Goal: Information Seeking & Learning: Learn about a topic

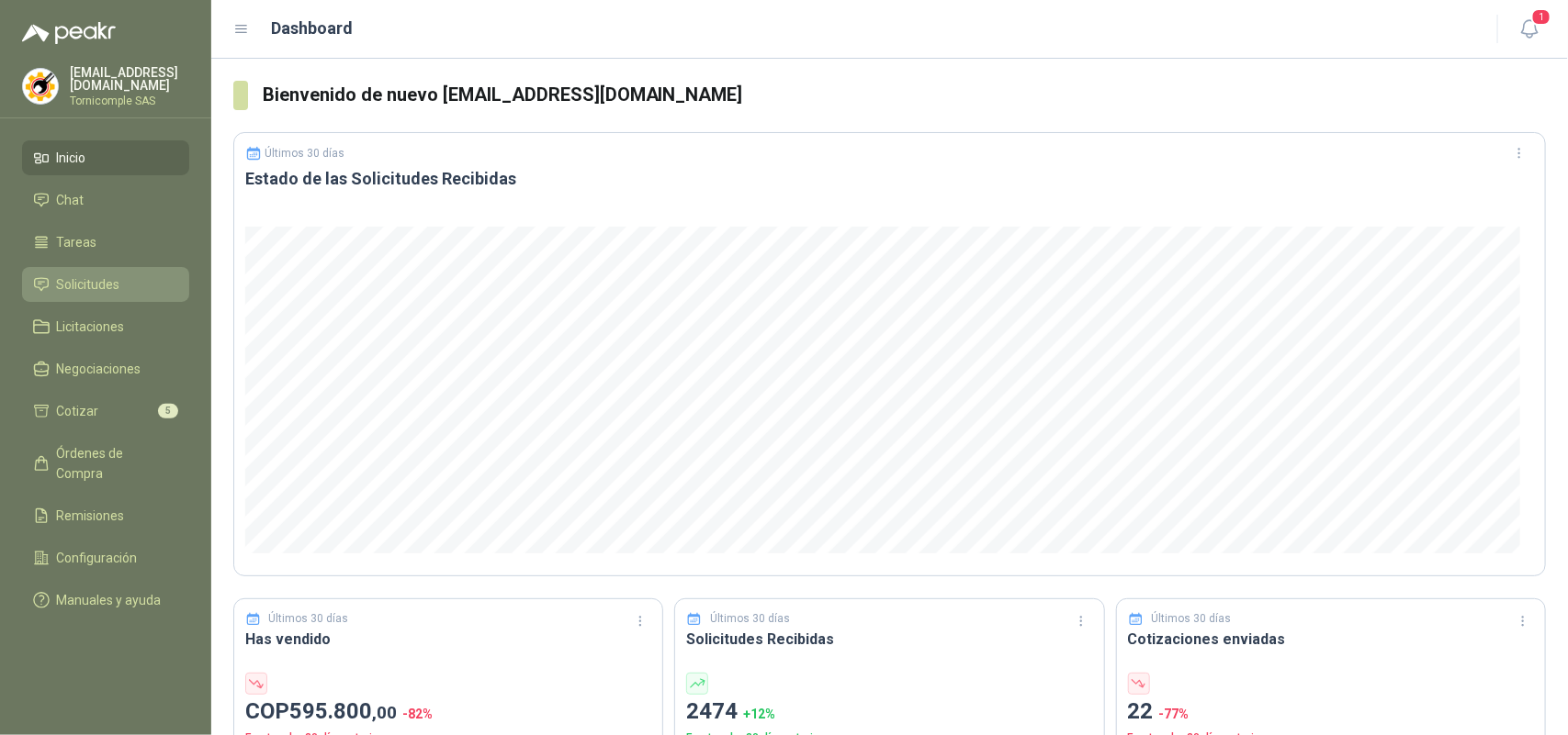
click at [145, 280] on li "Solicitudes" at bounding box center [106, 284] width 145 height 20
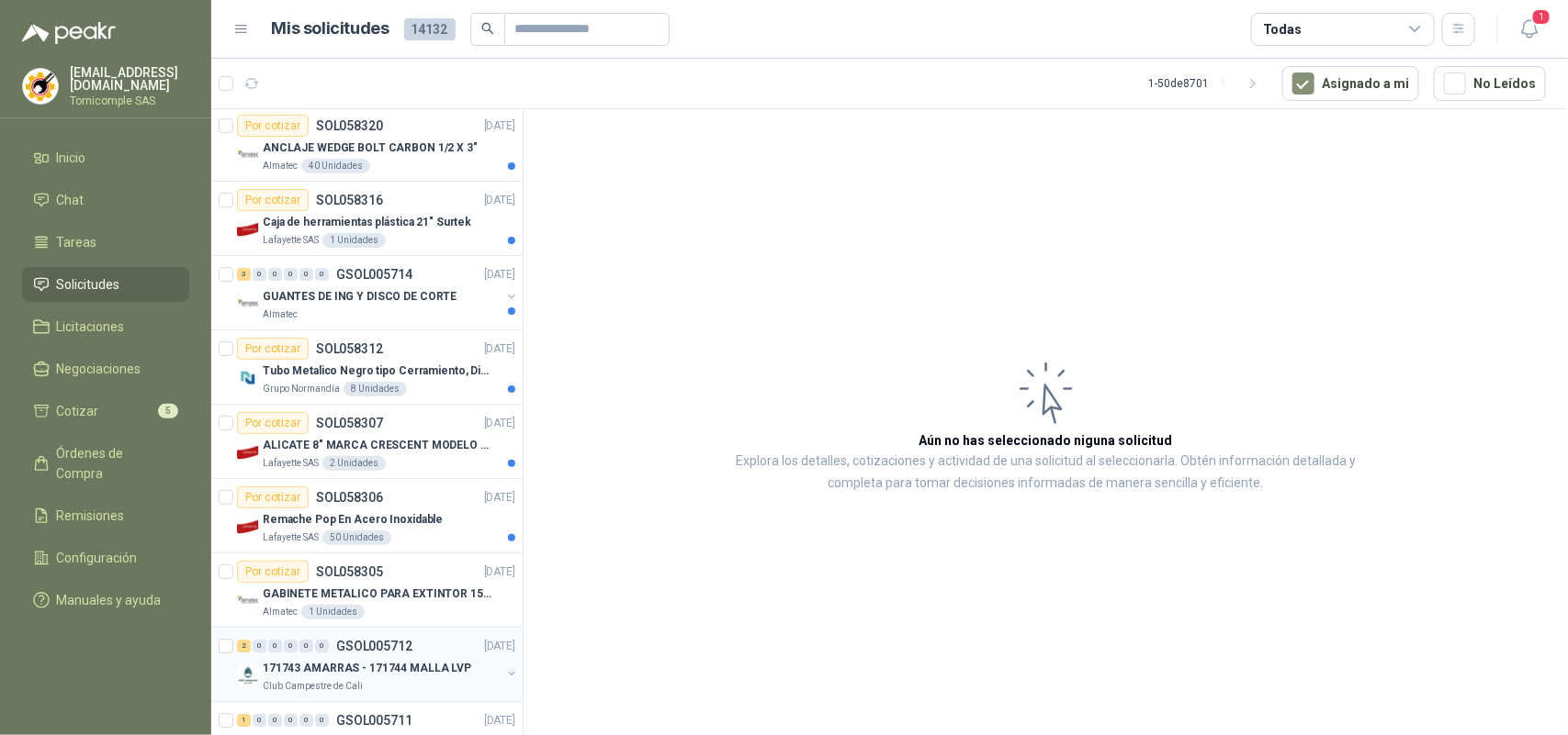
scroll to position [2638, 0]
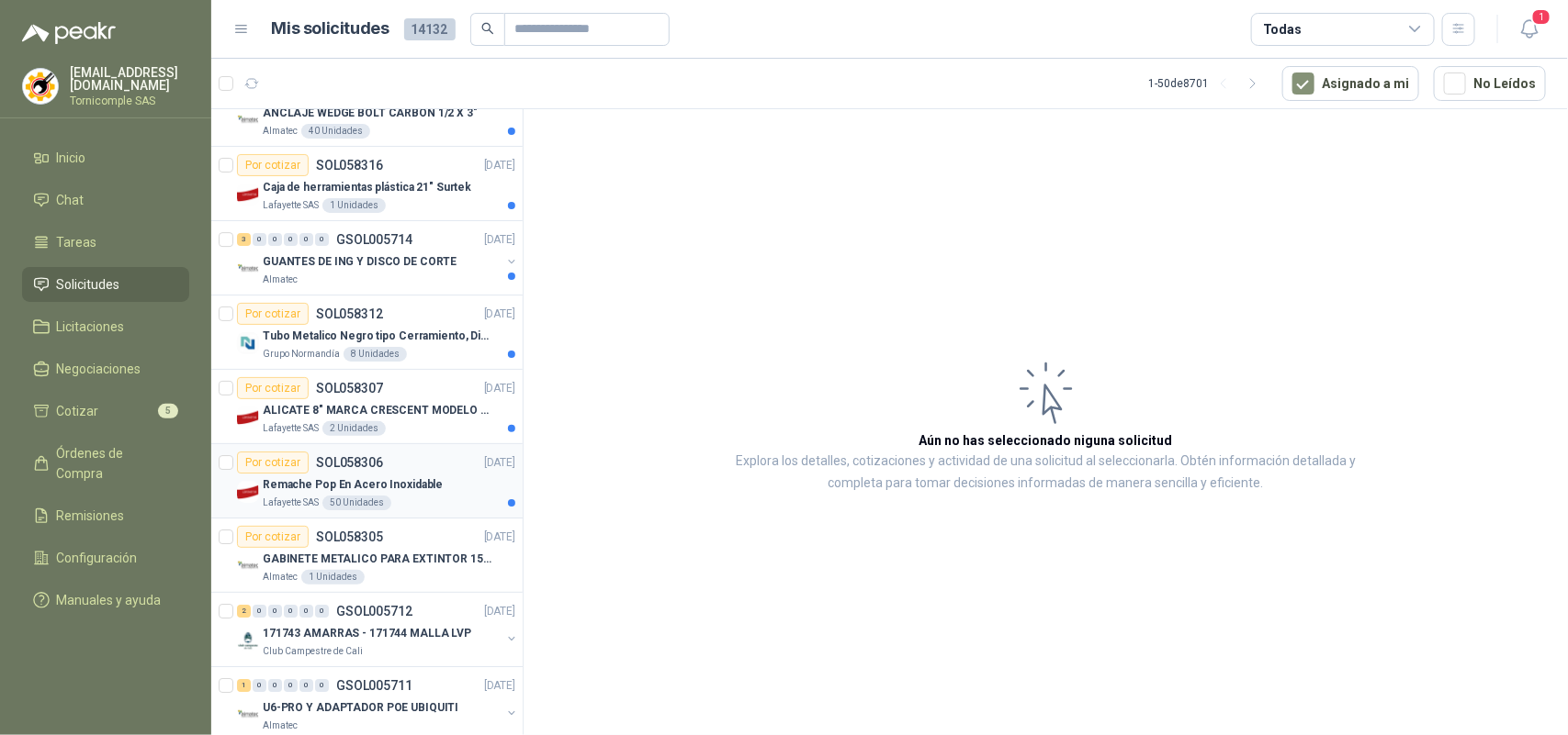
click at [443, 496] on div "Remache Pop En Acero Inoxidable" at bounding box center [389, 484] width 253 height 22
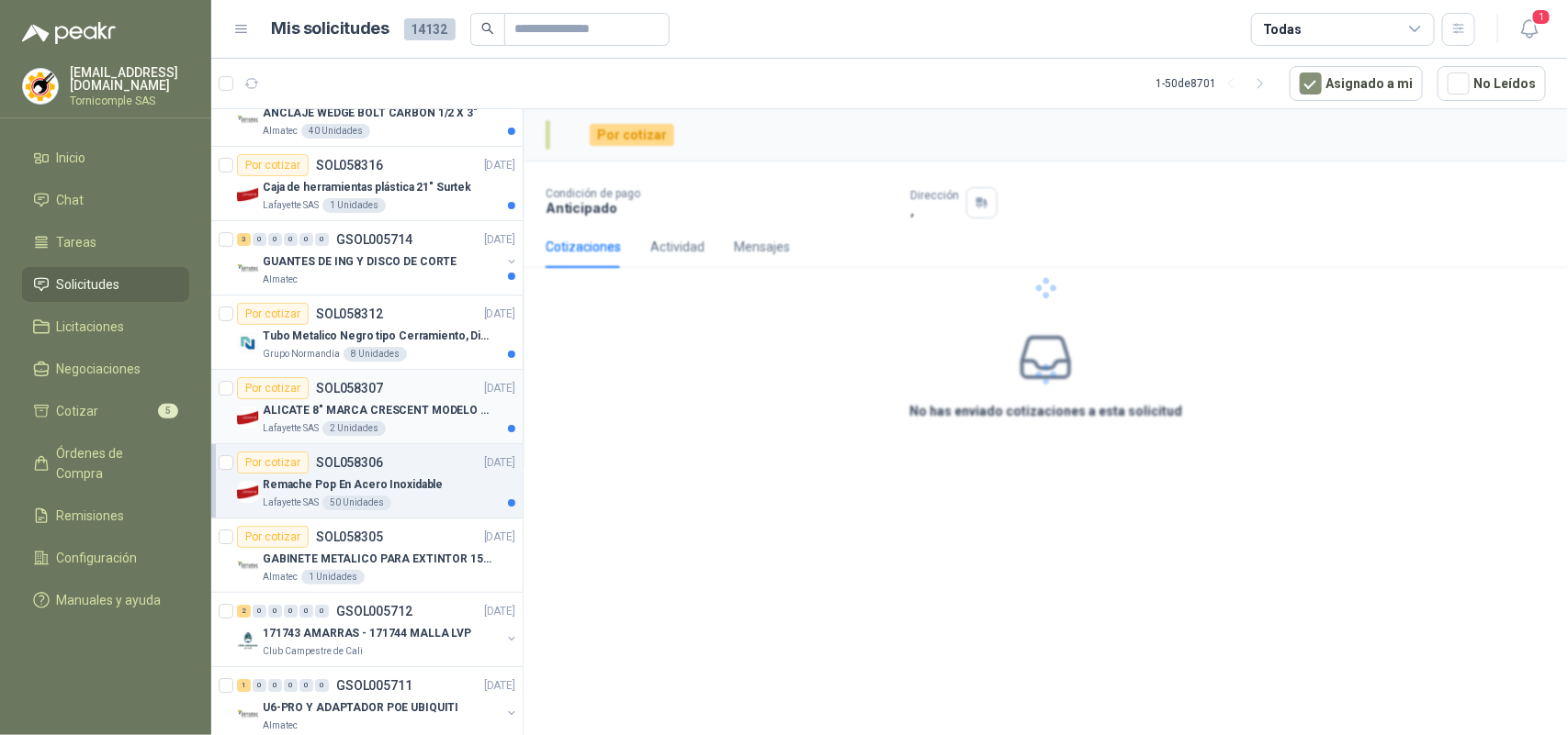
click at [427, 413] on p "ALICATE 8" MARCA CRESCENT MODELO 38008tv" at bounding box center [377, 411] width 229 height 18
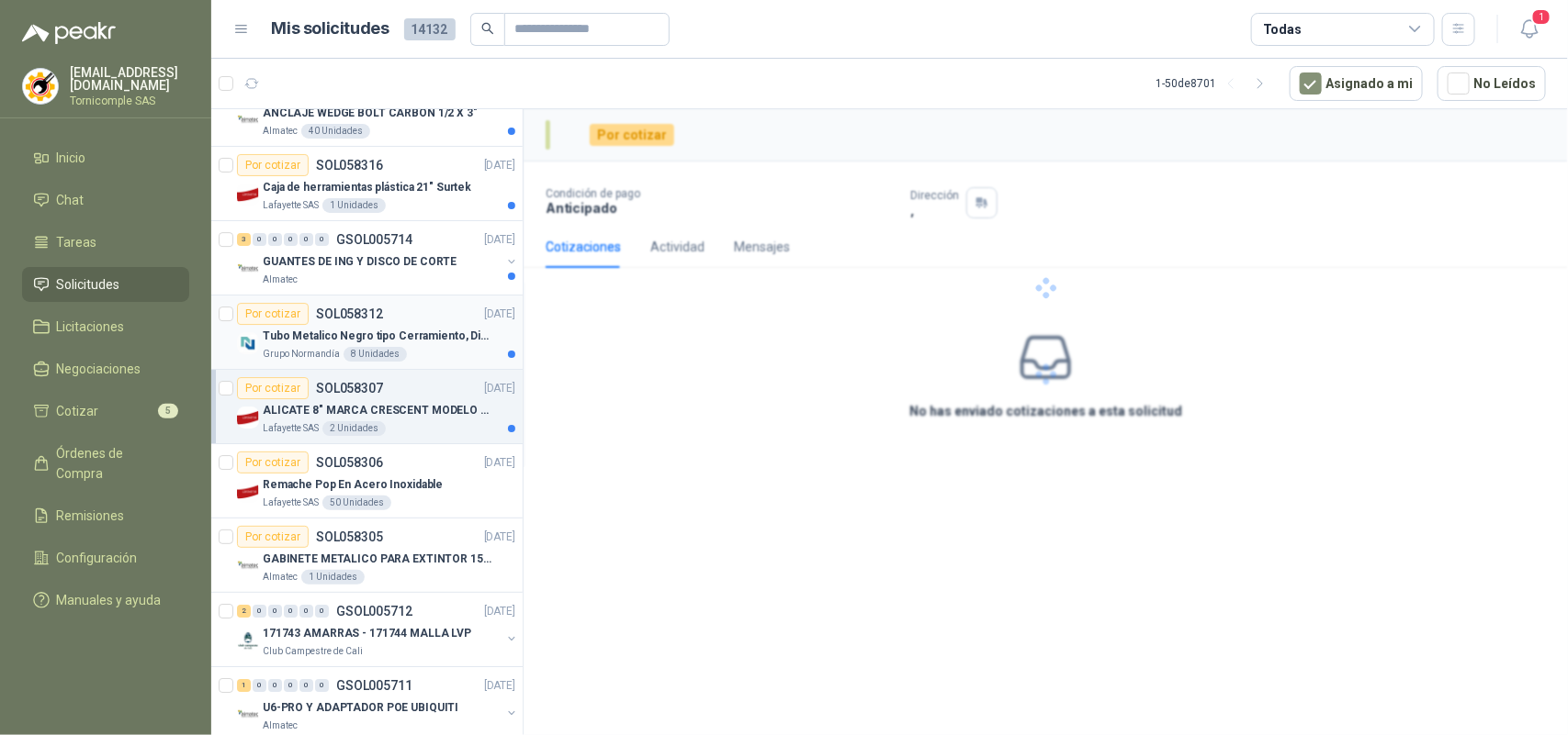
click at [406, 325] on div "Por cotizar SOL058312 [DATE]" at bounding box center [375, 313] width 278 height 22
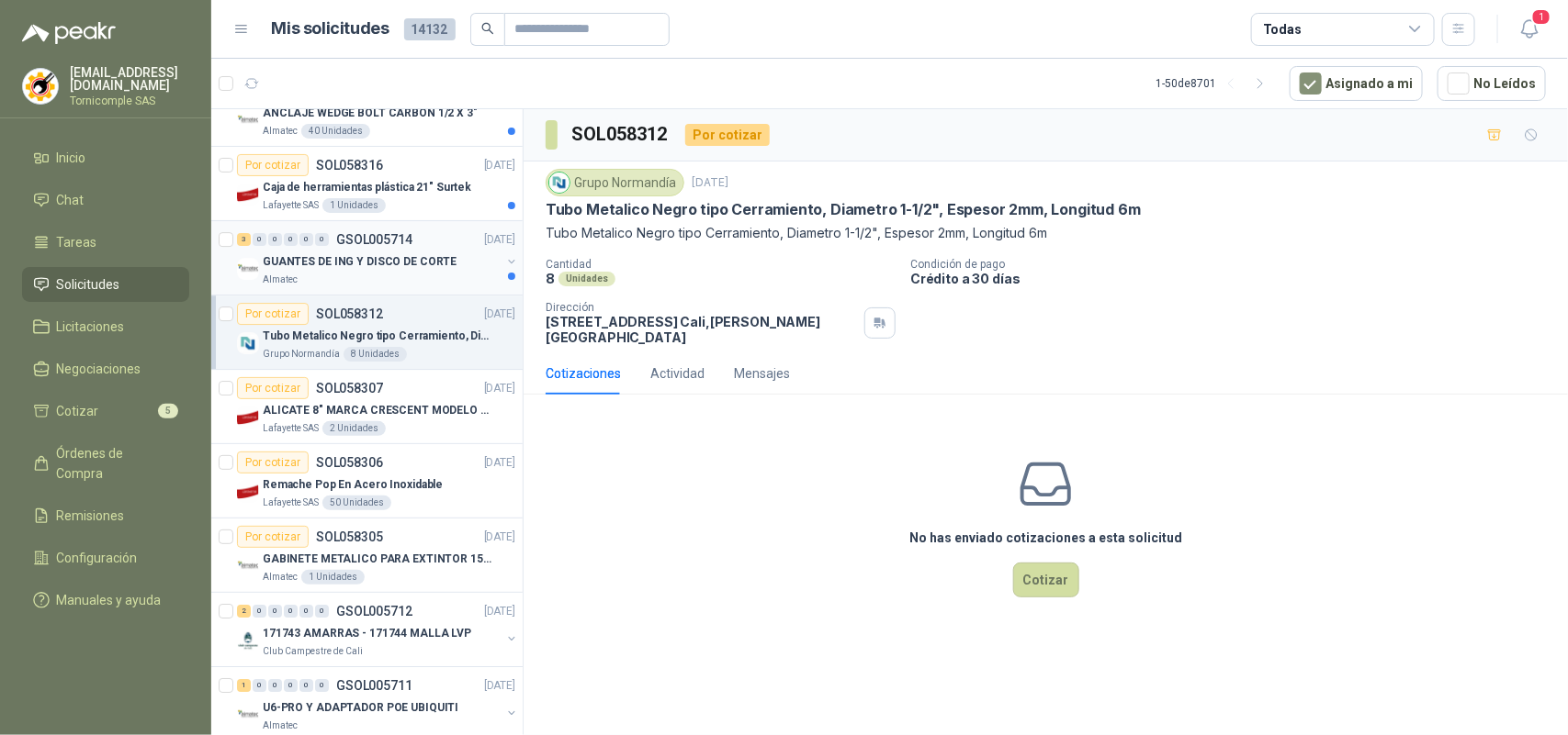
click at [405, 286] on div "Almatec" at bounding box center [382, 280] width 238 height 15
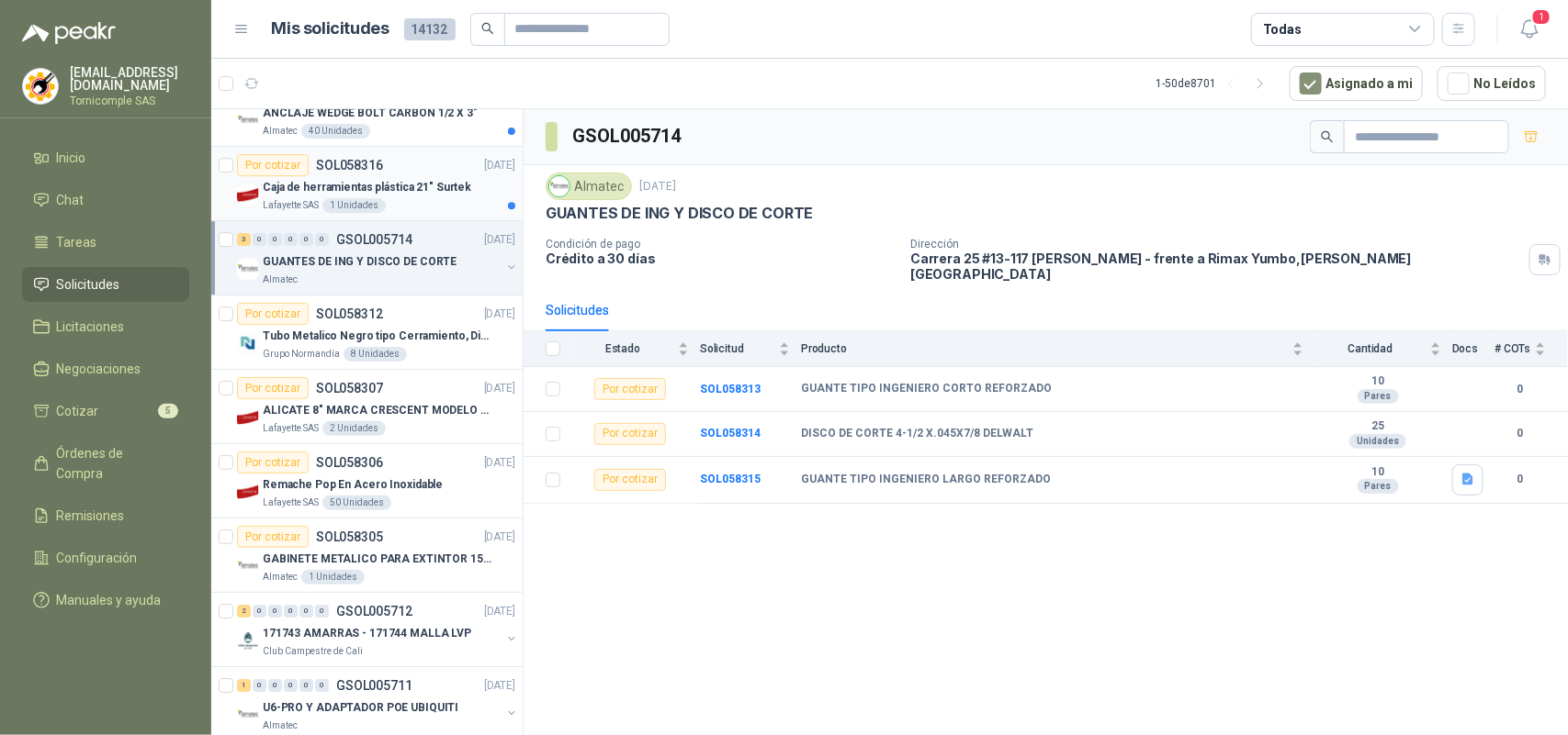
click at [420, 193] on p "Caja de herramientas plástica 21" Surtek" at bounding box center [367, 188] width 208 height 18
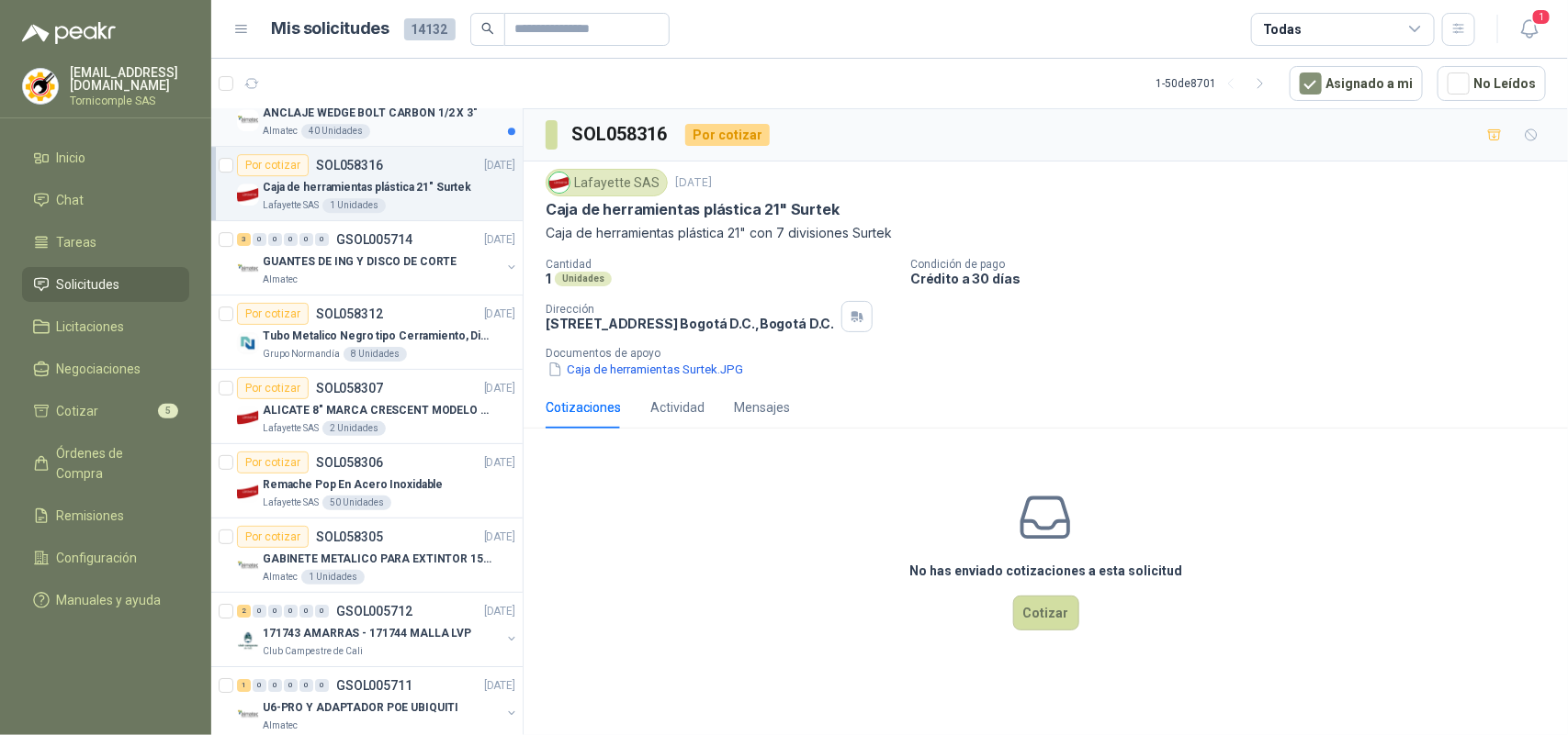
click at [387, 118] on p "ANCLAJE WEDGE BOLT CARBON 1/2 X 3"" at bounding box center [371, 113] width 215 height 18
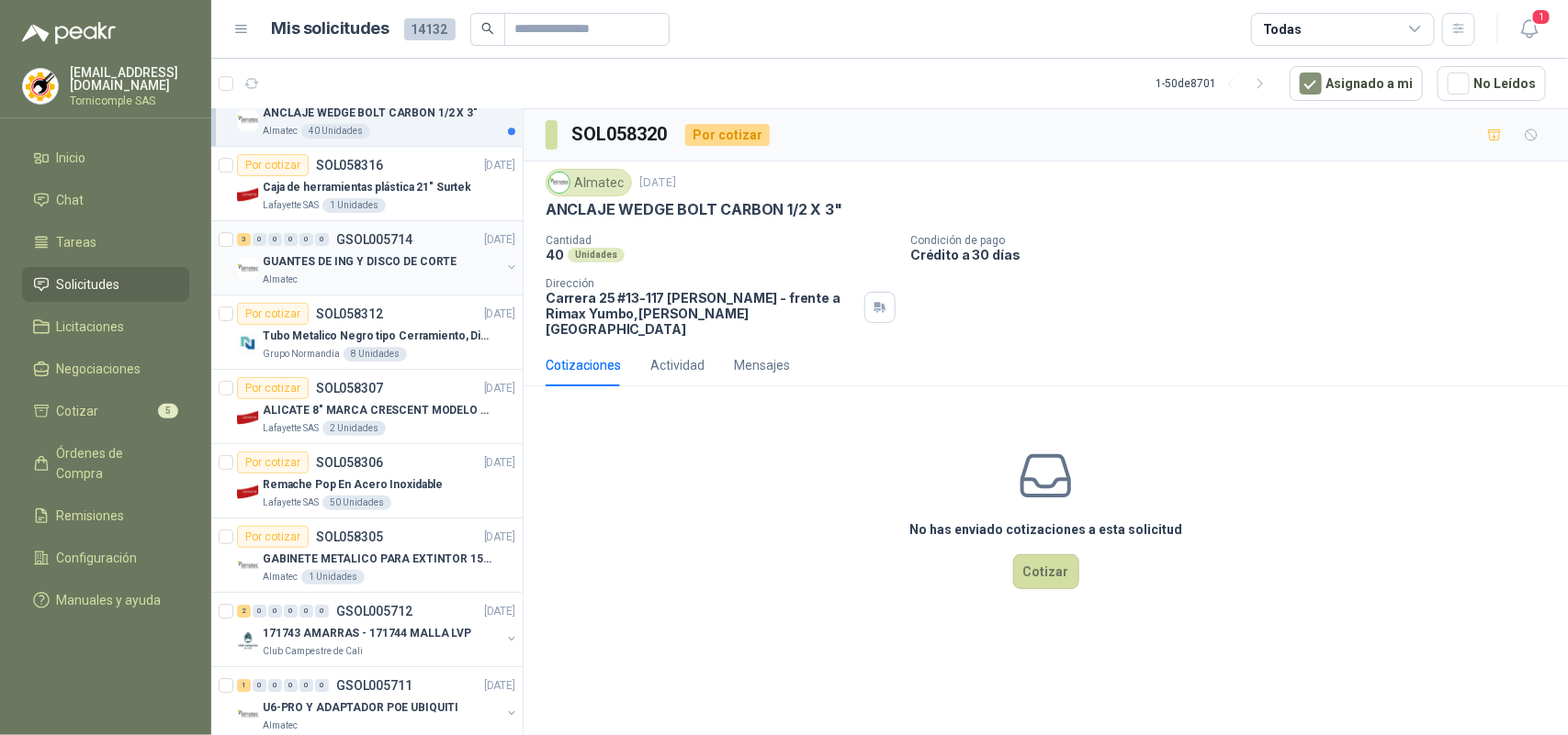
scroll to position [2409, 0]
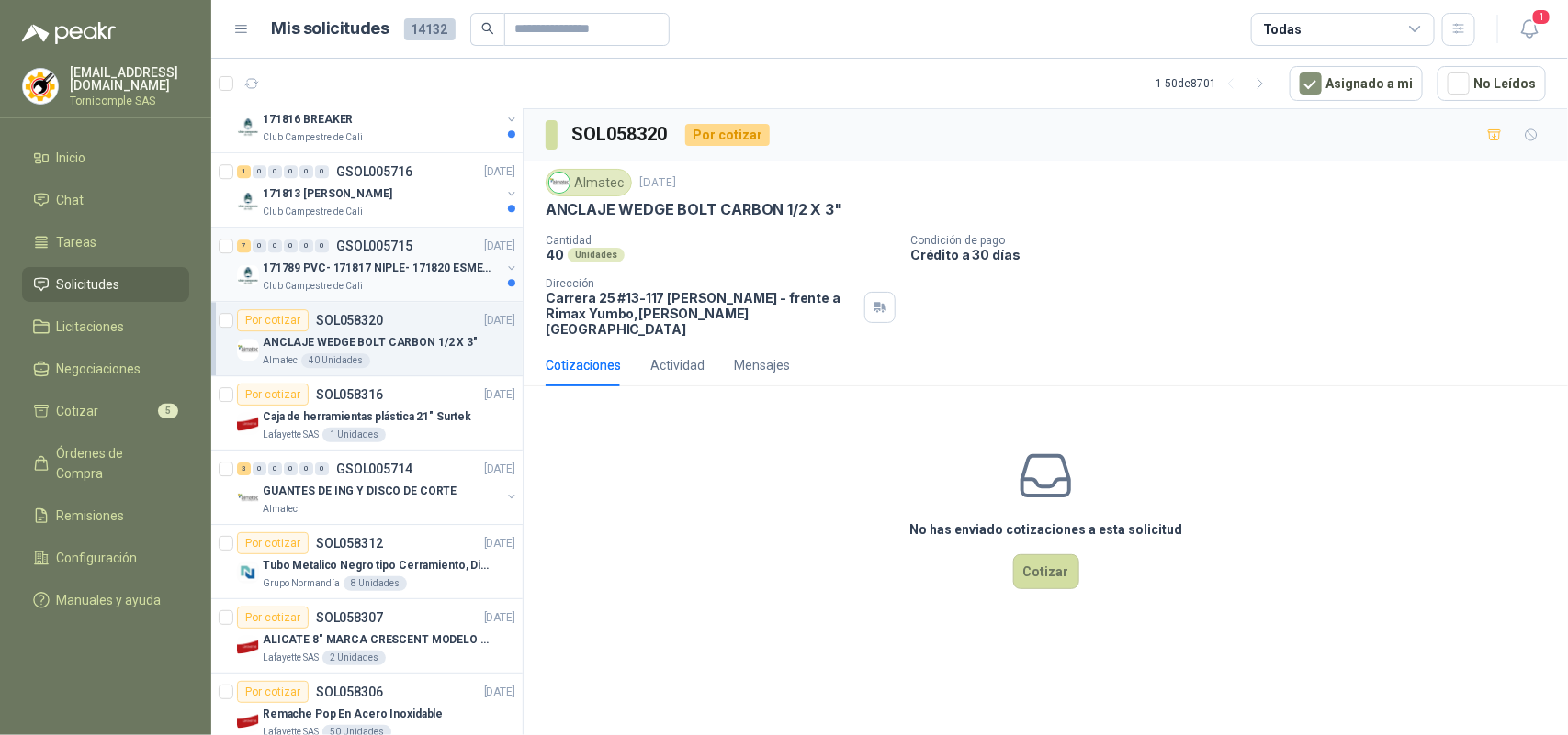
click at [365, 286] on div "Club Campestre de Cali" at bounding box center [382, 286] width 238 height 15
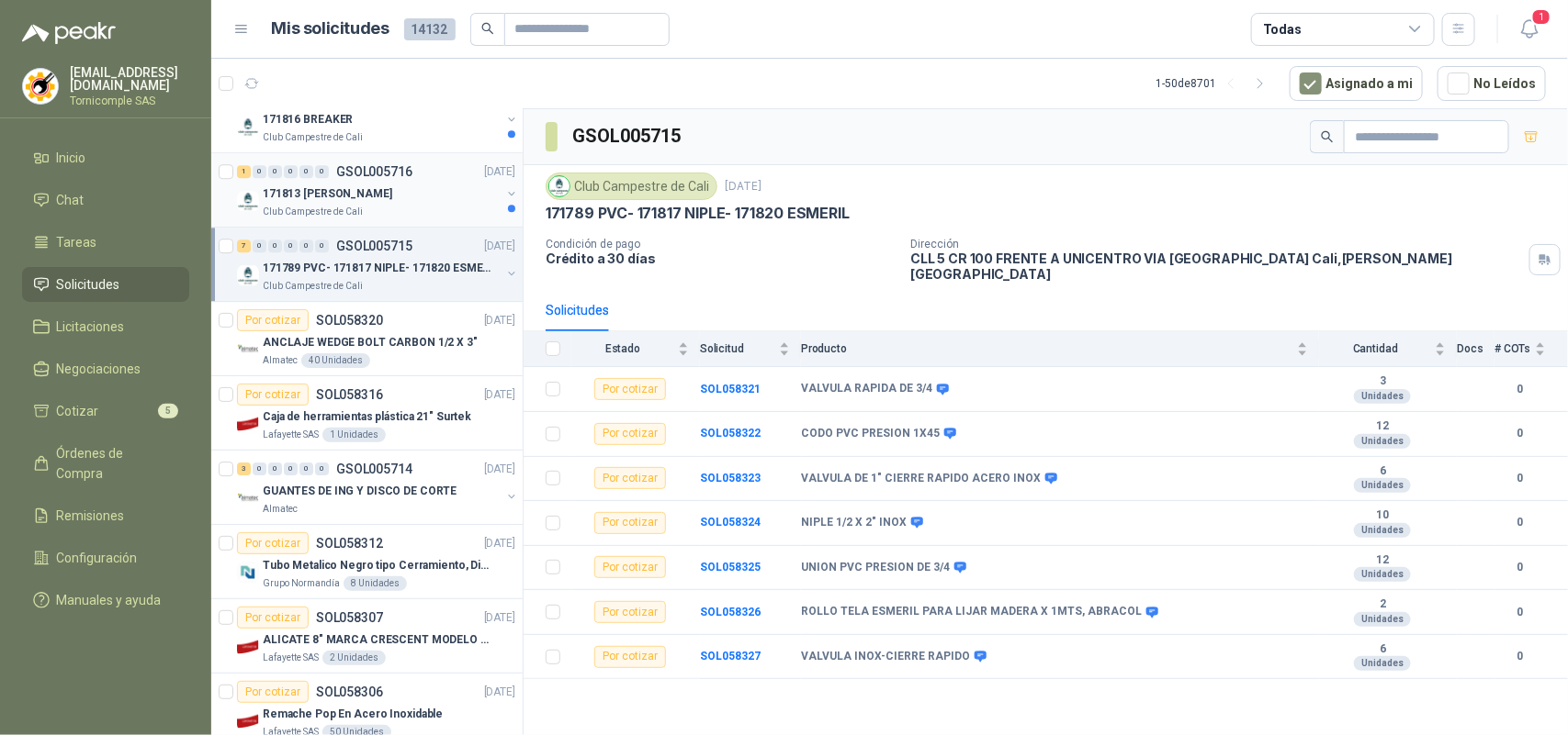
click at [372, 178] on p "GSOL005716" at bounding box center [373, 172] width 76 height 13
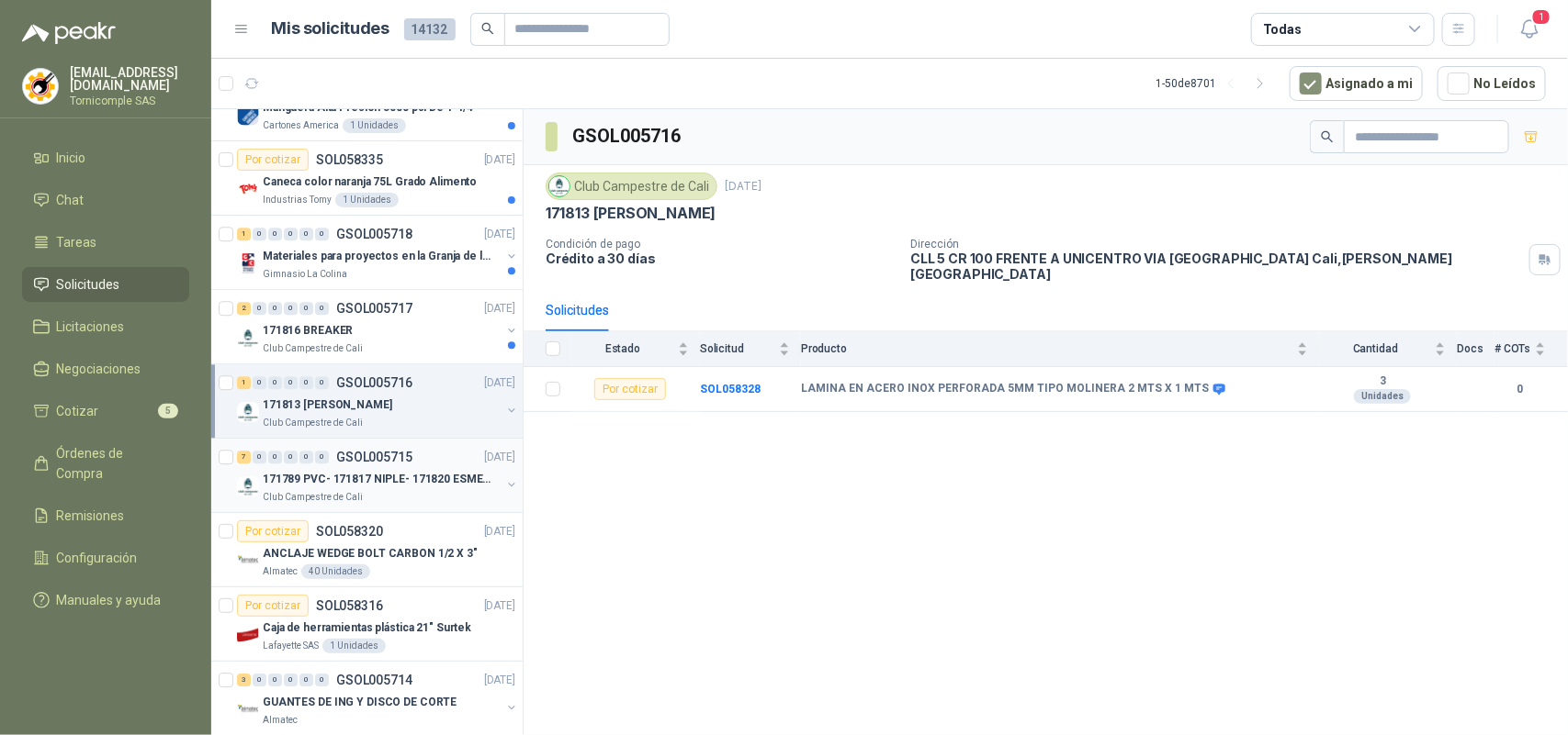
scroll to position [2180, 0]
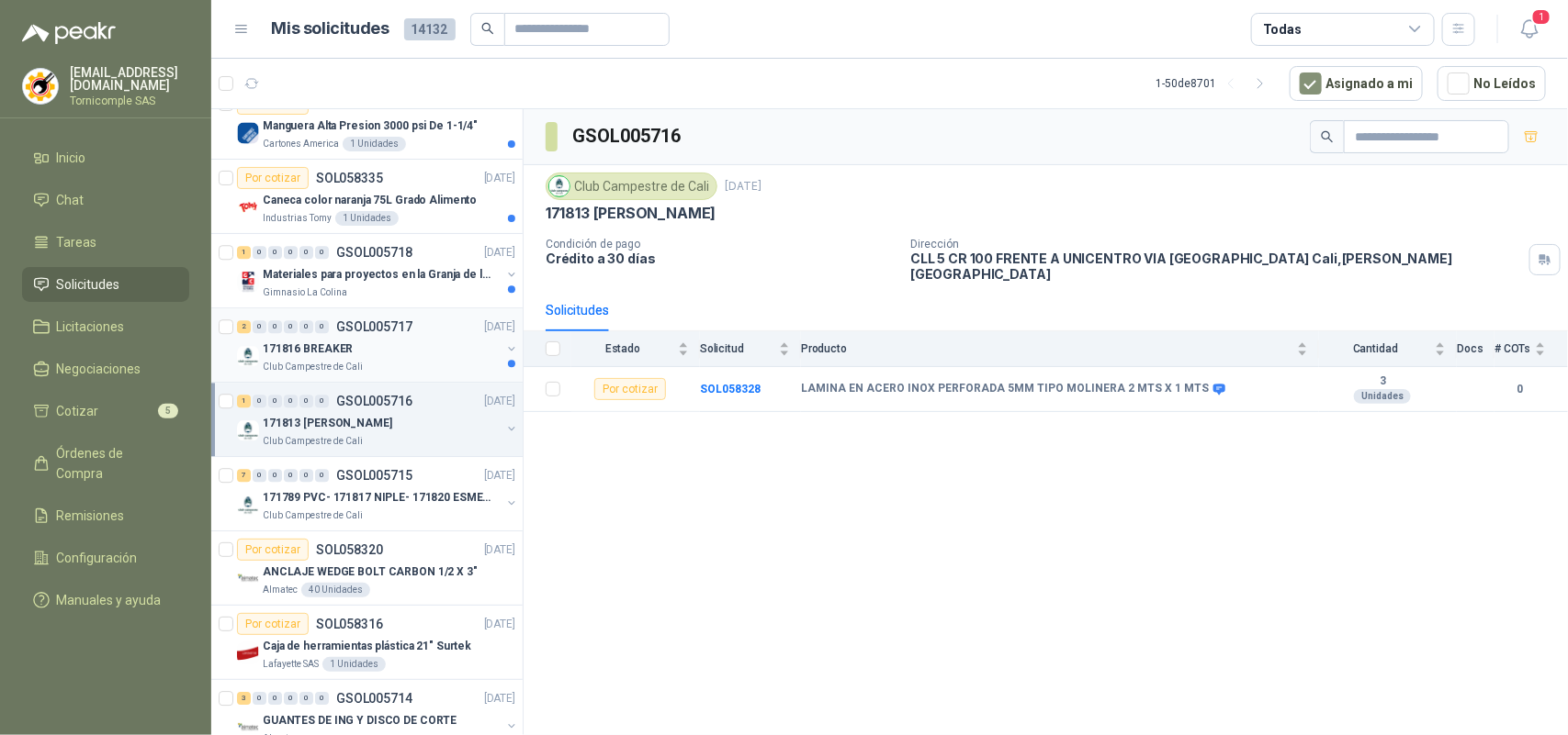
click at [388, 328] on p "GSOL005717" at bounding box center [373, 327] width 76 height 13
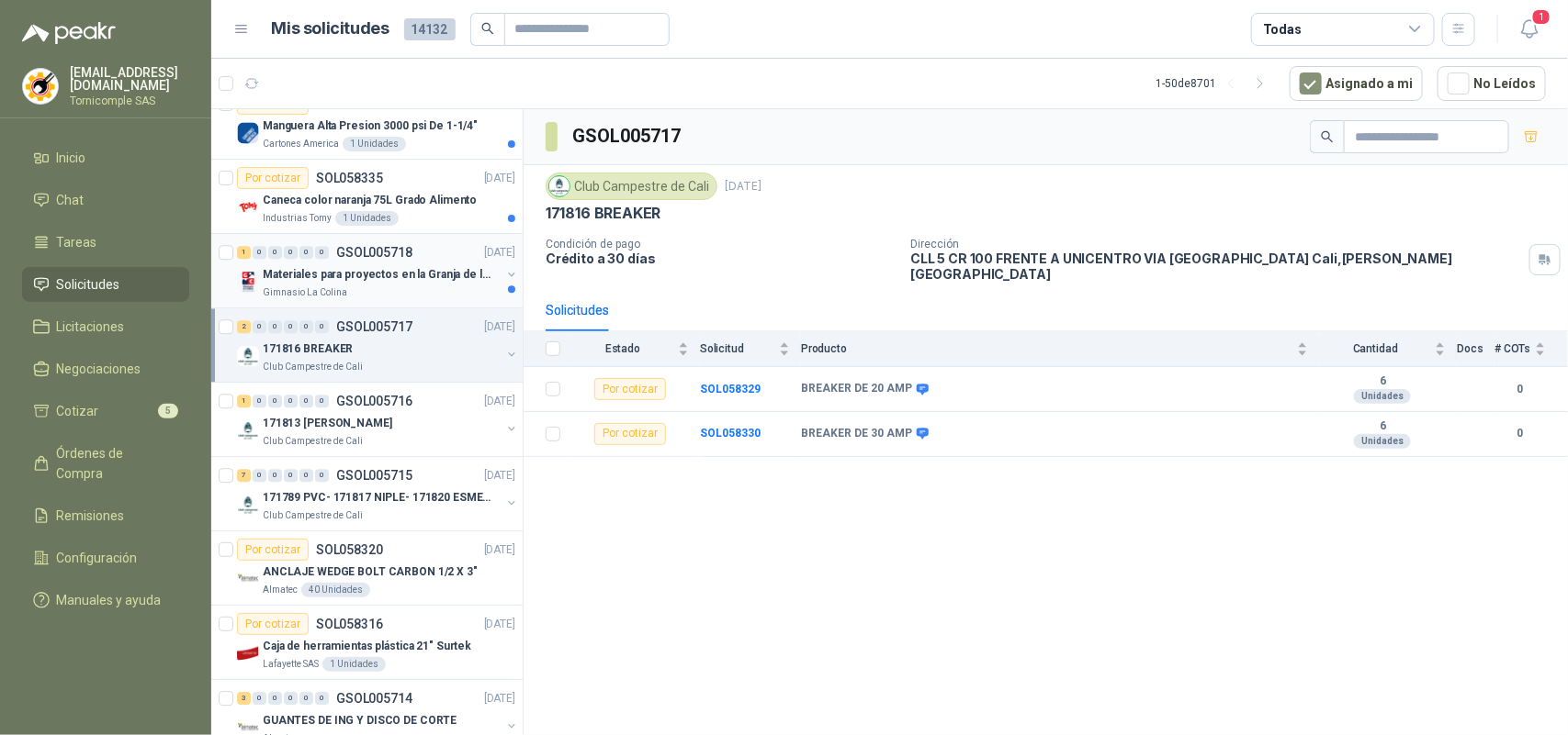
click at [422, 284] on p "Materiales para proyectos en la Granja de la UI" at bounding box center [377, 274] width 229 height 18
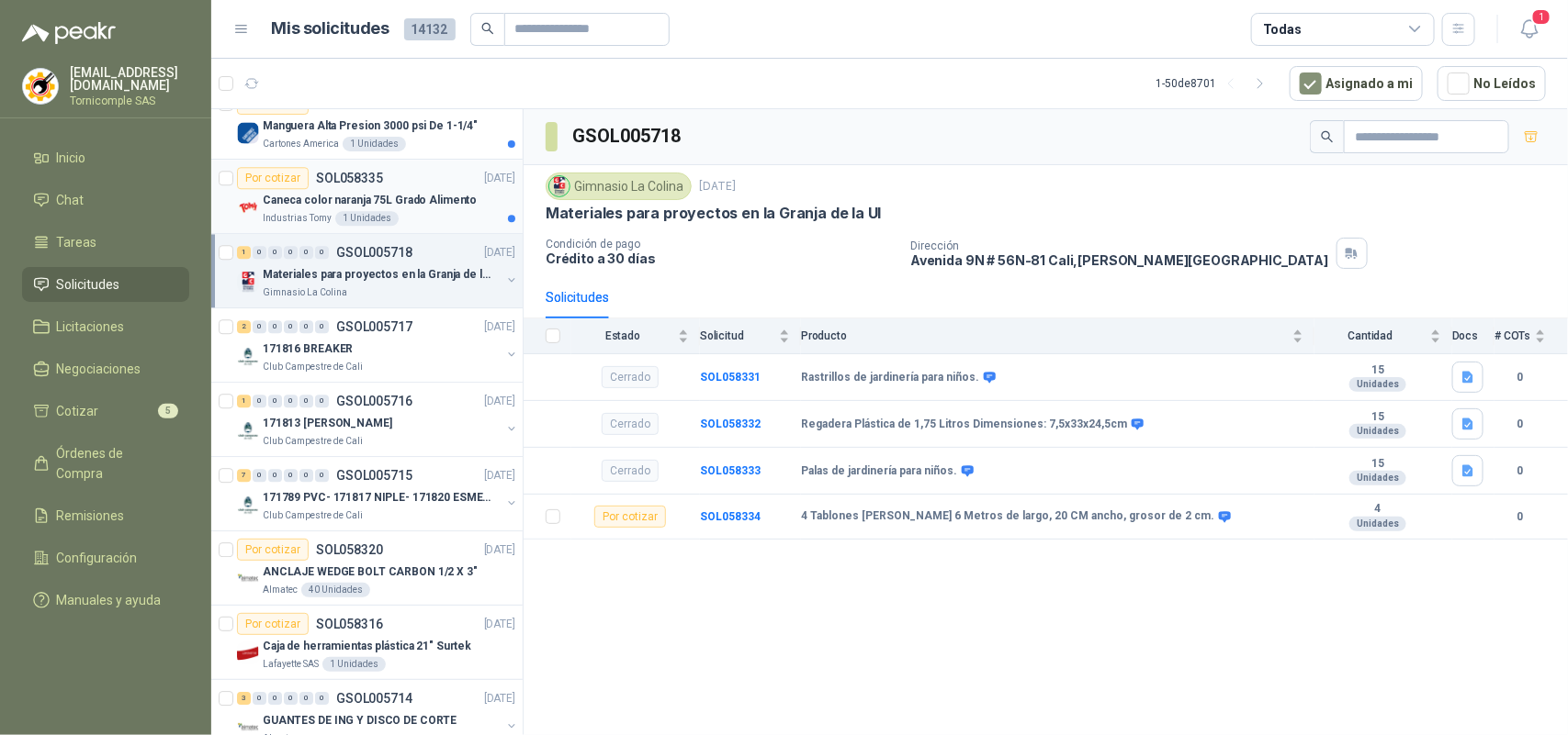
click at [345, 220] on div "1 Unidades" at bounding box center [367, 219] width 63 height 15
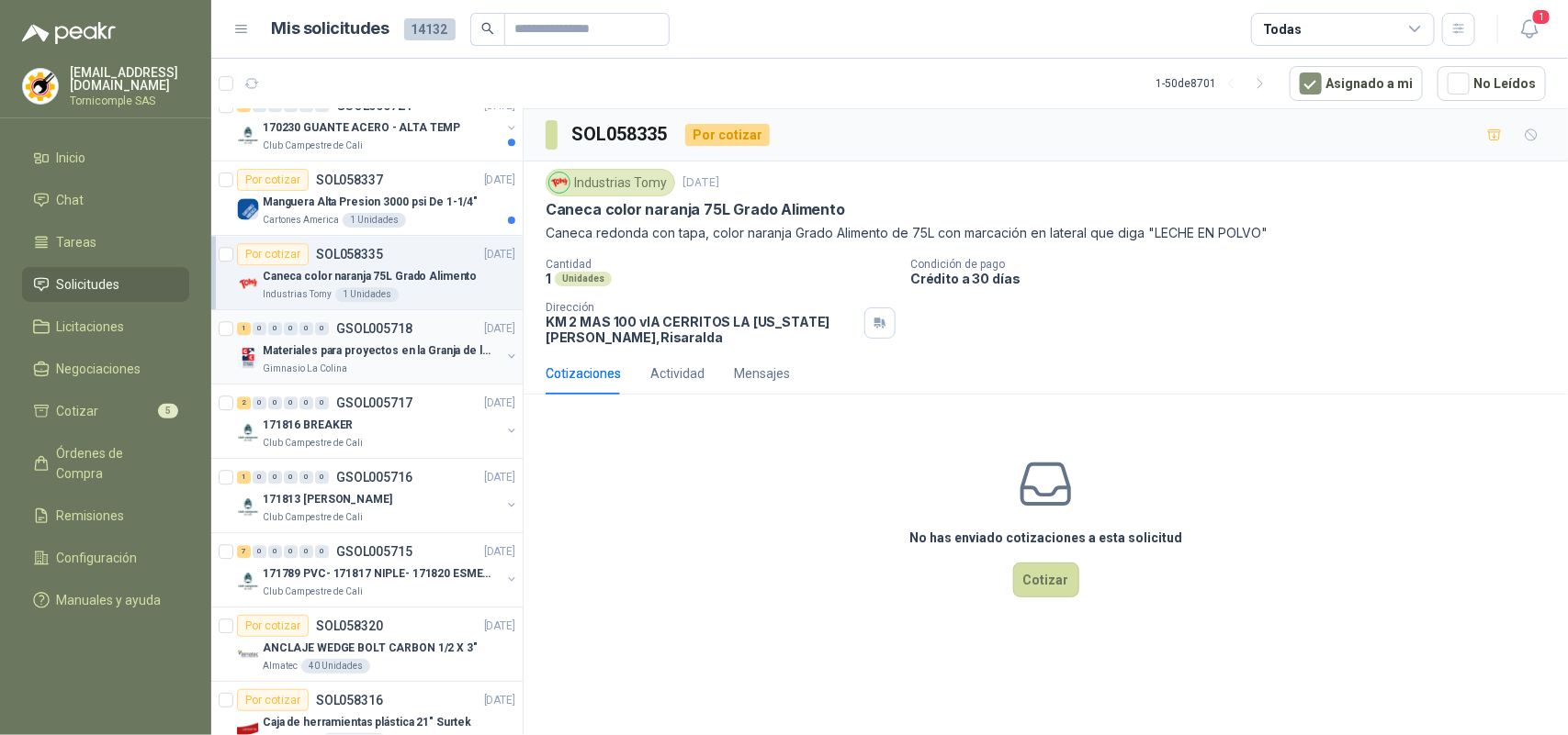
scroll to position [2065, 0]
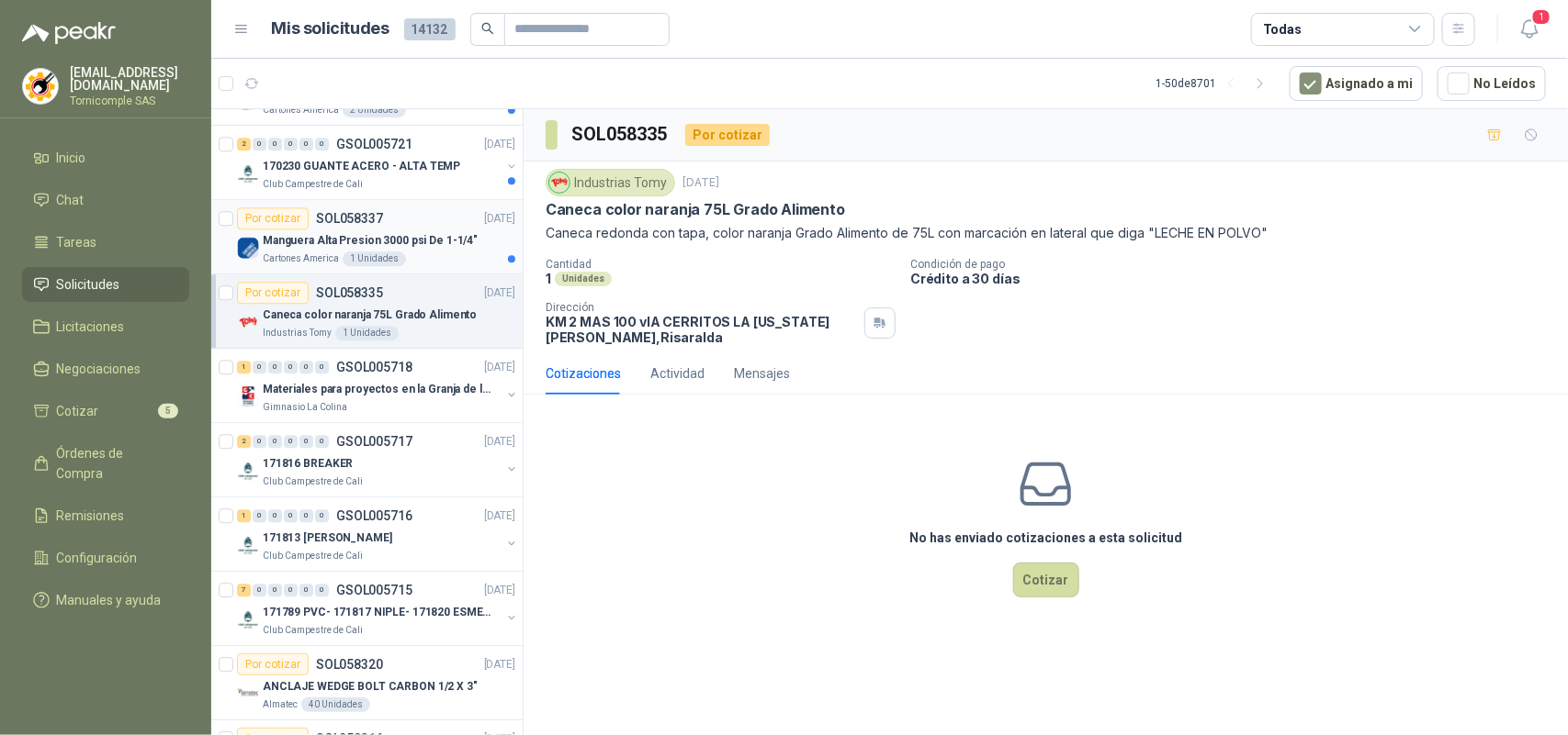
click at [443, 250] on p "Manguera Alta Presion 3000 psi De 1-1/4"" at bounding box center [371, 240] width 215 height 18
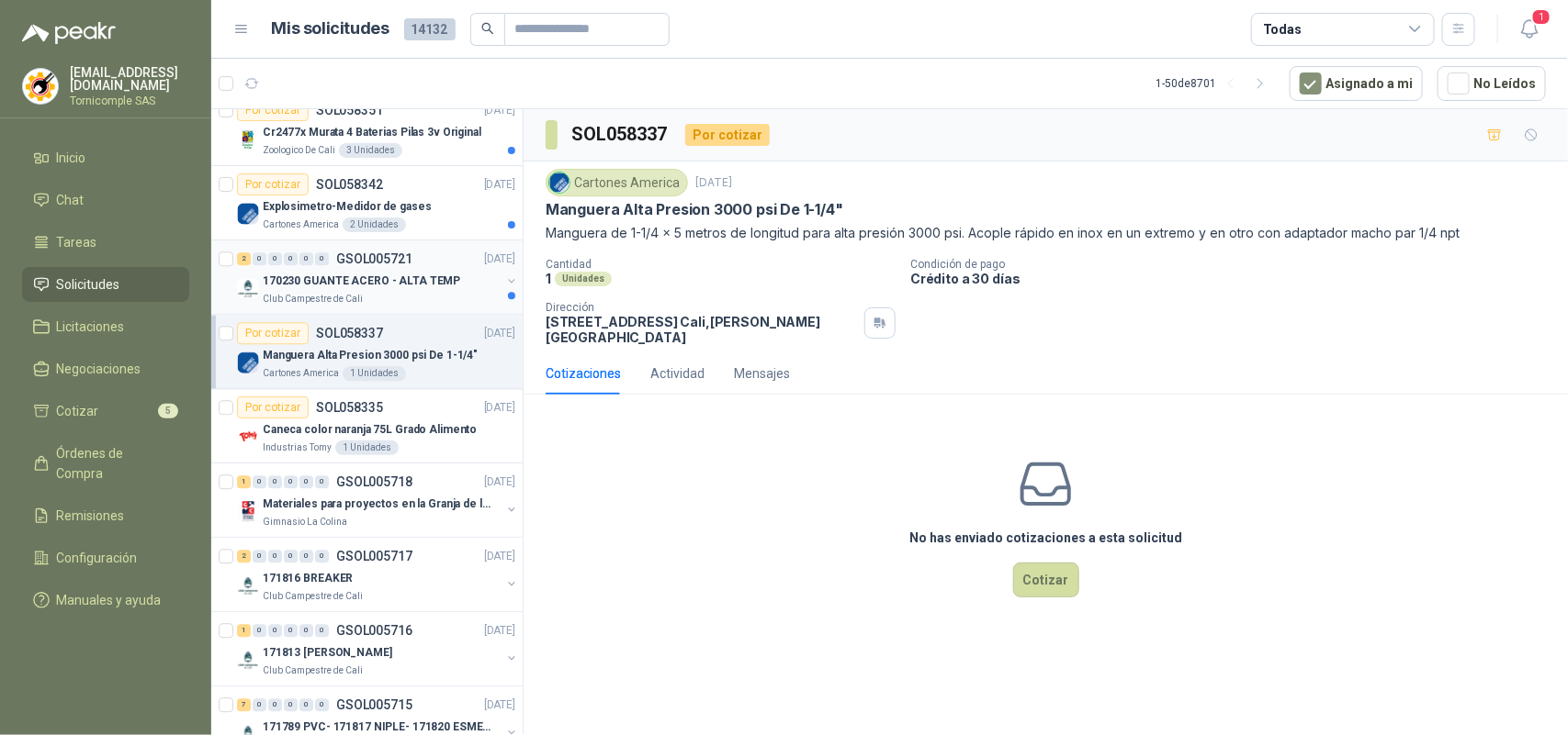
click at [383, 290] on p "170230 GUANTE ACERO - ALTA TEMP" at bounding box center [361, 281] width 197 height 18
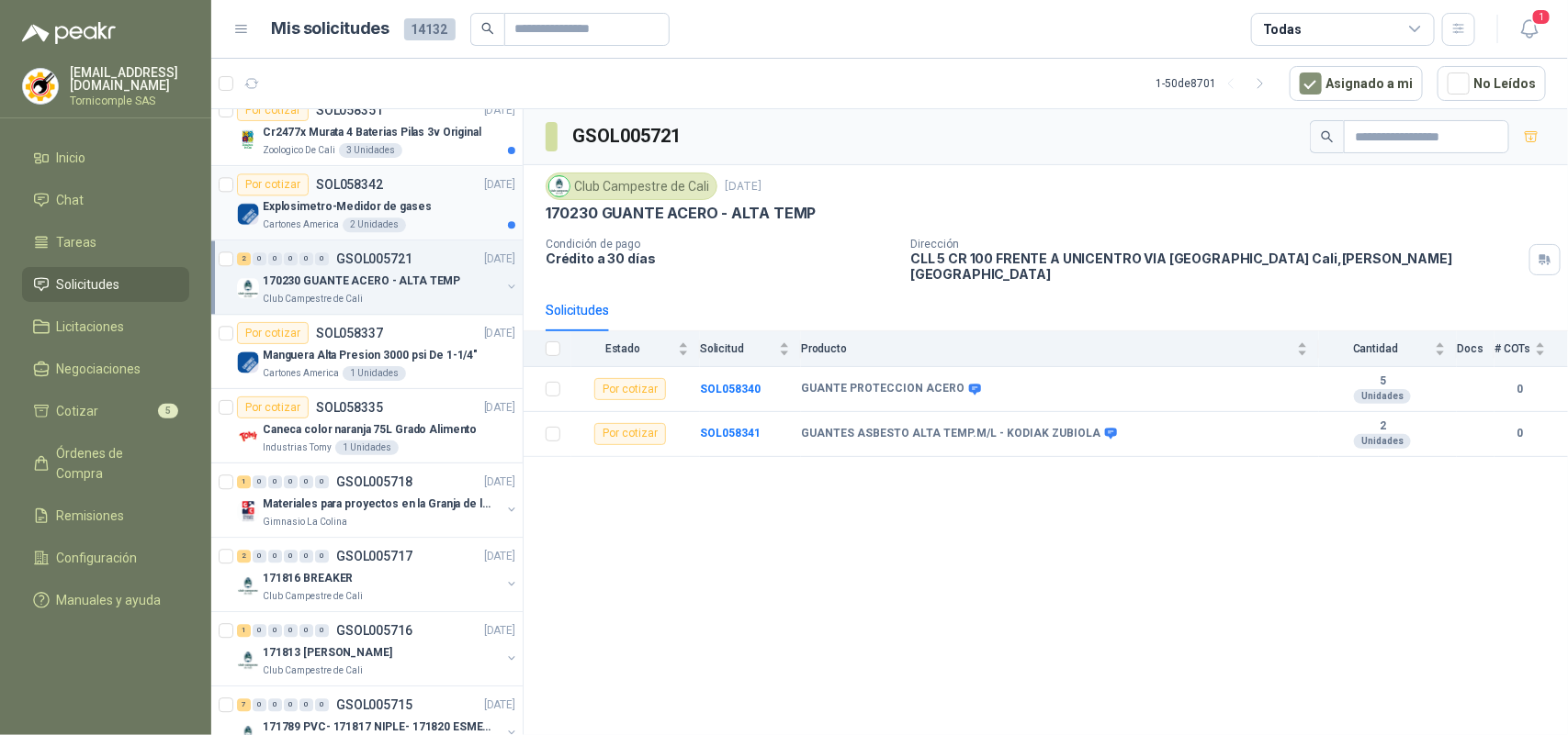
click at [382, 203] on p "Explosimetro-Medidor de gases" at bounding box center [347, 206] width 169 height 18
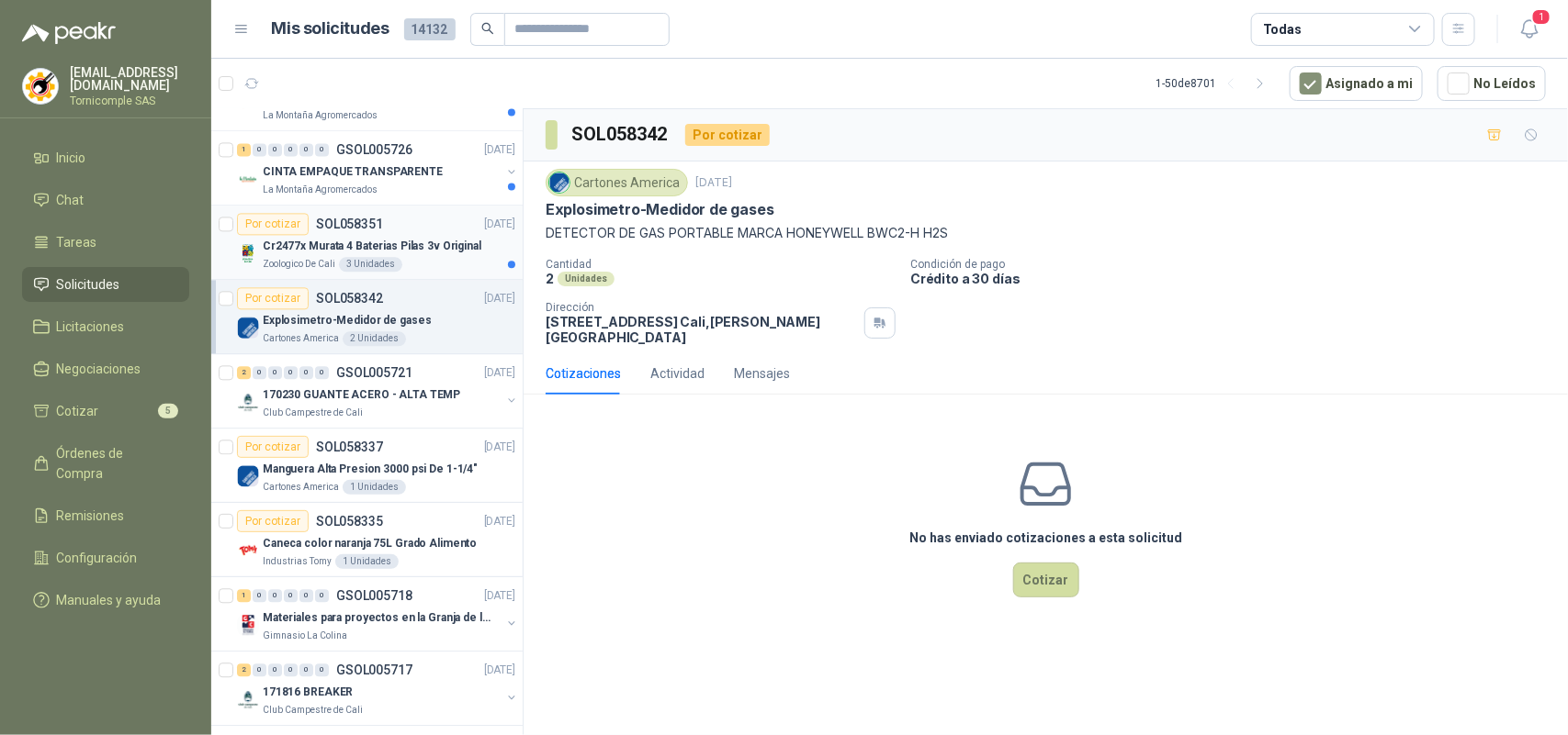
scroll to position [1836, 0]
click at [379, 272] on div "3 Unidades" at bounding box center [370, 266] width 63 height 15
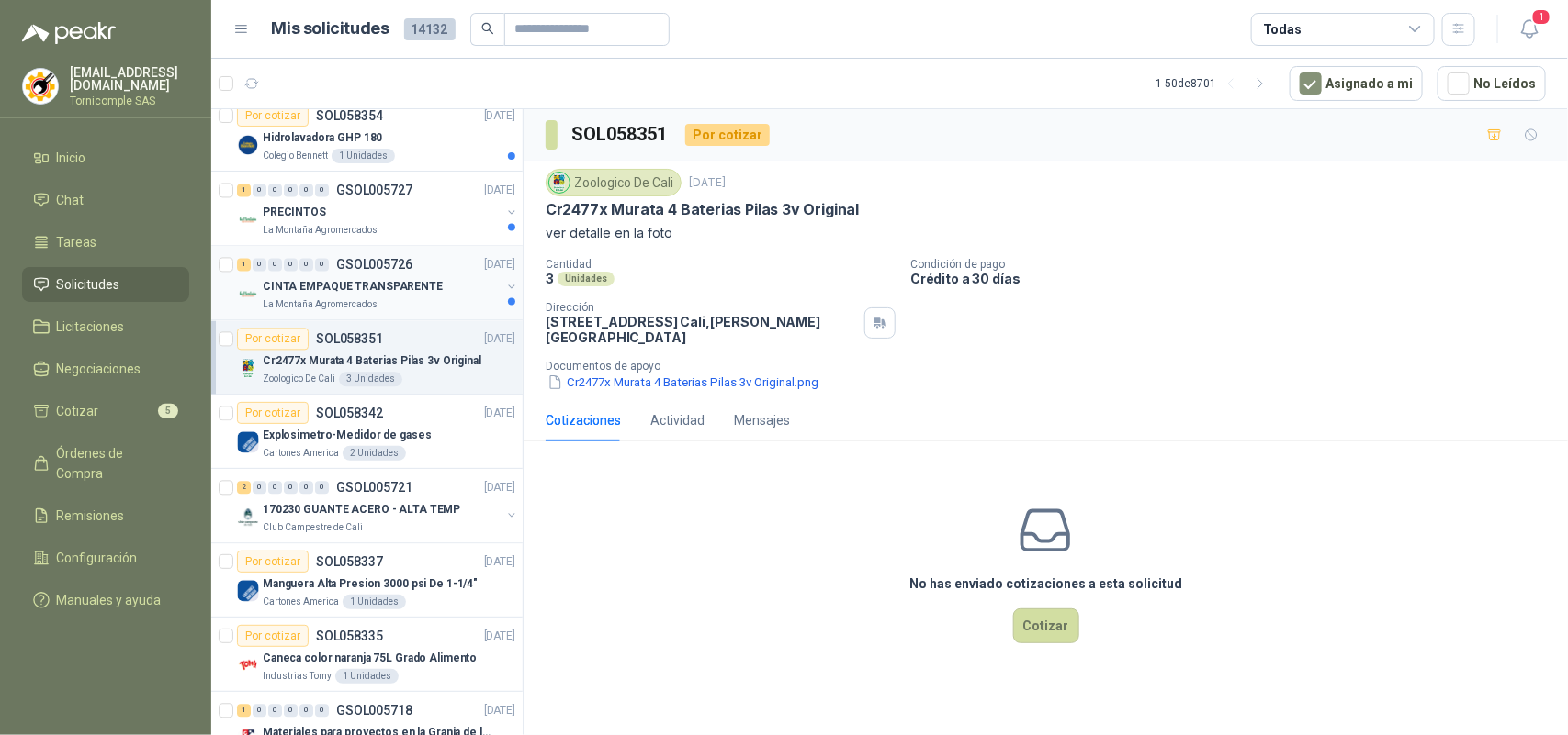
scroll to position [1721, 0]
click at [388, 267] on p "GSOL005726" at bounding box center [373, 266] width 76 height 13
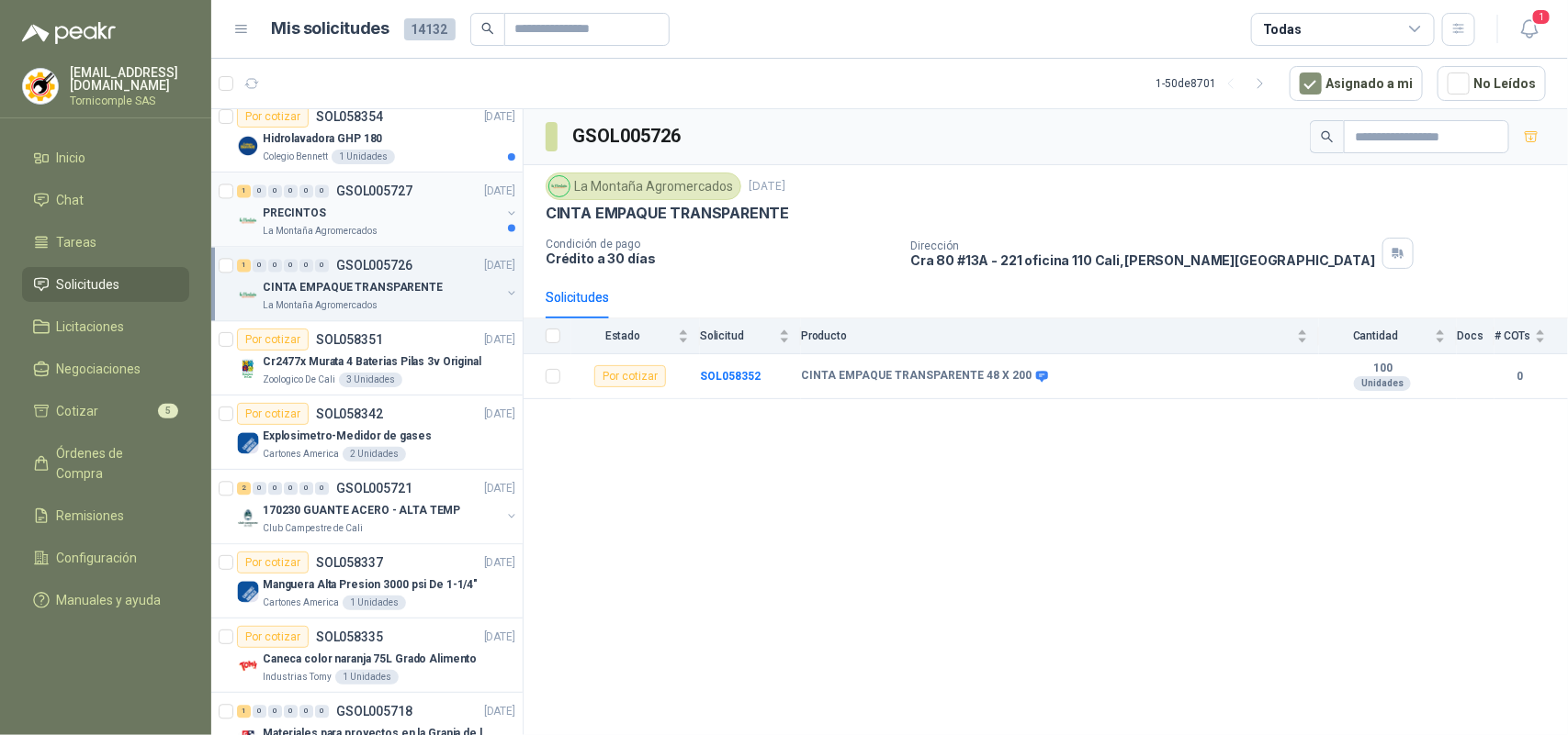
click at [388, 224] on div "PRECINTOS" at bounding box center [382, 212] width 238 height 22
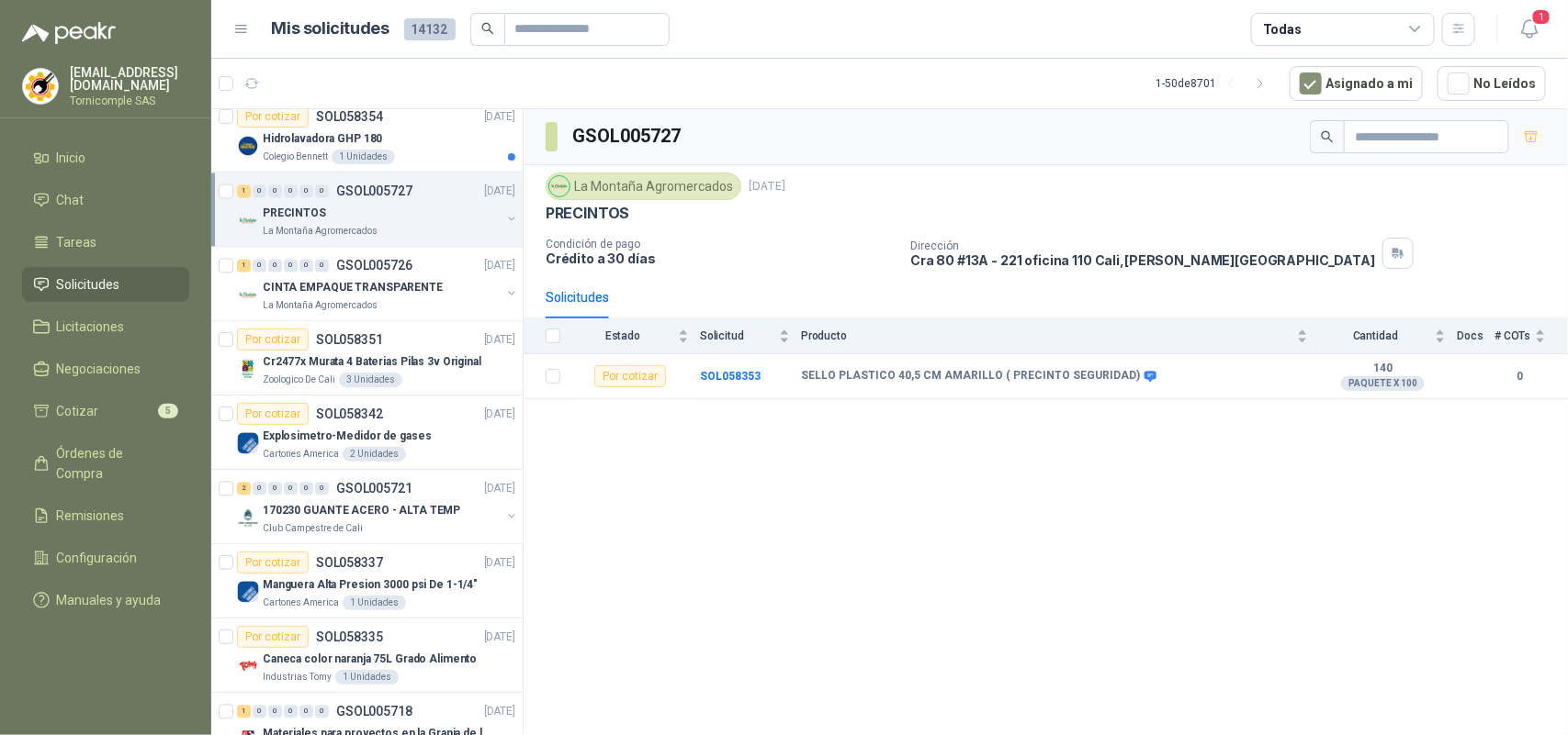
scroll to position [1606, 0]
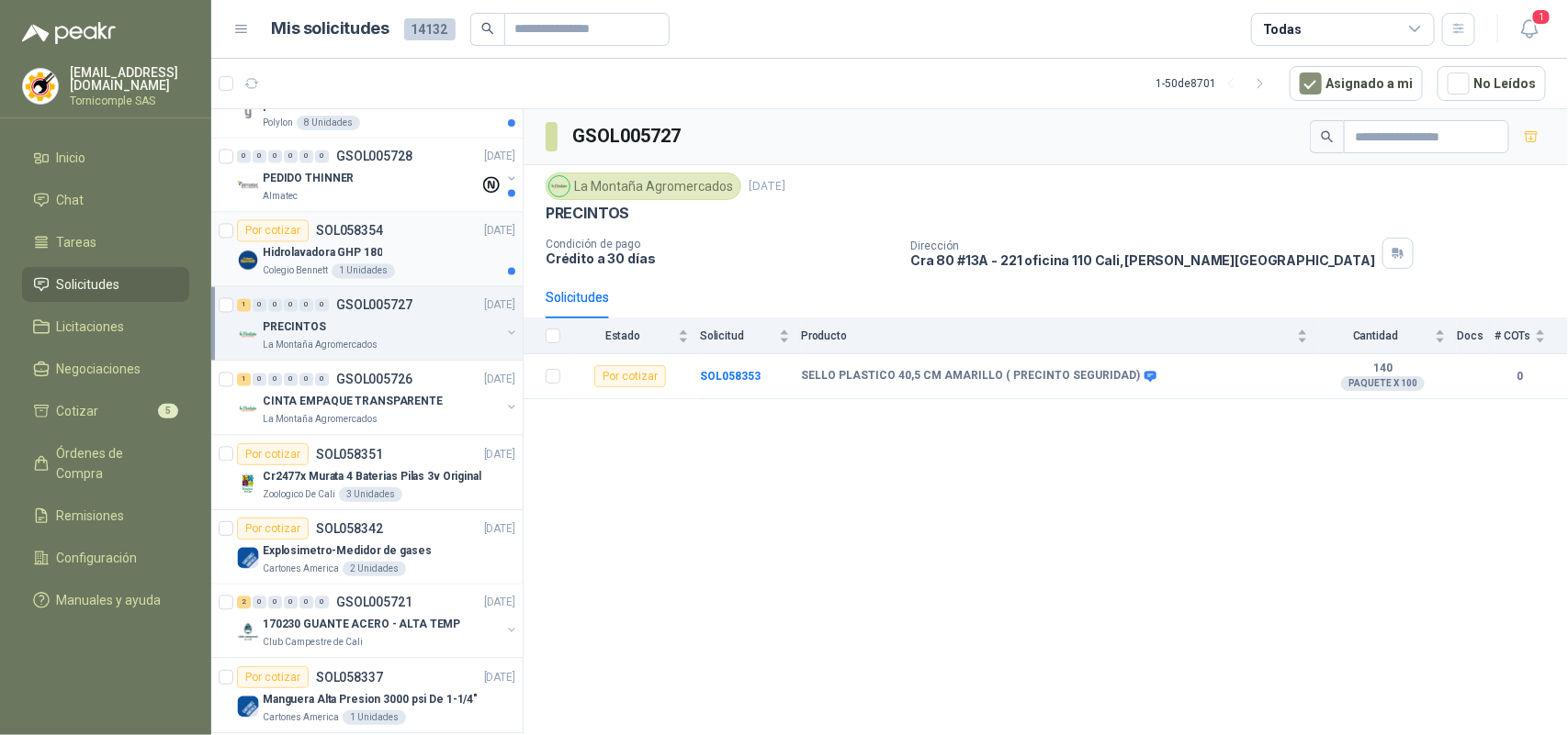
click at [403, 251] on div "Hidrolavadora GHP 180" at bounding box center [389, 253] width 253 height 22
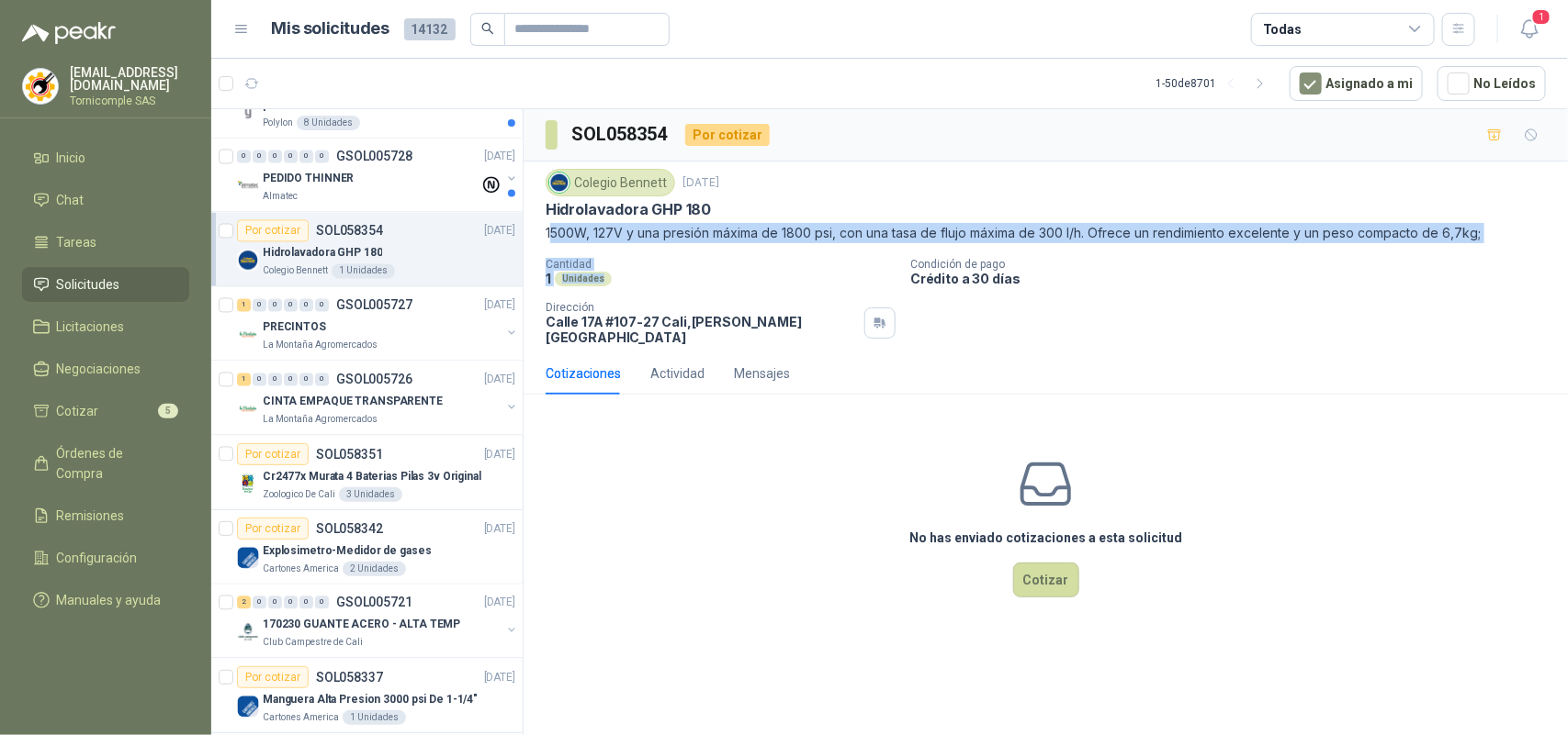
drag, startPoint x: 543, startPoint y: 232, endPoint x: 718, endPoint y: 272, distance: 179.5
click at [718, 272] on div "Colegio [PERSON_NAME] [DATE] Hidrolavadora GHP 180 1500W, 127V y una presión má…" at bounding box center [1045, 256] width 1044 height 191
click at [718, 272] on div "1 Unidades" at bounding box center [720, 278] width 350 height 16
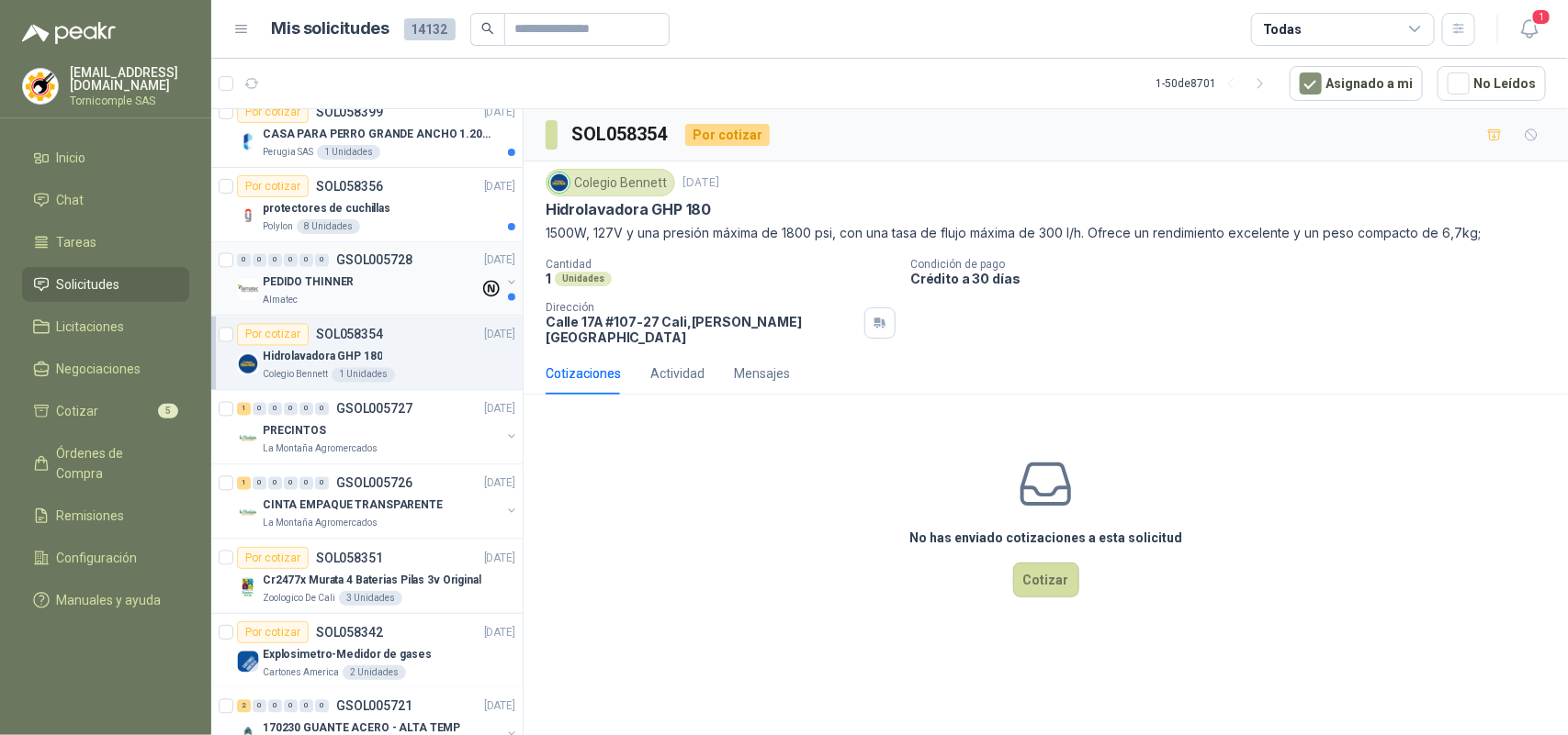
scroll to position [1492, 0]
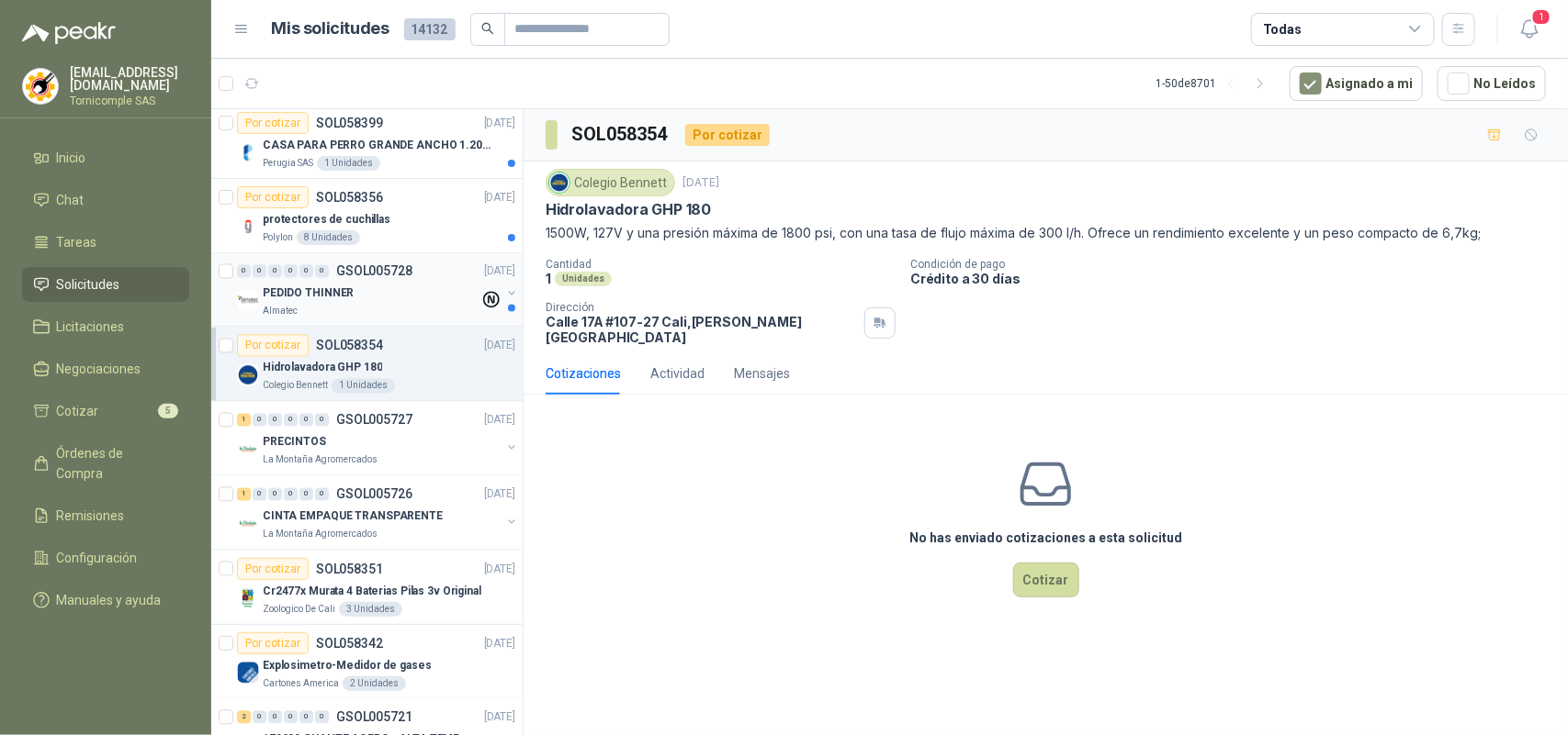
click at [446, 301] on div "PEDIDO THINNER" at bounding box center [371, 293] width 217 height 22
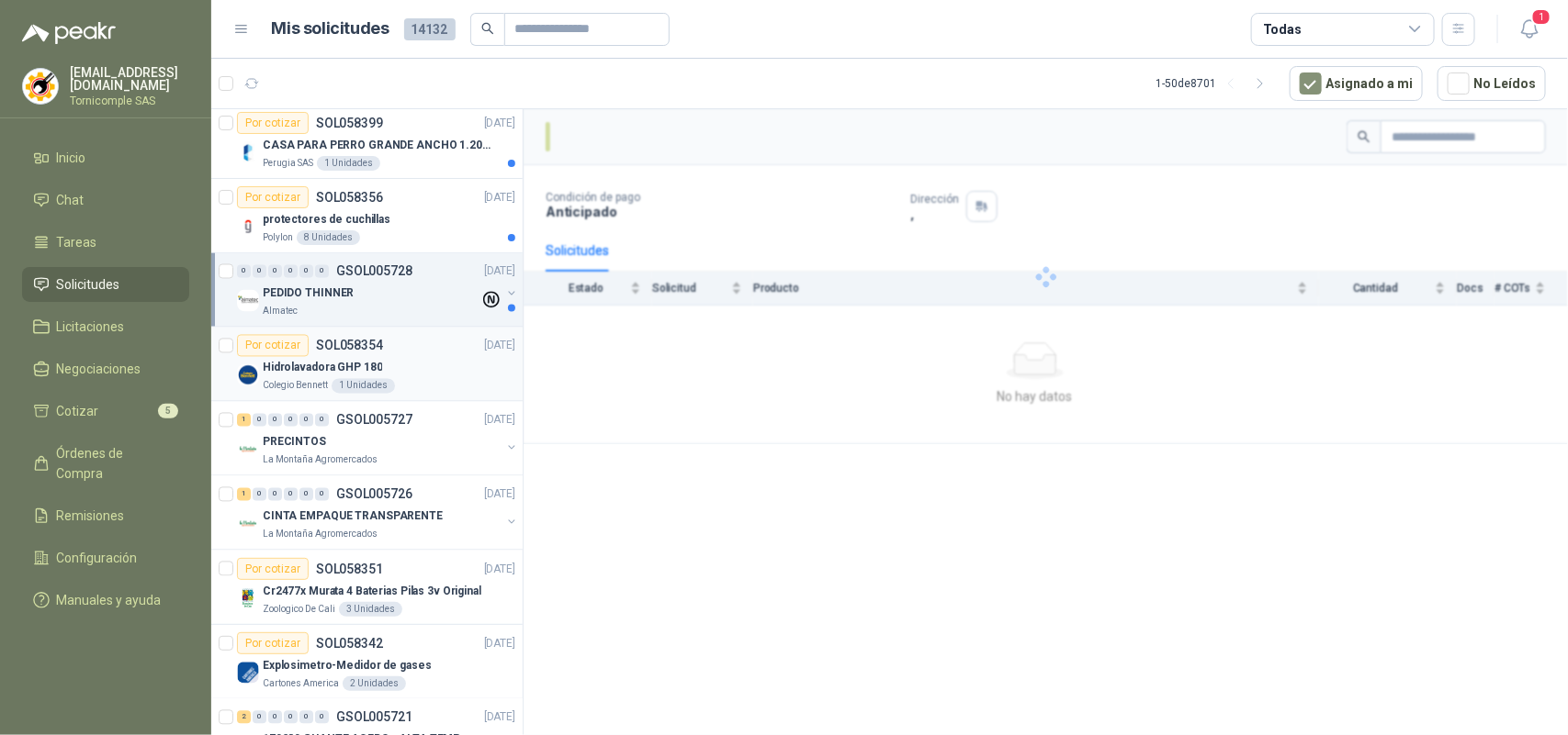
click at [419, 364] on div "Hidrolavadora GHP 180" at bounding box center [389, 368] width 253 height 22
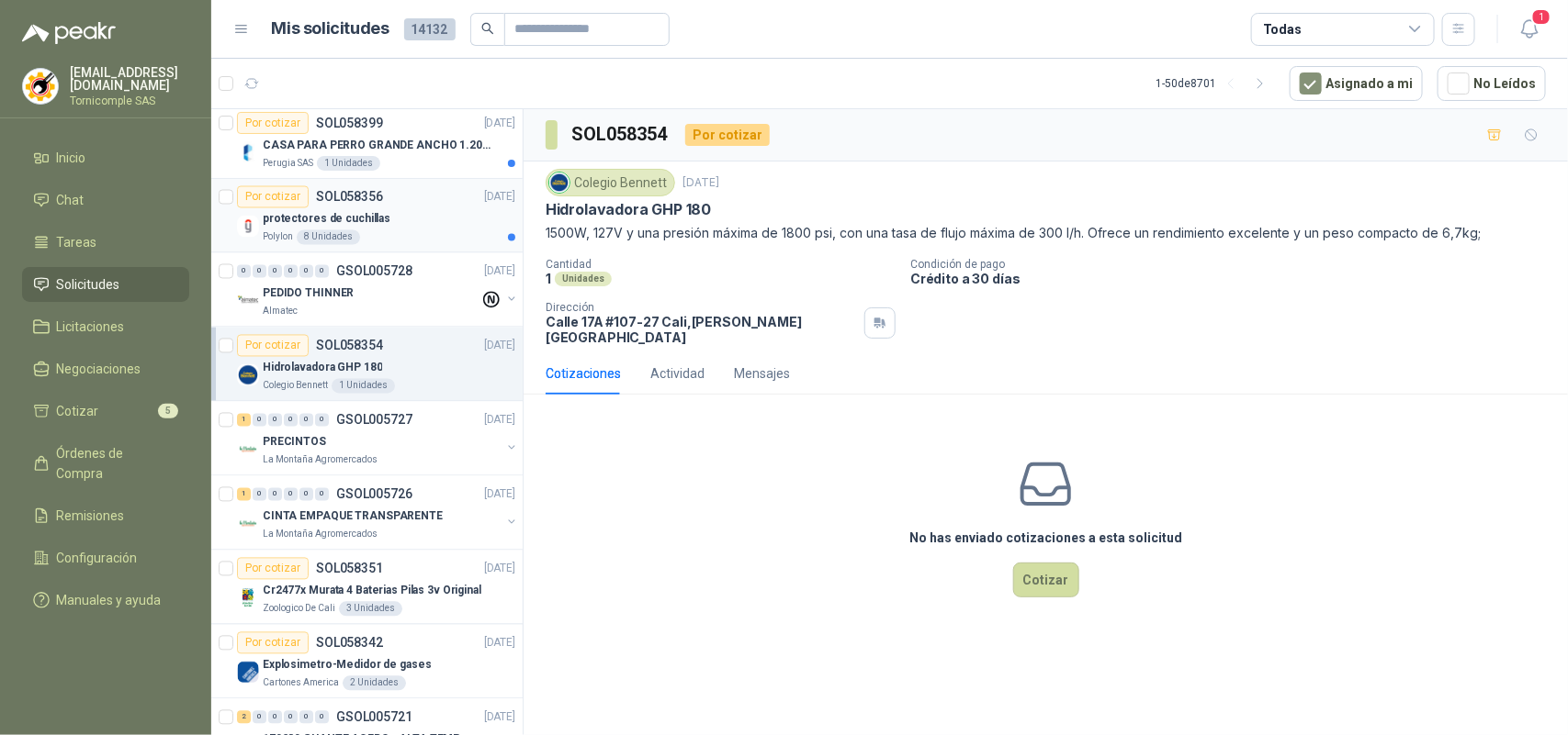
click at [421, 239] on div "Polylon 8 Unidades" at bounding box center [389, 237] width 253 height 15
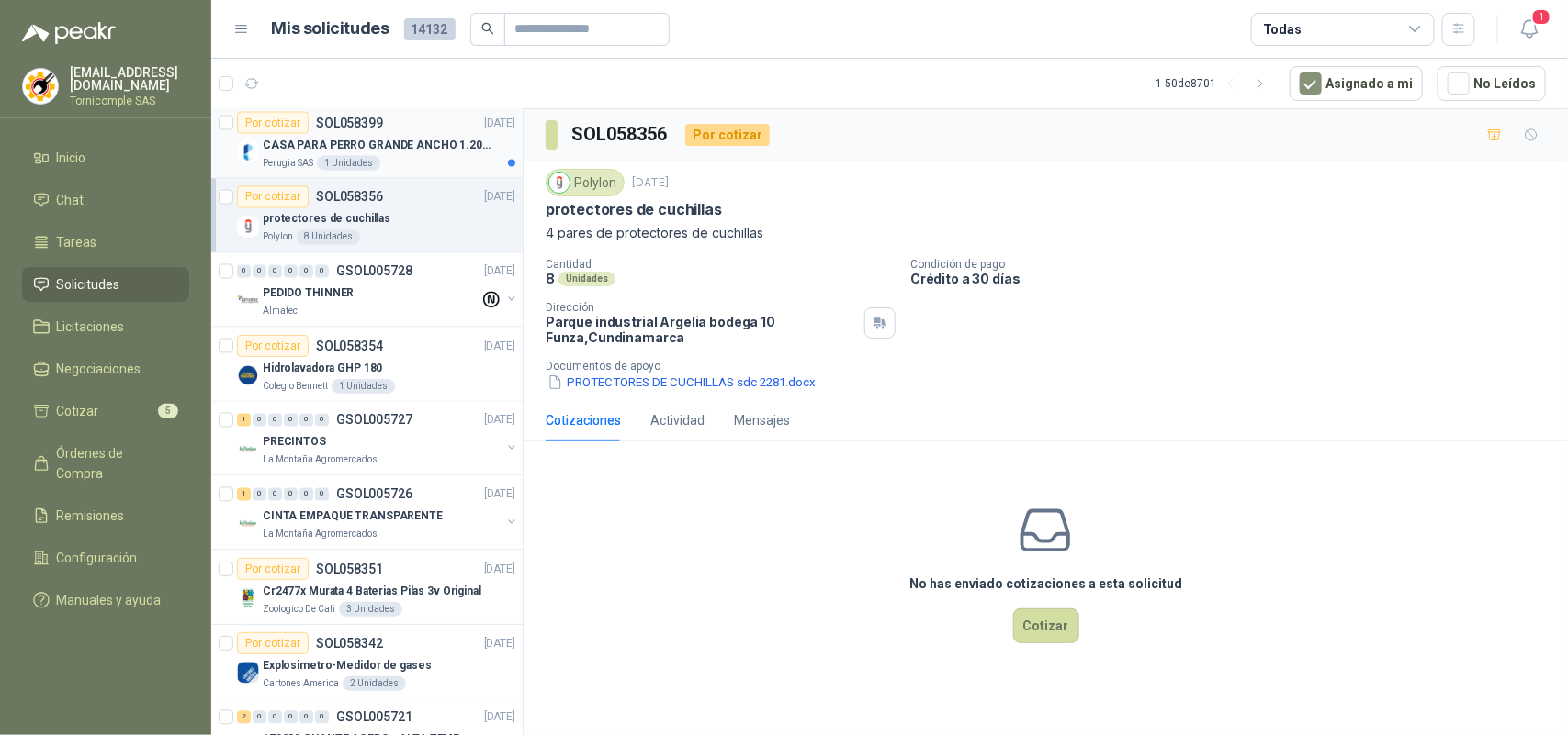
click at [470, 155] on p "CASA PARA PERRO GRANDE ANCHO 1.20x1.00 x1.20" at bounding box center [377, 145] width 229 height 18
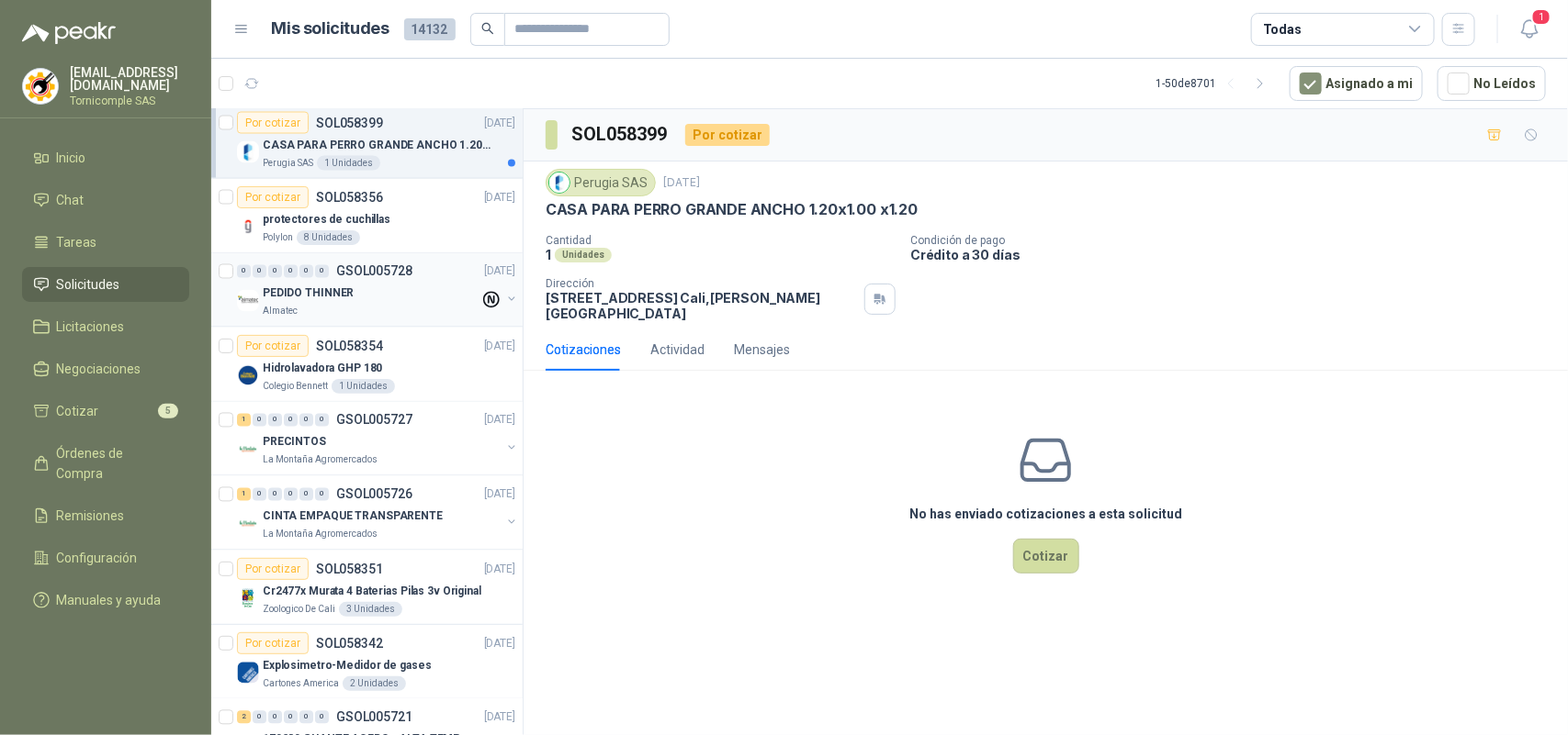
scroll to position [1377, 0]
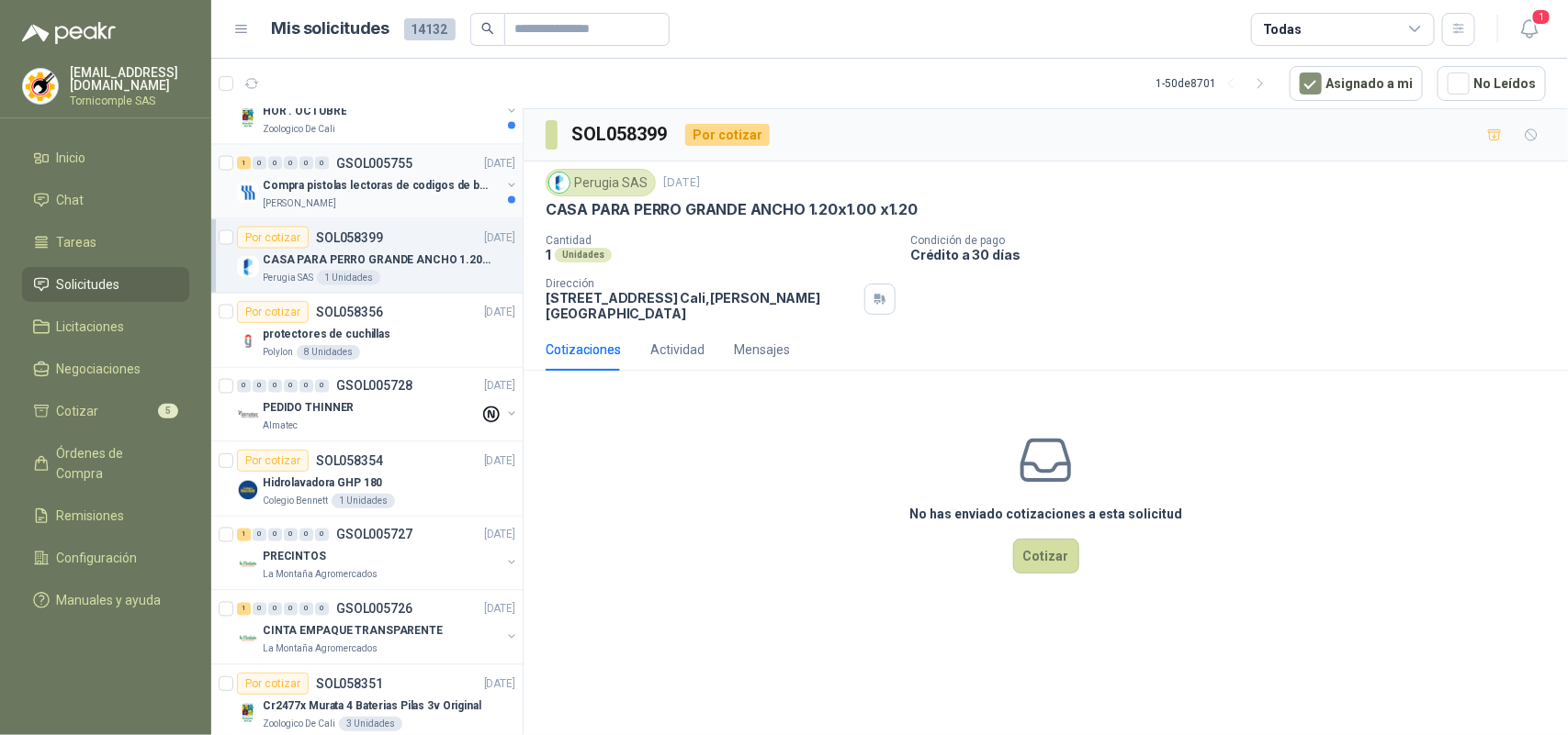
click at [473, 181] on p "Compra pistolas lectoras de codigos de barras" at bounding box center [377, 186] width 229 height 18
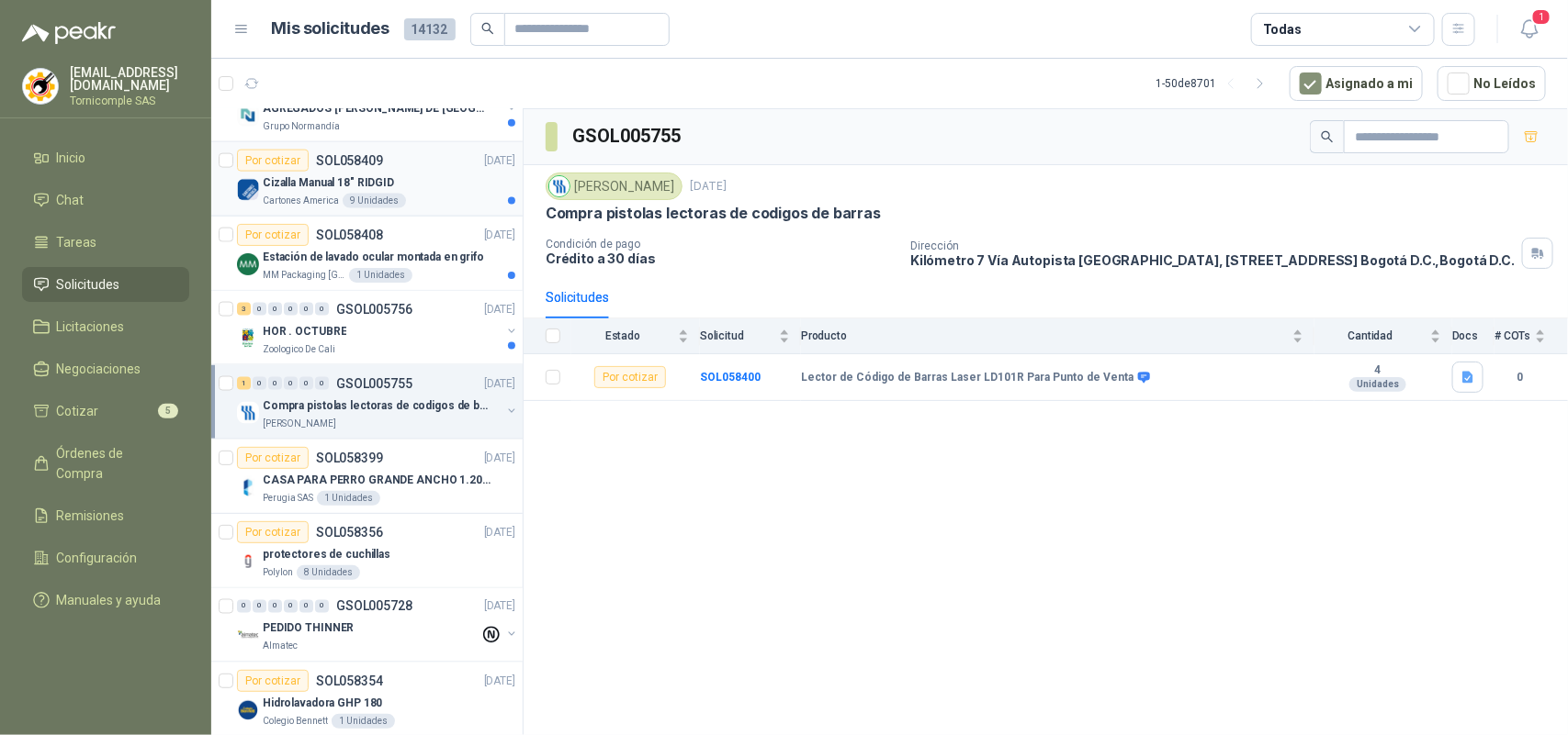
scroll to position [1147, 0]
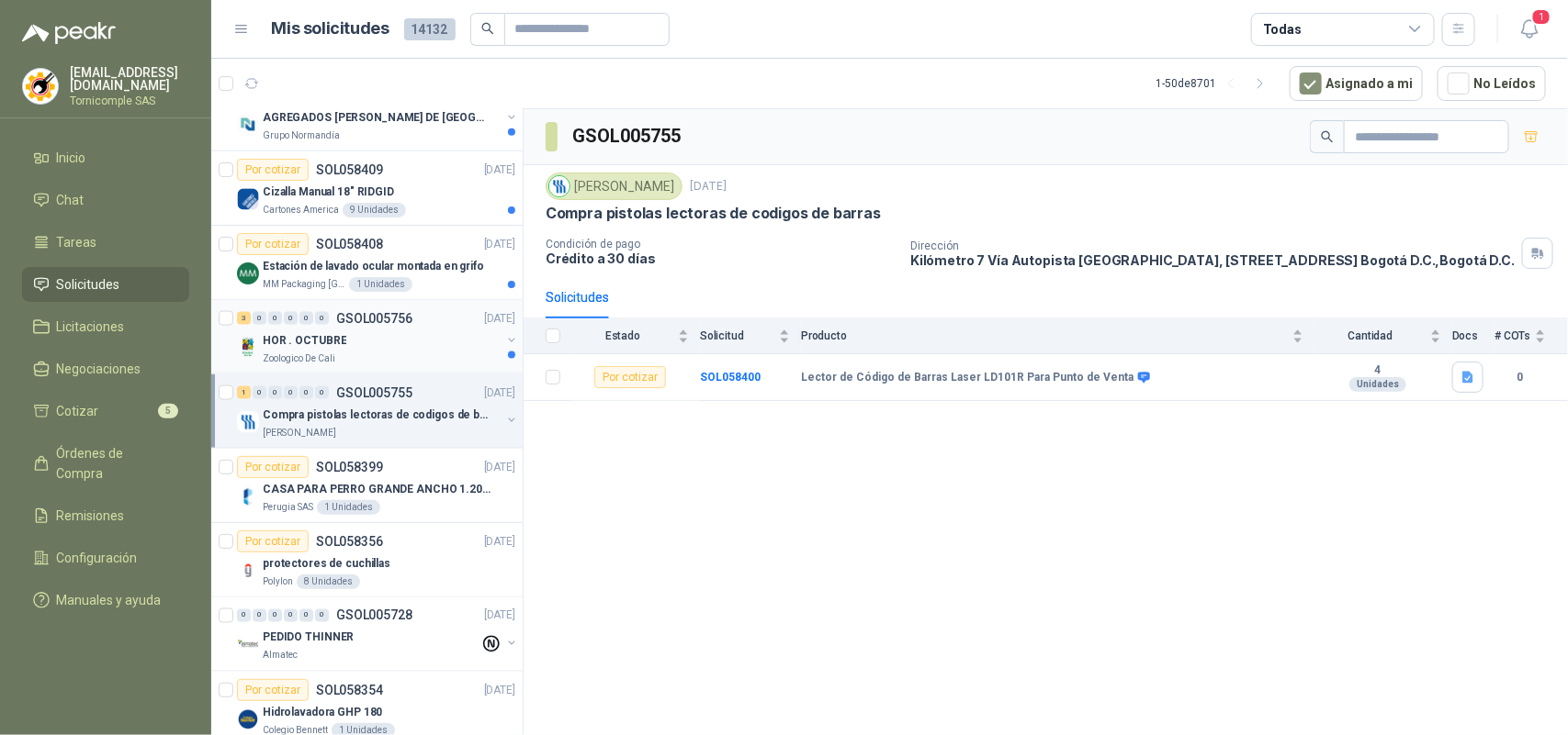
click at [425, 335] on div "HOR . OCTUBRE" at bounding box center [382, 340] width 238 height 22
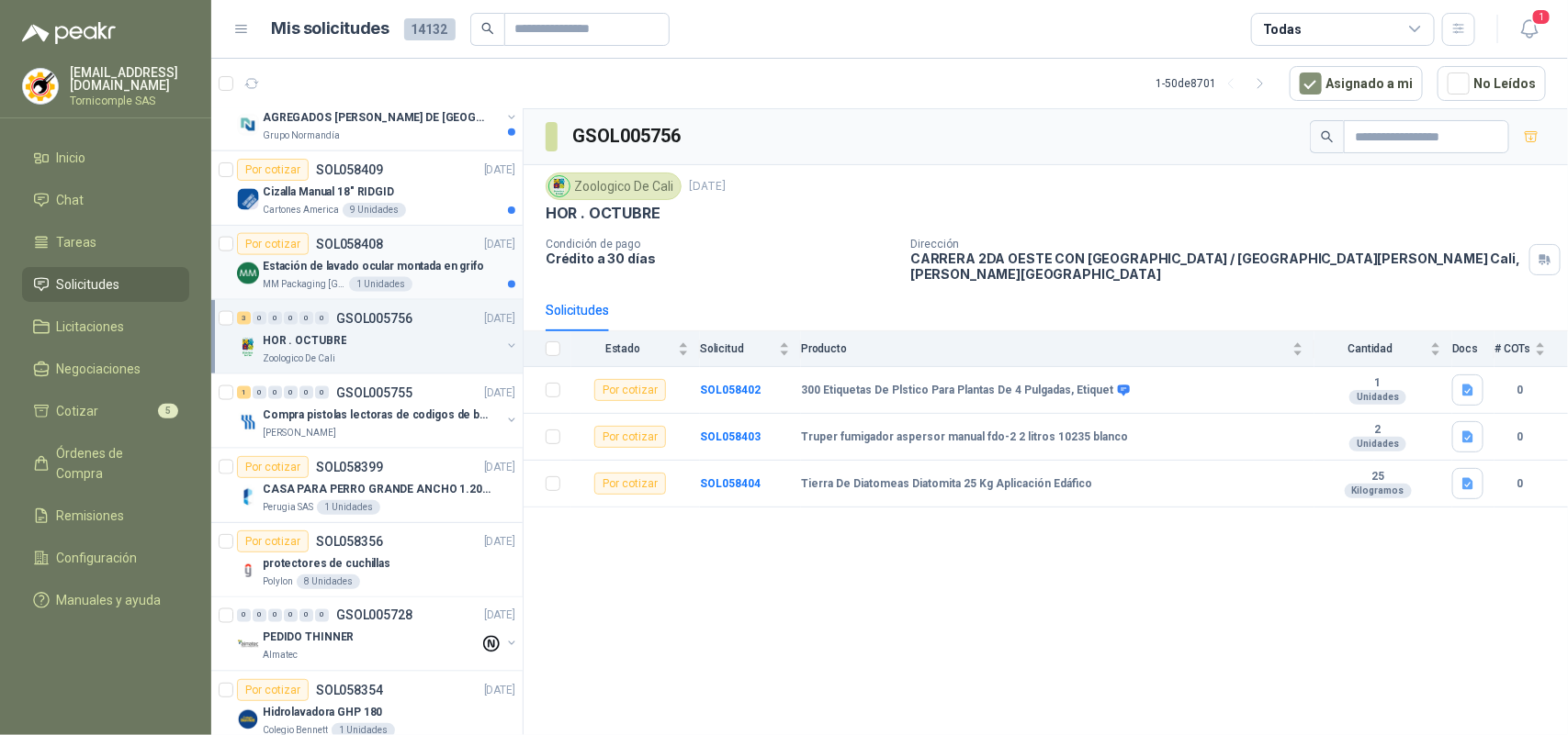
click at [437, 262] on p "Estación de lavado ocular montada en grifo" at bounding box center [373, 267] width 222 height 18
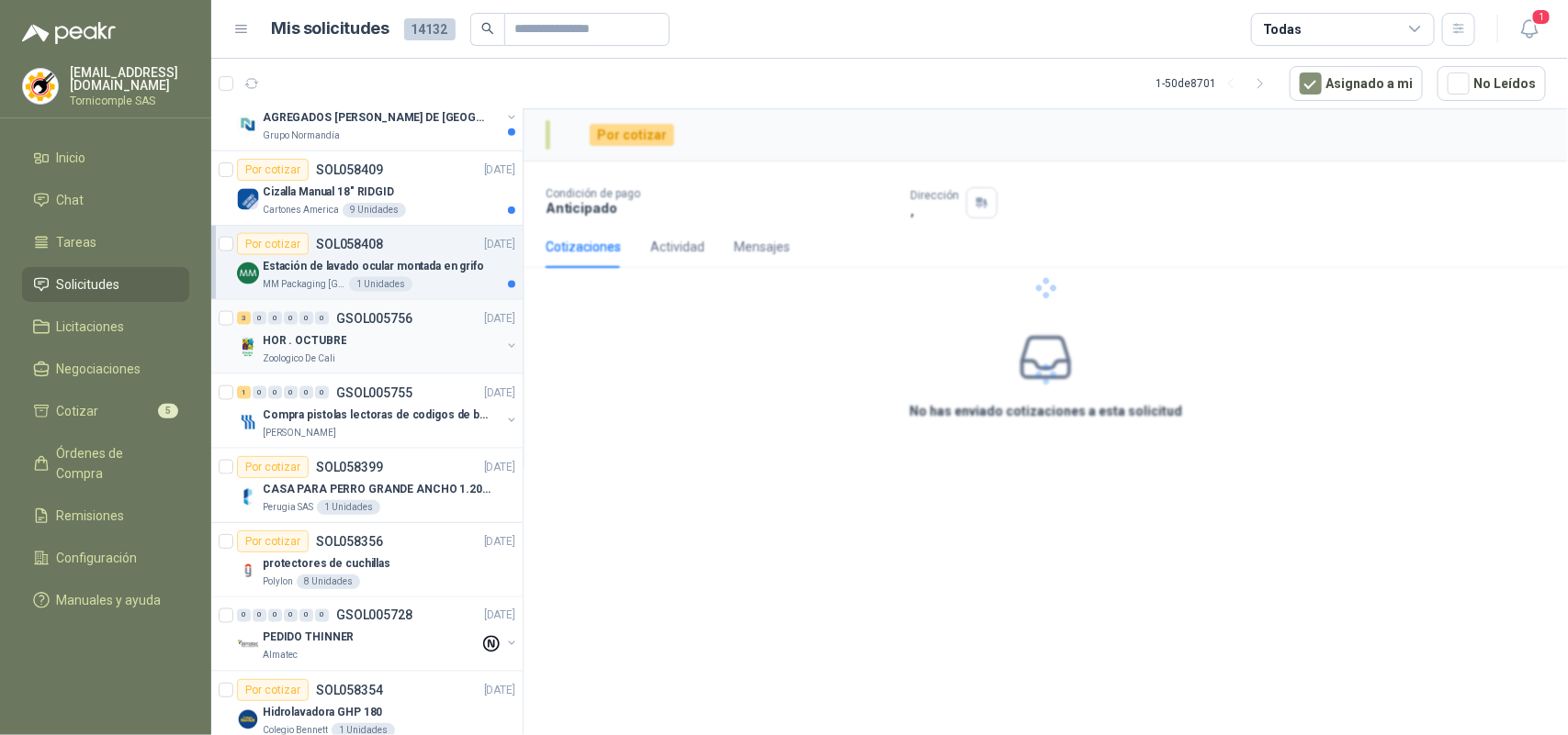
click at [411, 341] on div "HOR . OCTUBRE" at bounding box center [382, 340] width 238 height 22
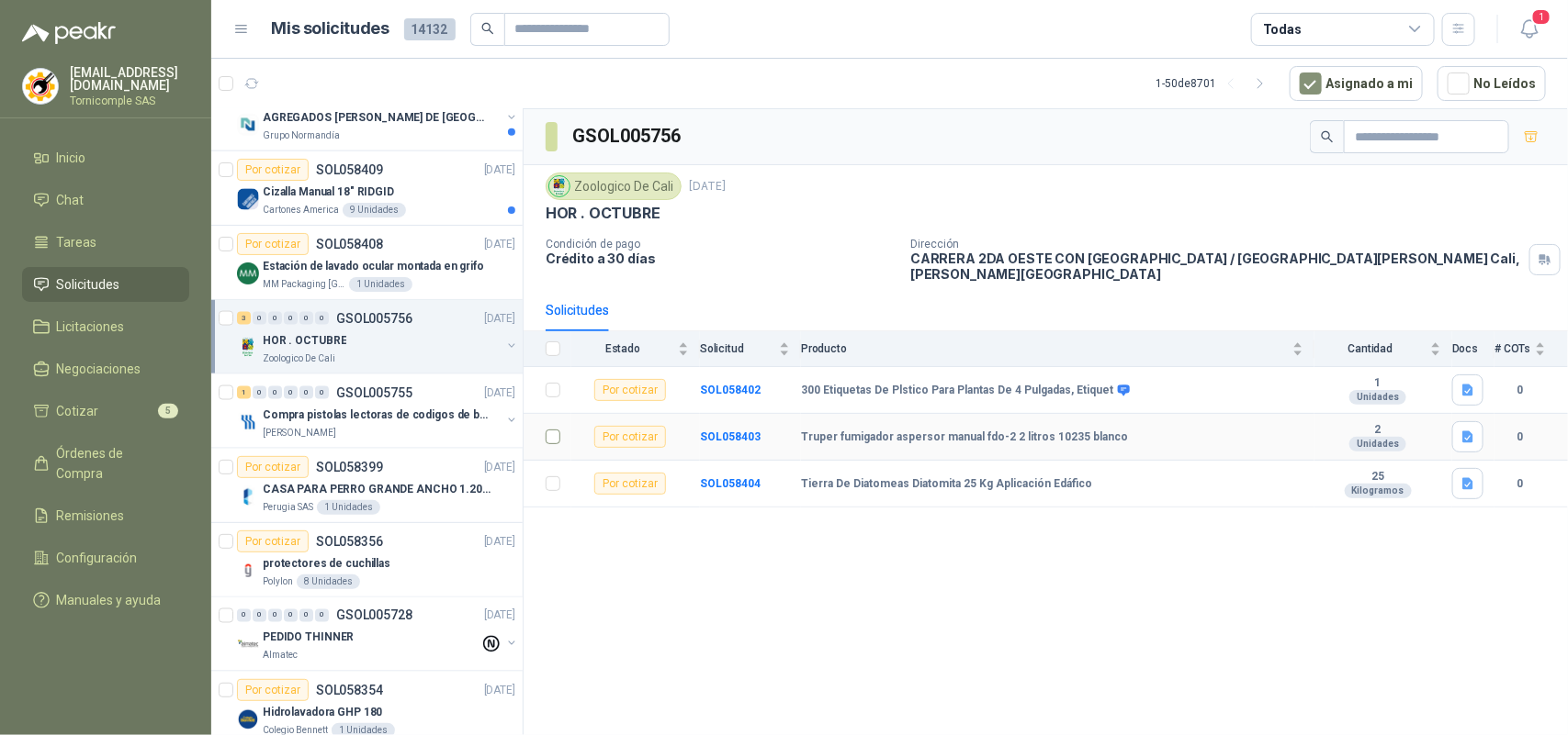
click at [542, 428] on td at bounding box center [547, 437] width 48 height 47
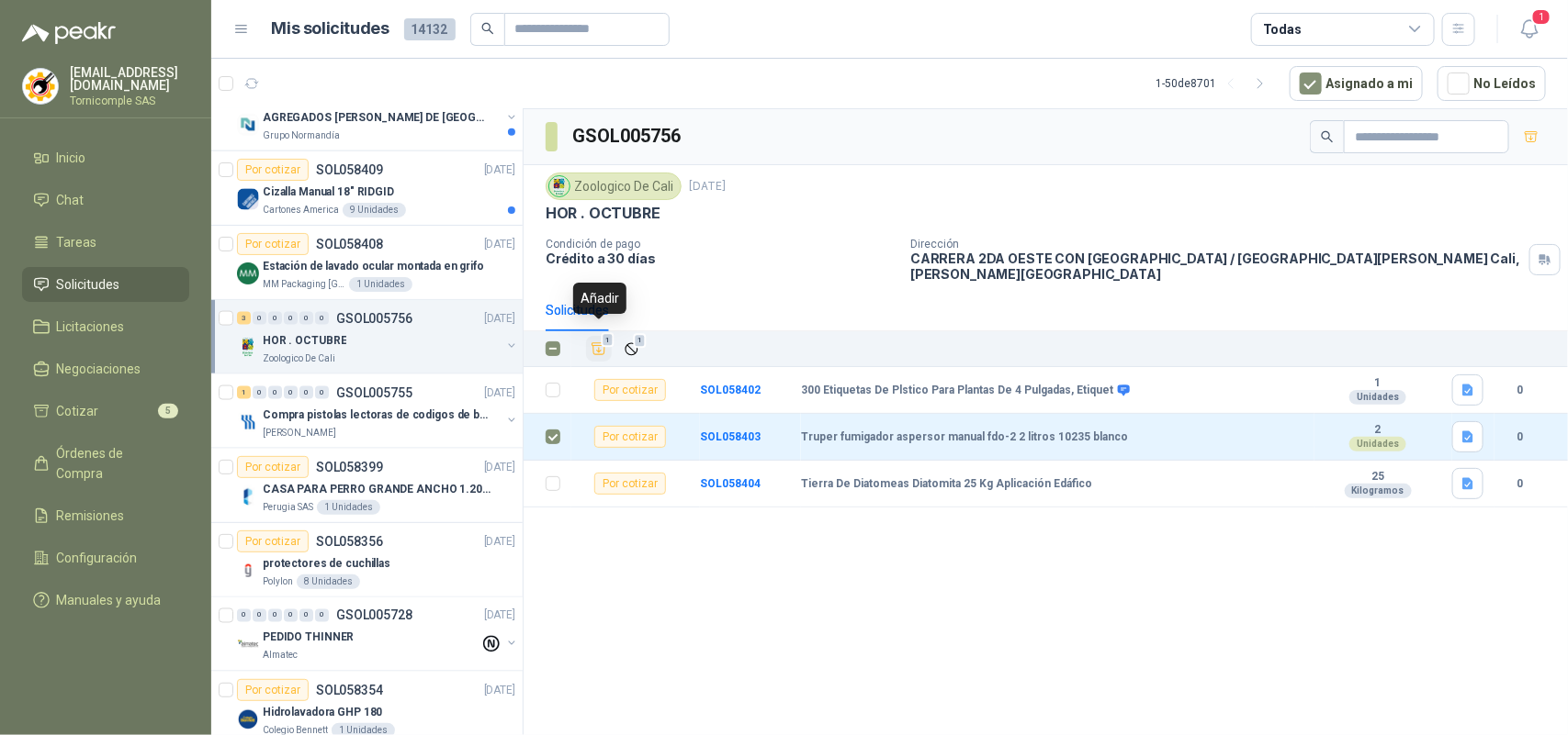
click at [598, 340] on icon "Añadir" at bounding box center [599, 349] width 17 height 17
click at [398, 191] on div "Cizalla Manual 18" RIDGID" at bounding box center [389, 191] width 253 height 22
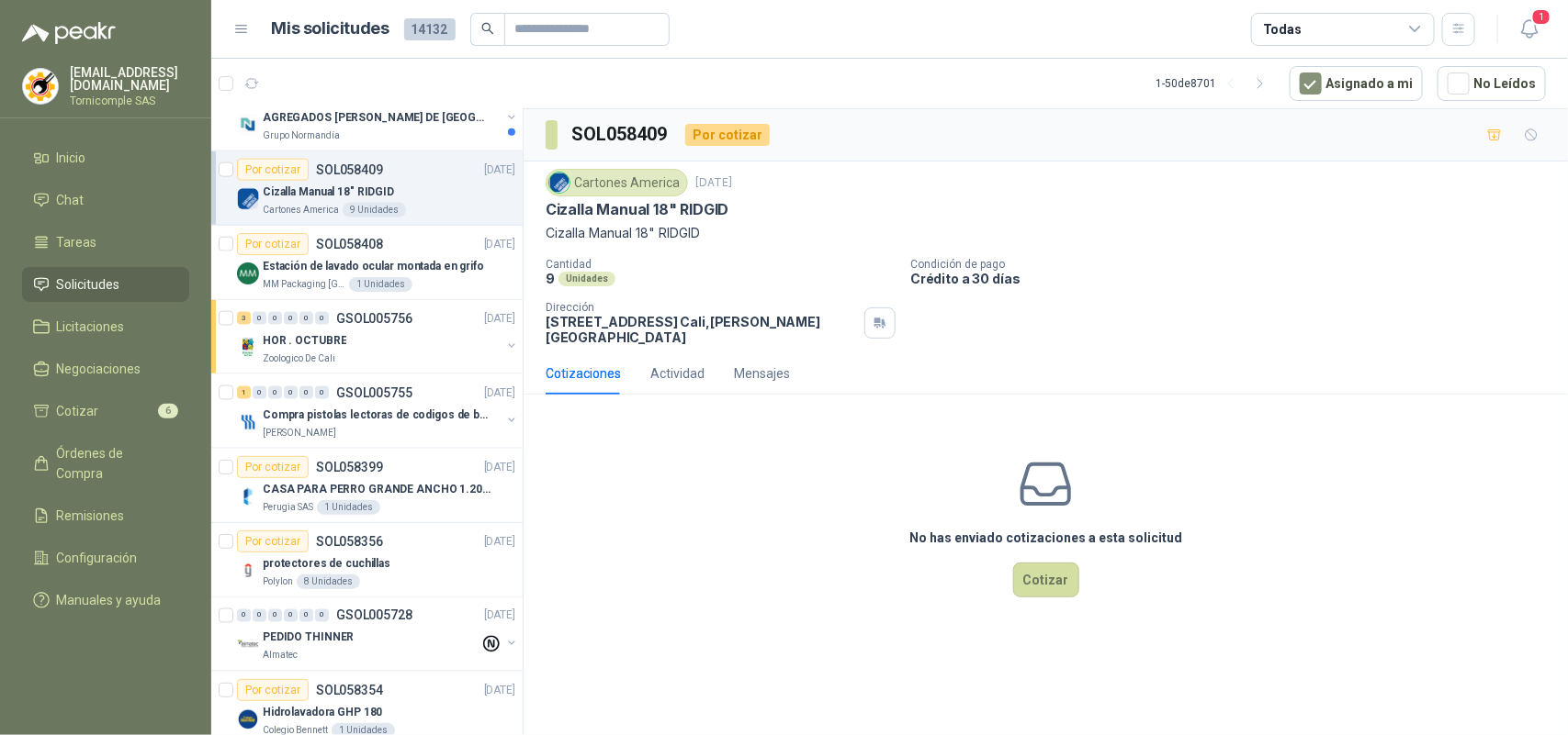
scroll to position [1033, 0]
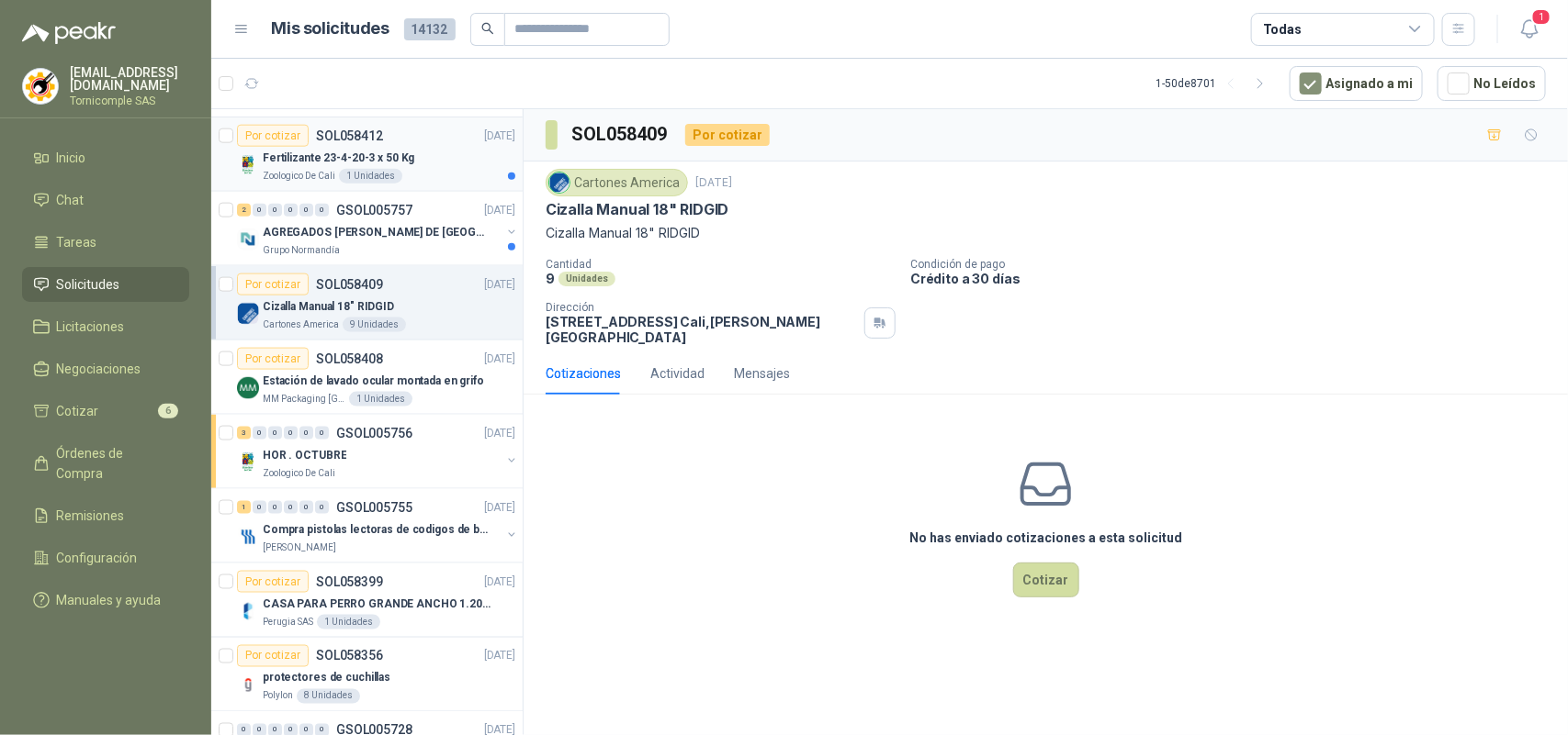
click at [398, 191] on article "Por cotizar SOL058412 [DATE] Fertilizante 23-4-20-3 x 50 Kg Zoologico De Cali 1…" at bounding box center [367, 155] width 311 height 74
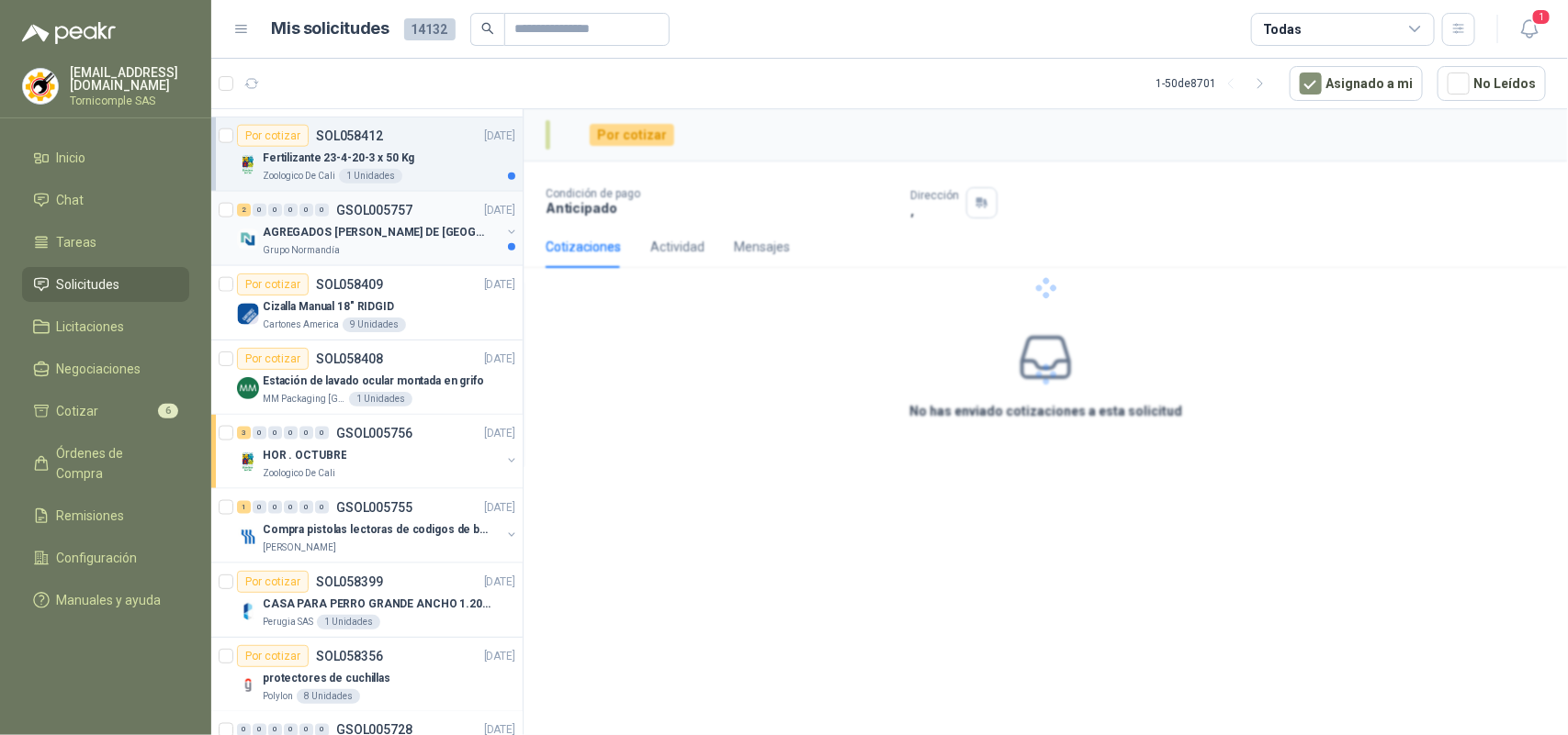
click at [398, 213] on p "GSOL005757" at bounding box center [373, 210] width 76 height 13
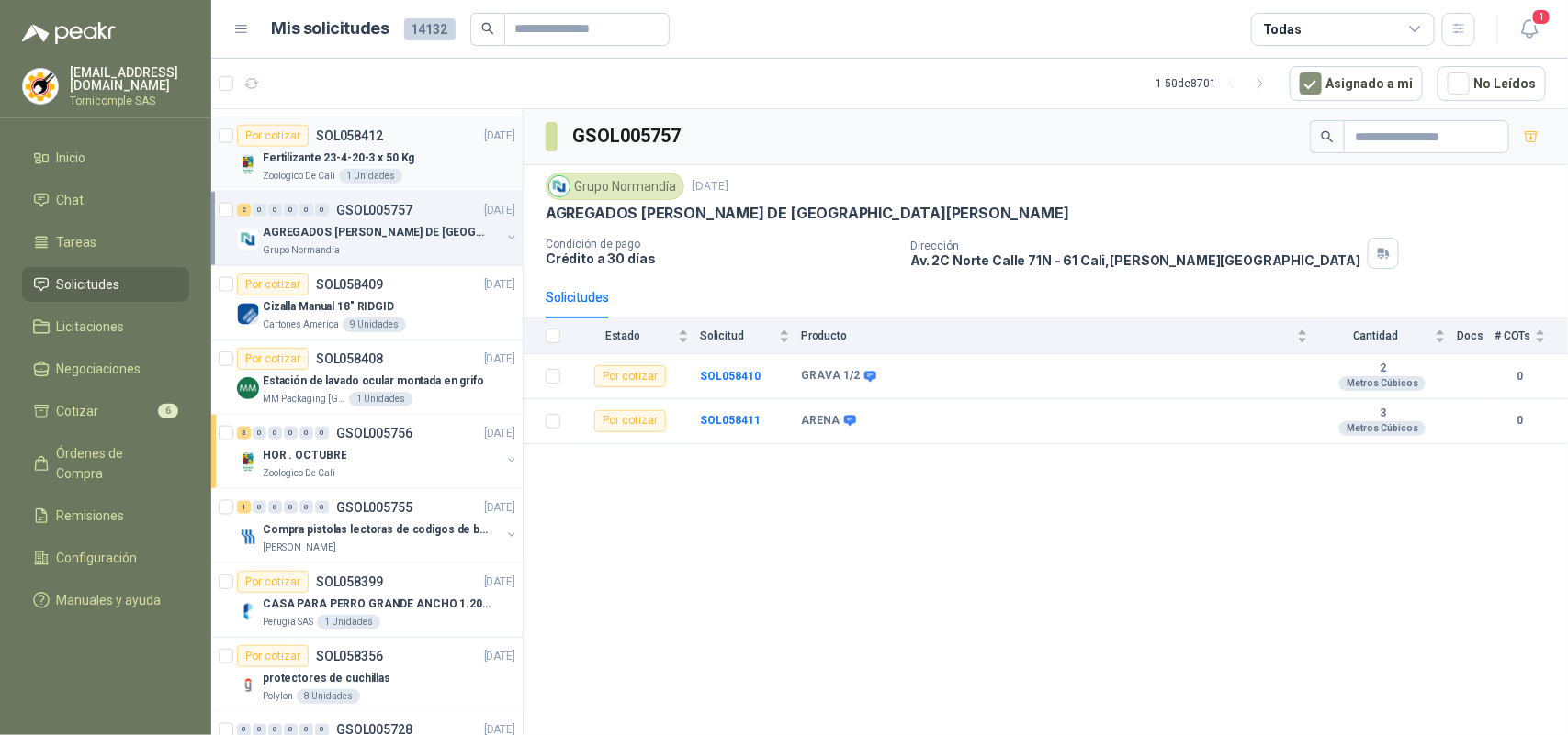
click at [392, 160] on p "Fertilizante 23-4-20-3 x 50 Kg" at bounding box center [338, 158] width 152 height 18
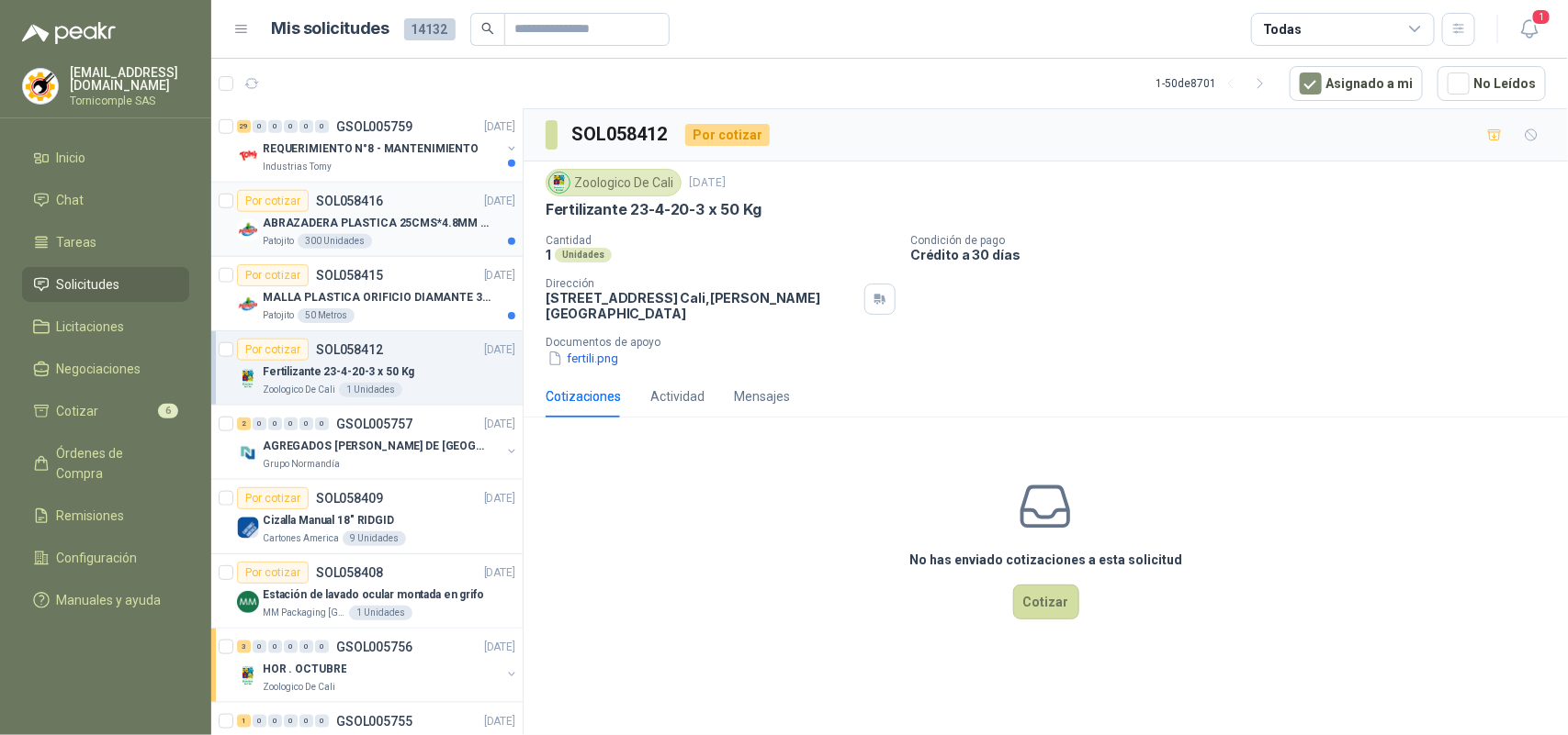
scroll to position [803, 0]
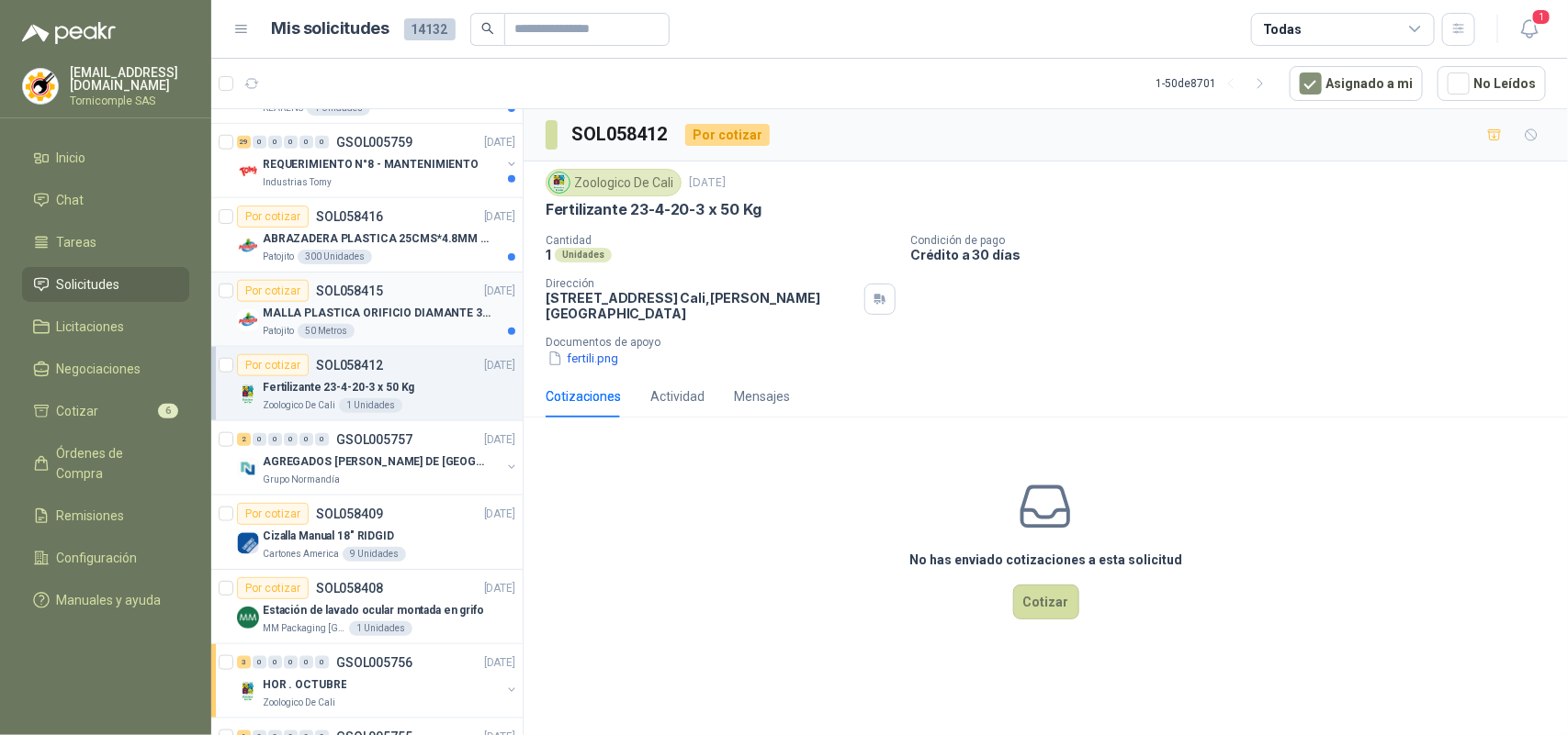
click at [384, 296] on div "Por cotizar SOL058415 [DATE]" at bounding box center [375, 290] width 278 height 22
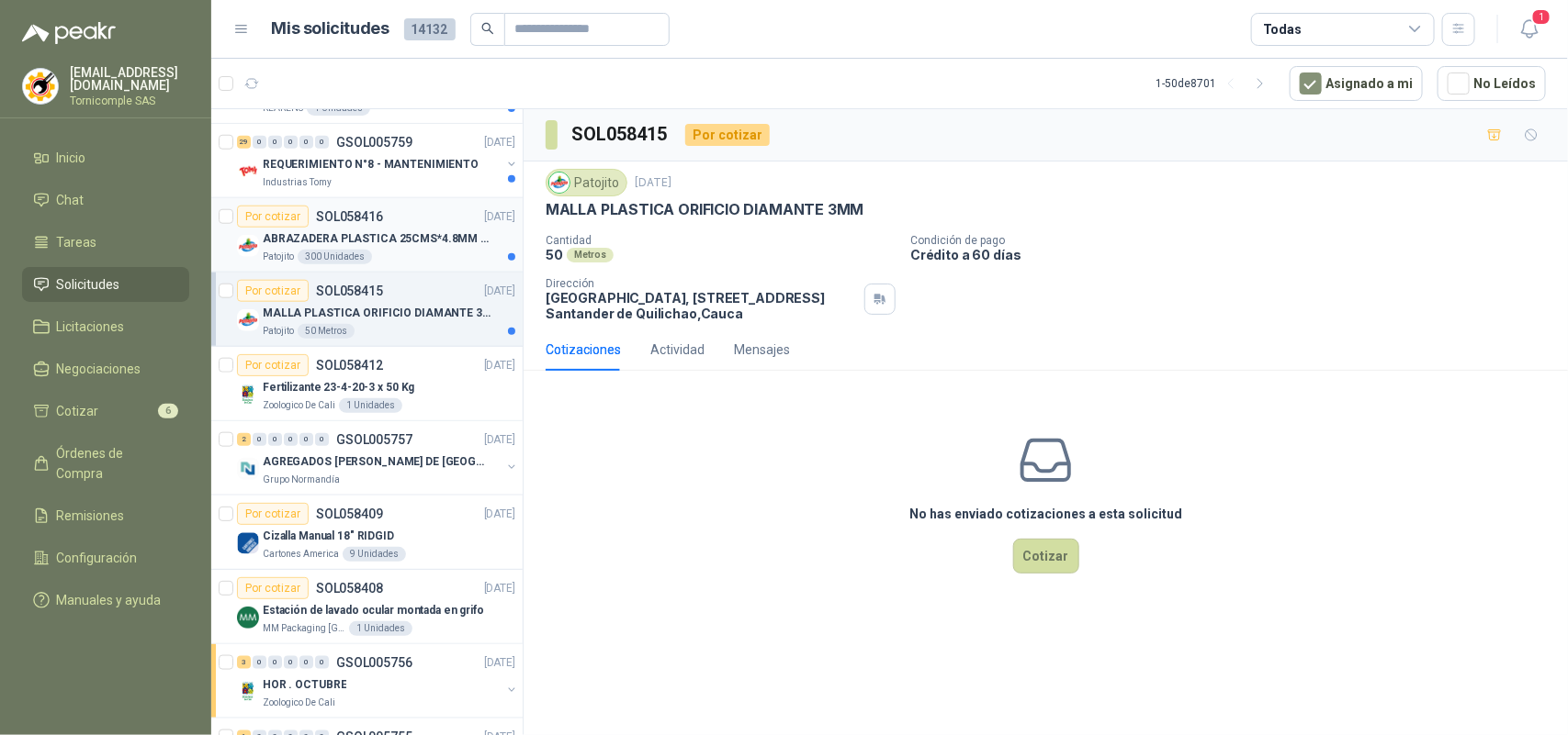
click at [393, 248] on p "ABRAZADERA PLASTICA 25CMS*4.8MM NEGRA" at bounding box center [377, 238] width 229 height 18
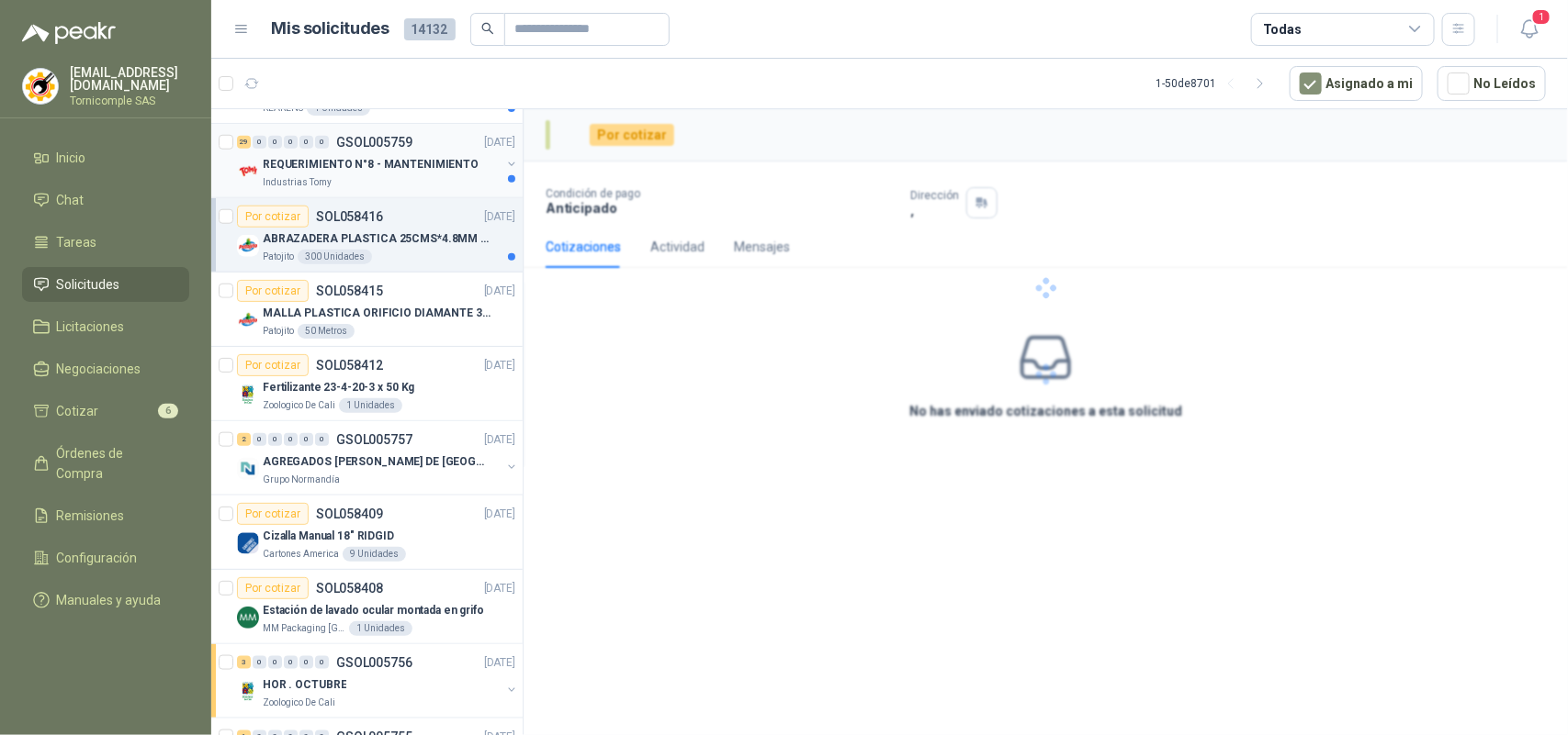
click at [423, 181] on div "Industrias Tomy" at bounding box center [382, 183] width 238 height 15
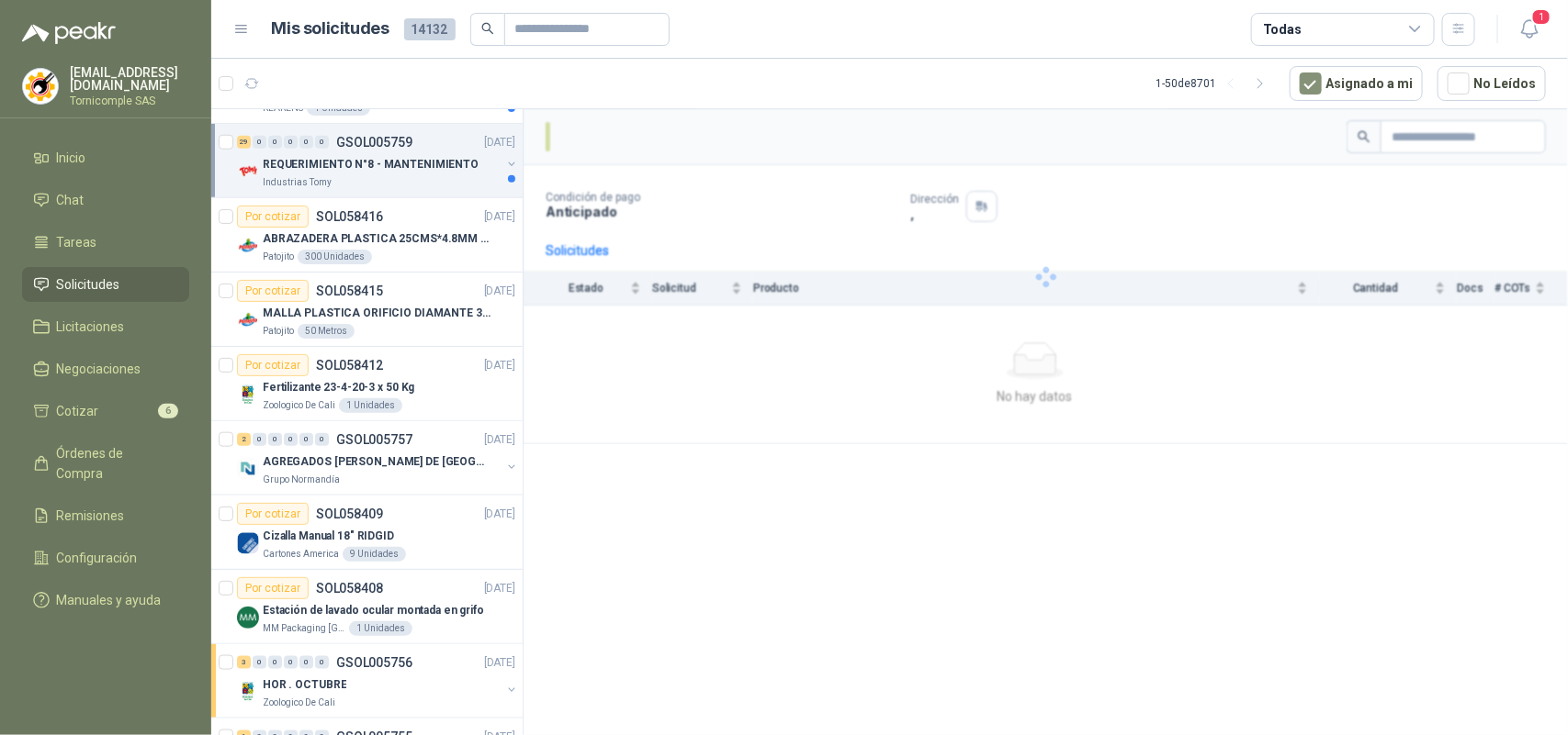
scroll to position [688, 0]
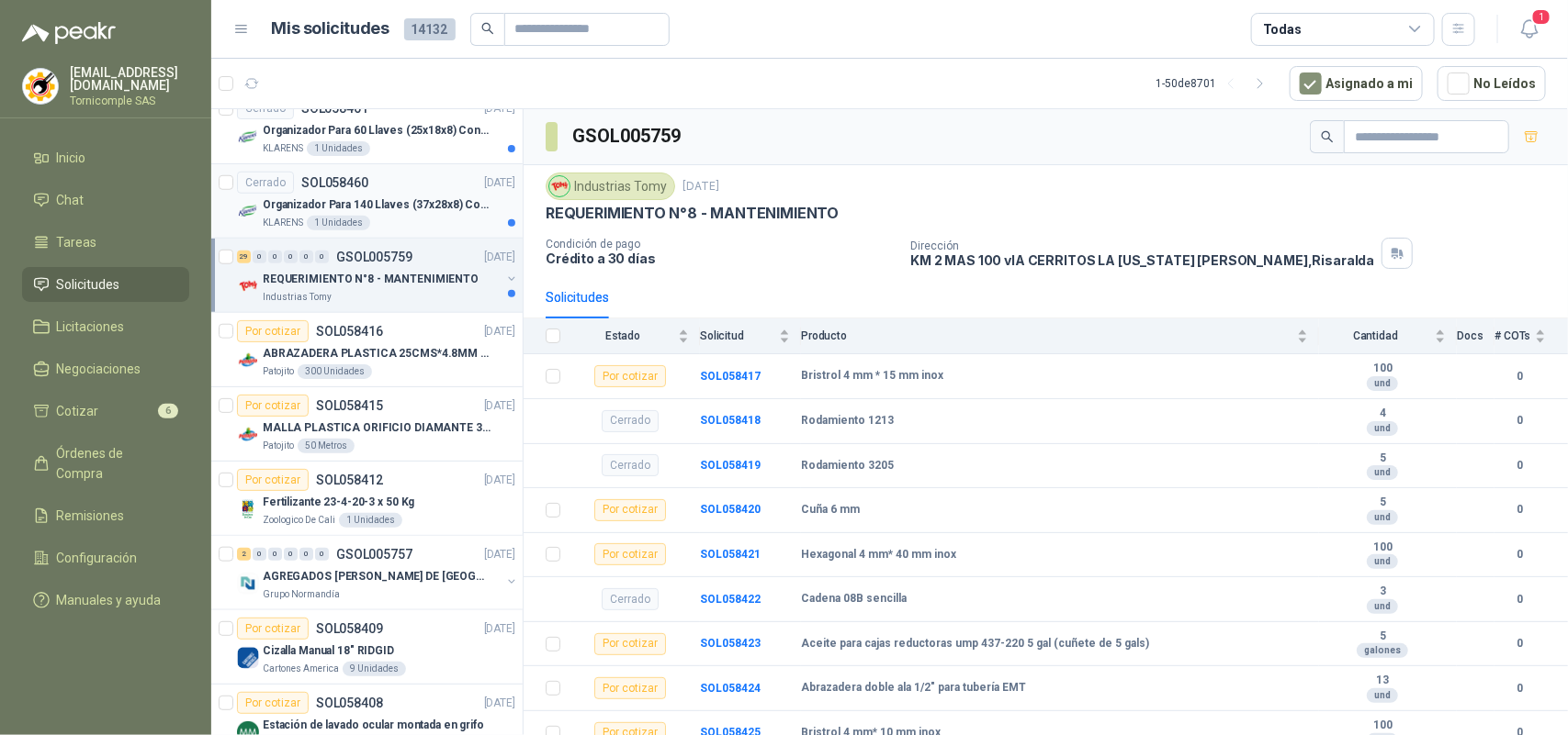
click at [432, 204] on p "Organizador Para 140 Llaves (37x28x8) Con Cerradura" at bounding box center [377, 204] width 229 height 18
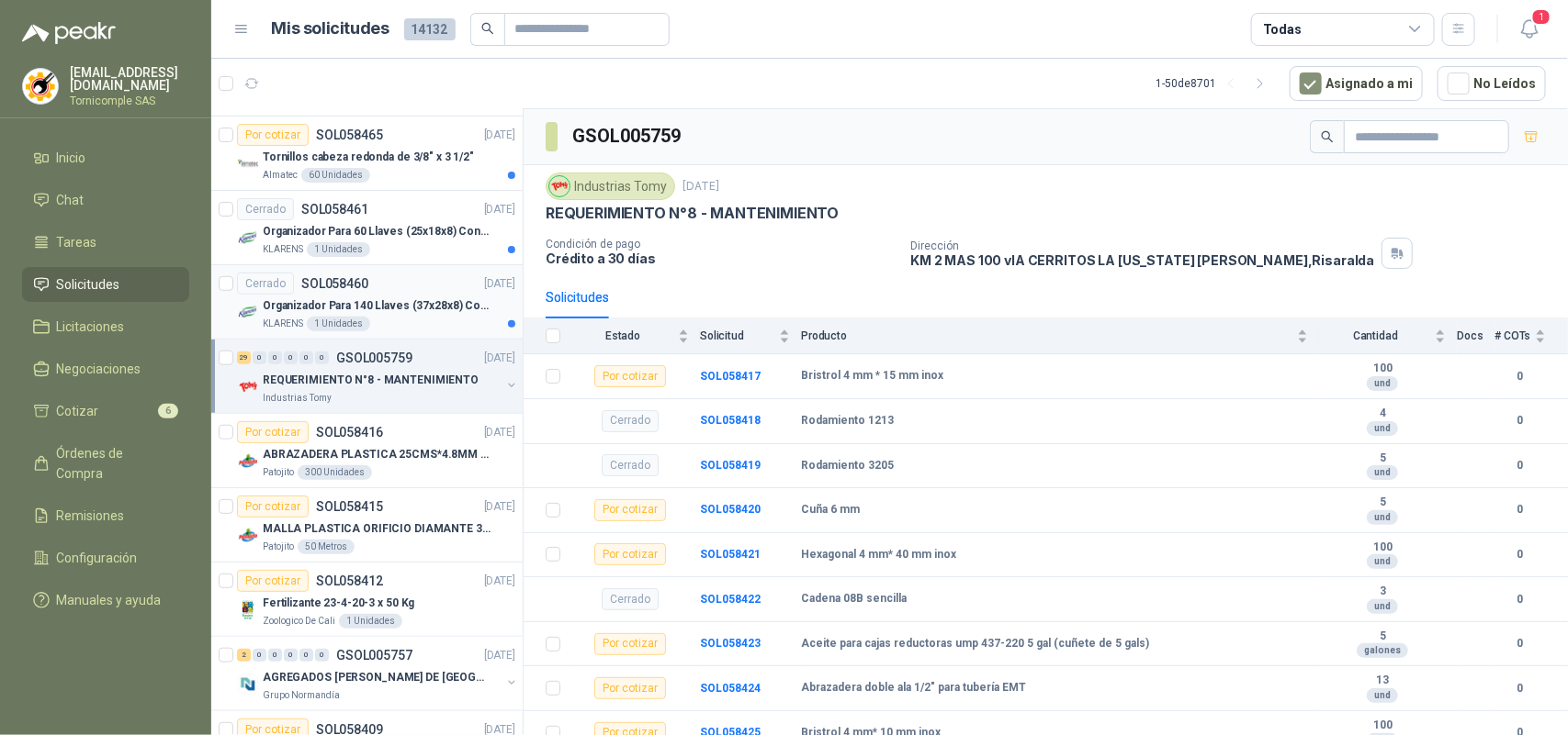
scroll to position [574, 0]
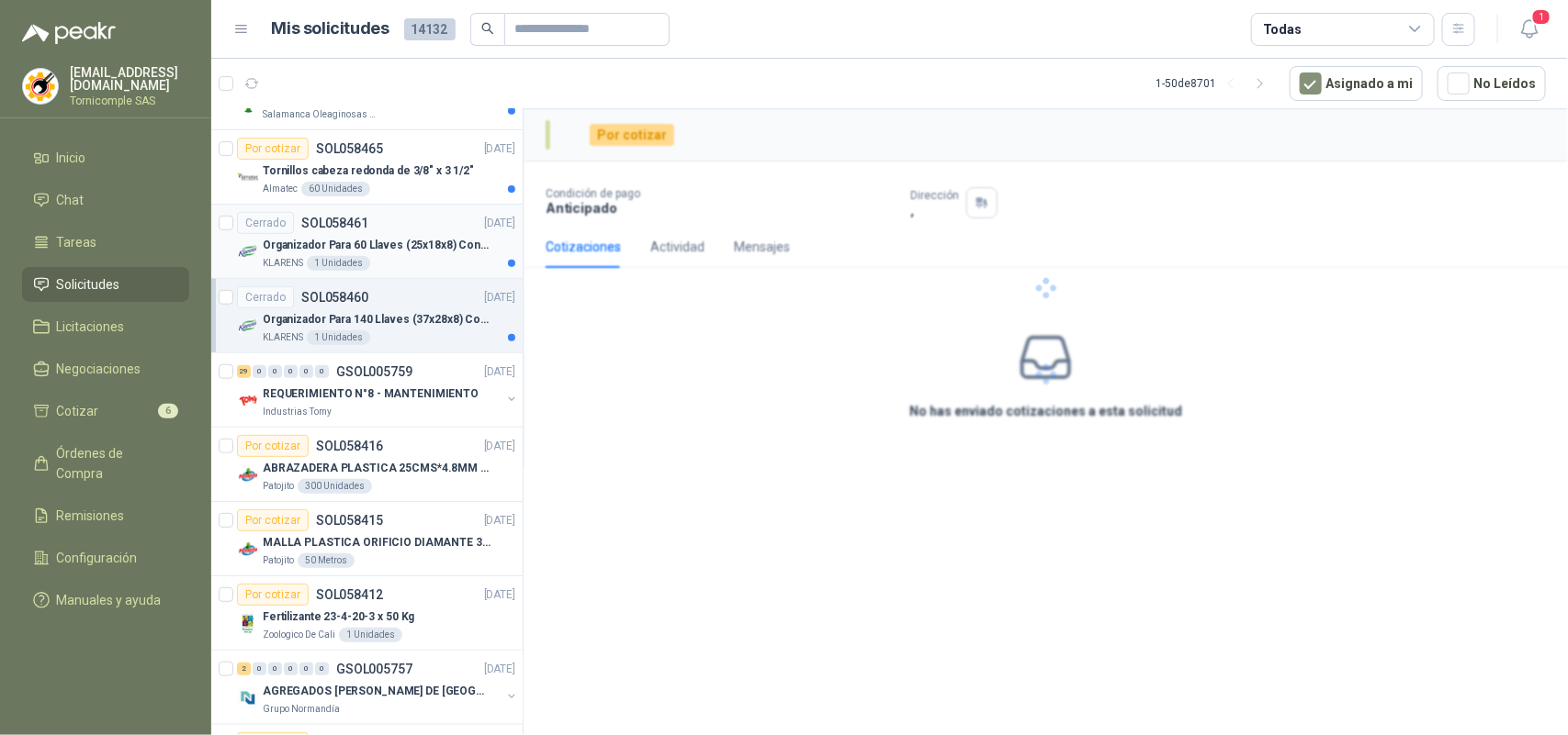
click at [432, 260] on div "KLARENS 1 Unidades" at bounding box center [389, 264] width 253 height 15
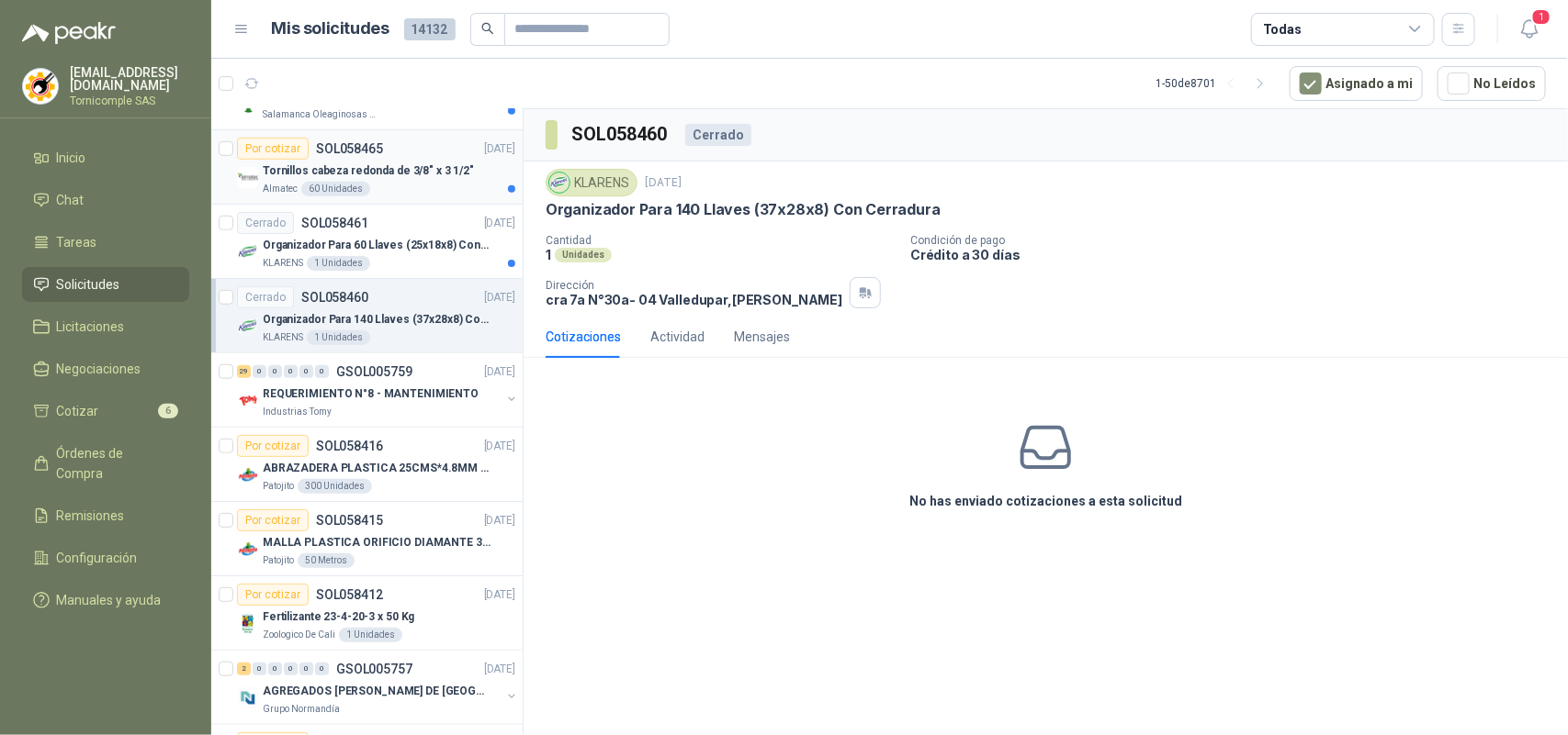
click at [425, 180] on p "Tornillos cabeza redonda de 3/8" x 3 1/2"" at bounding box center [369, 171] width 211 height 18
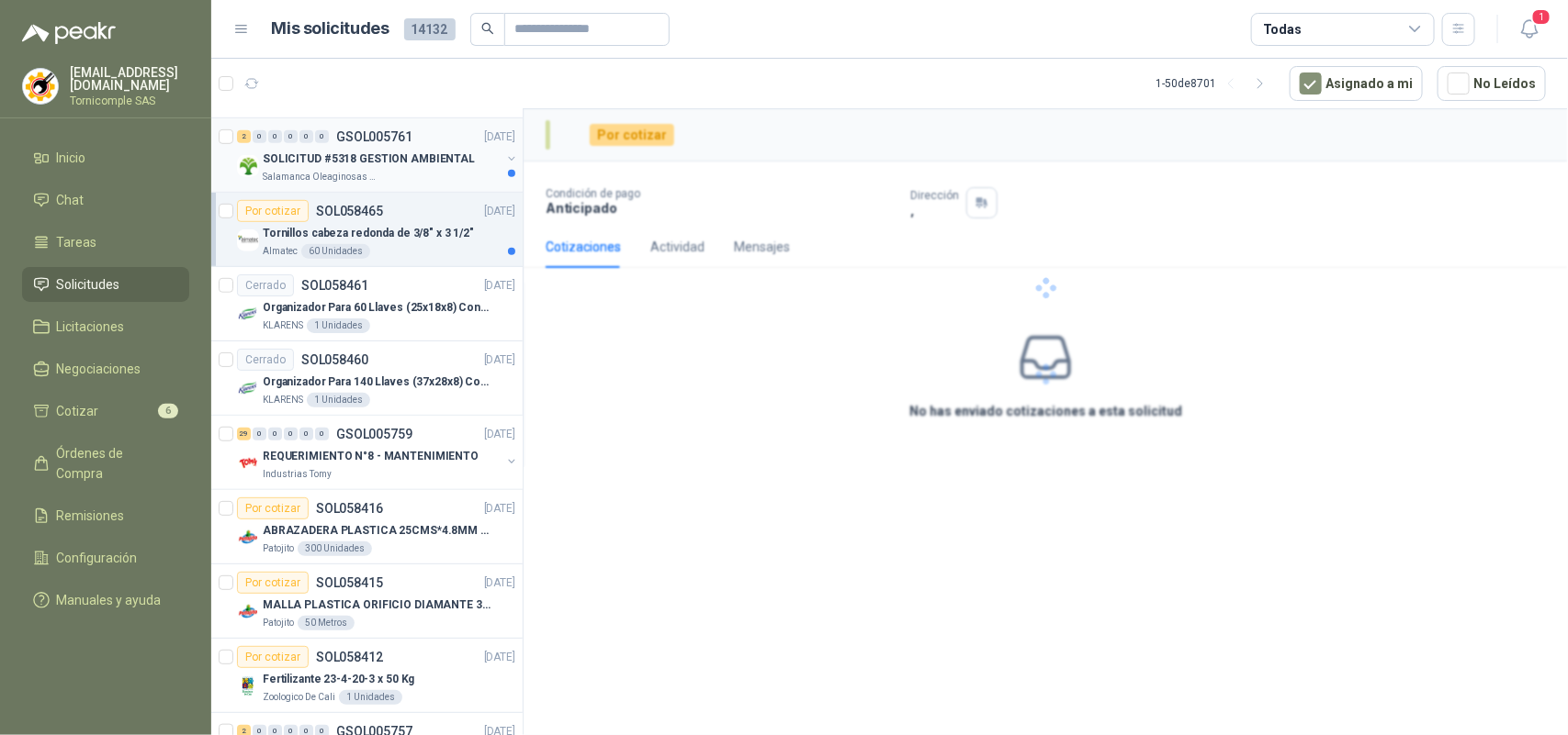
scroll to position [459, 0]
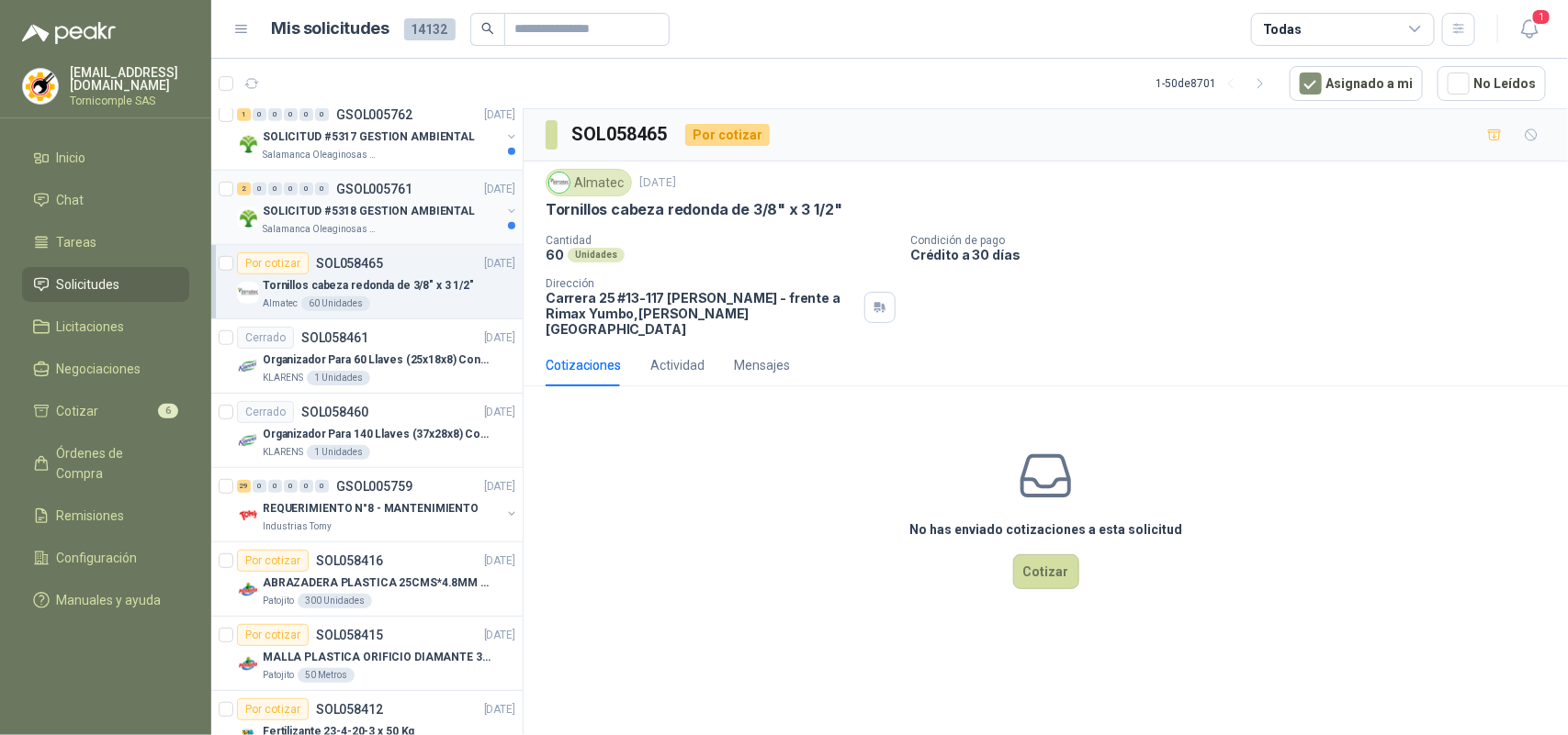
click at [406, 232] on div "Salamanca Oleaginosas SAS" at bounding box center [382, 230] width 238 height 15
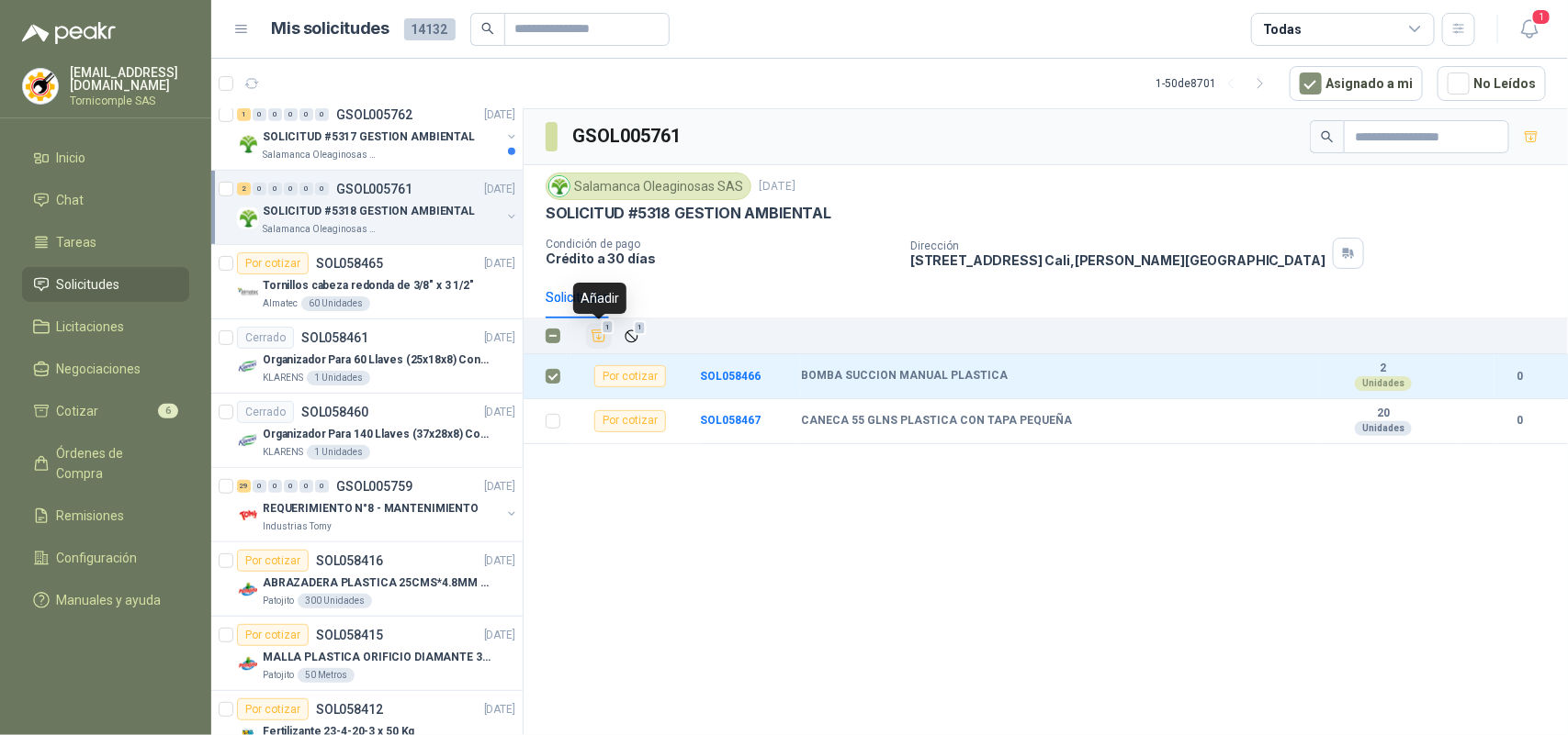
click at [608, 336] on button "1" at bounding box center [598, 335] width 25 height 25
click at [420, 145] on p "SOLICITUD #5317 GESTION AMBIENTAL" at bounding box center [369, 137] width 212 height 18
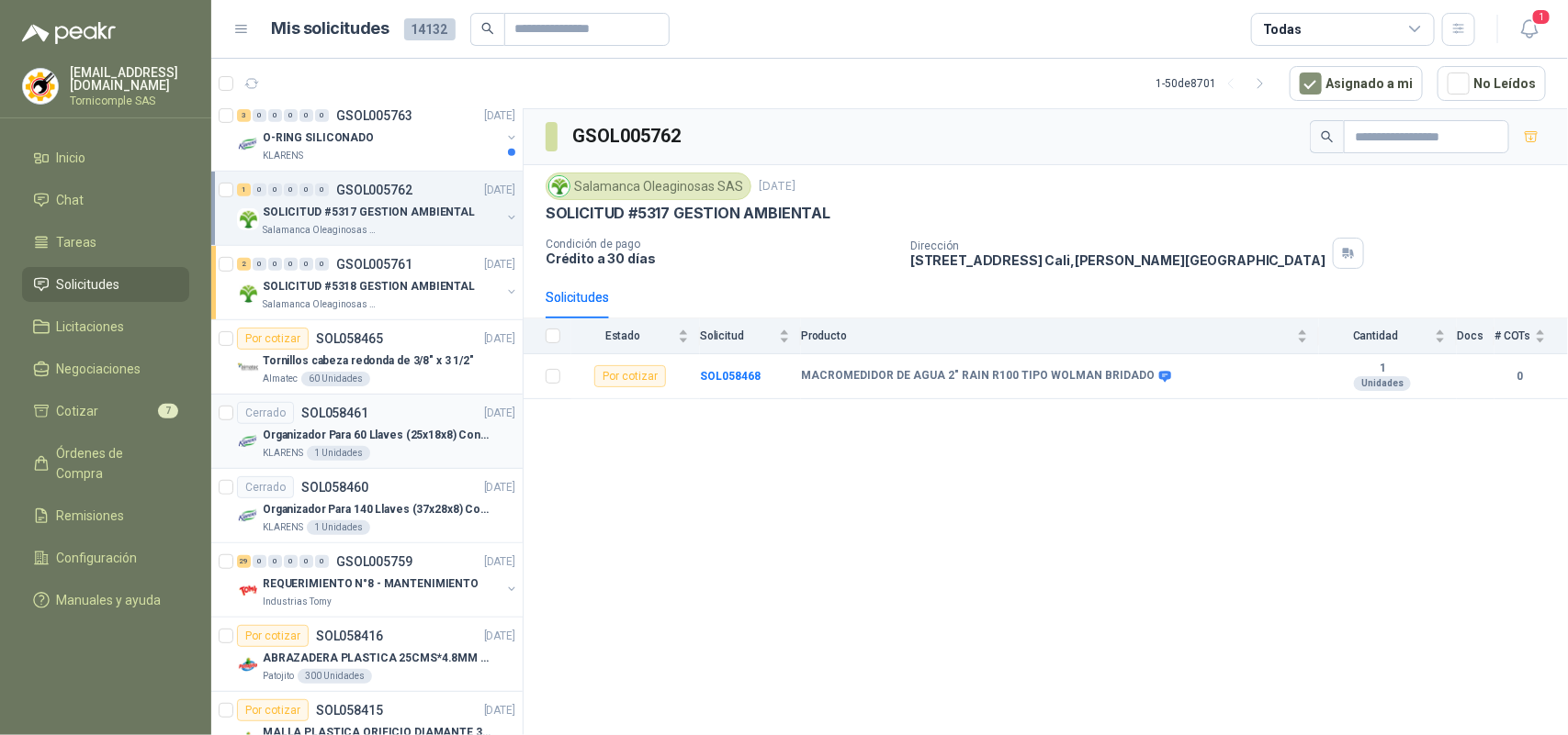
scroll to position [344, 0]
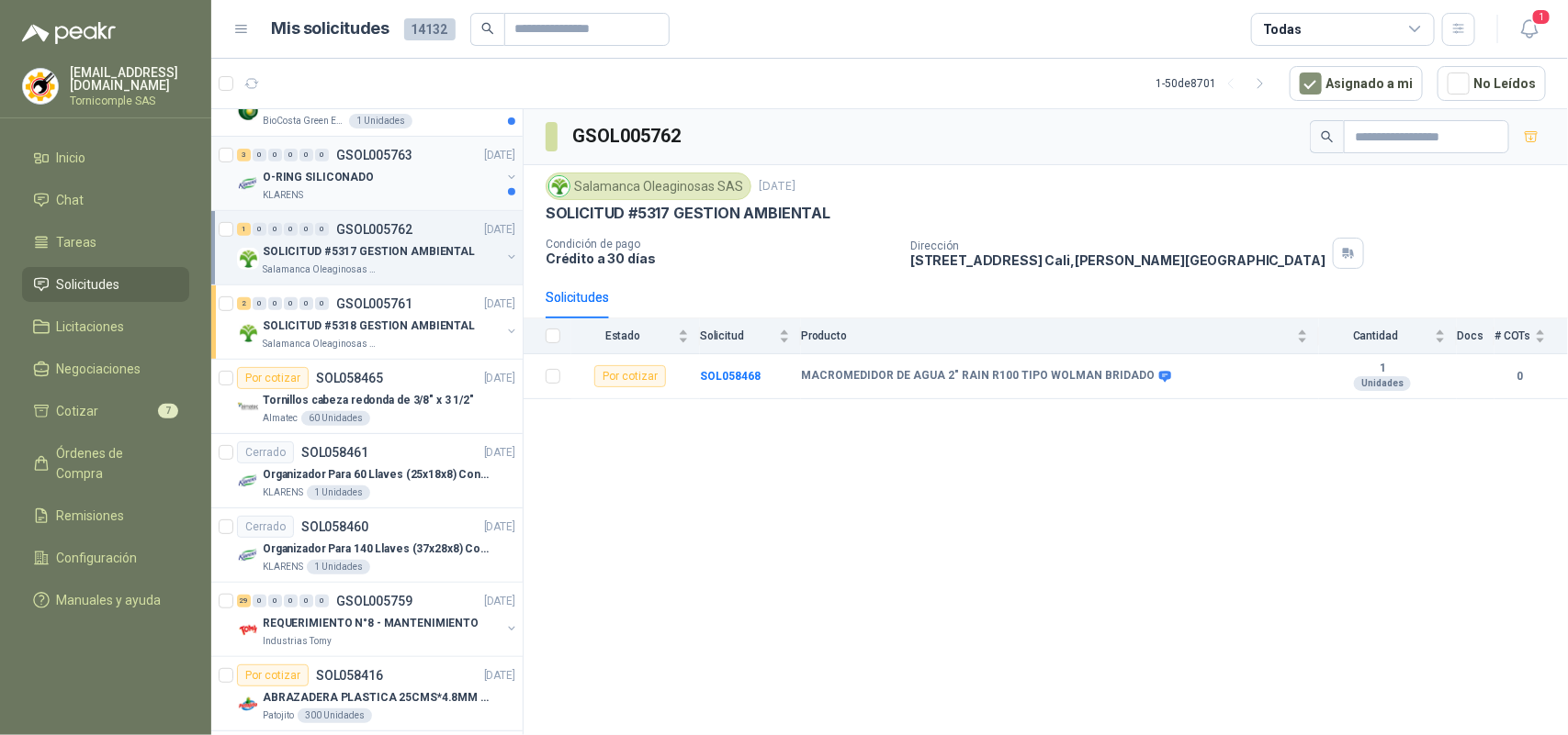
click at [418, 189] on div "KLARENS" at bounding box center [382, 196] width 238 height 15
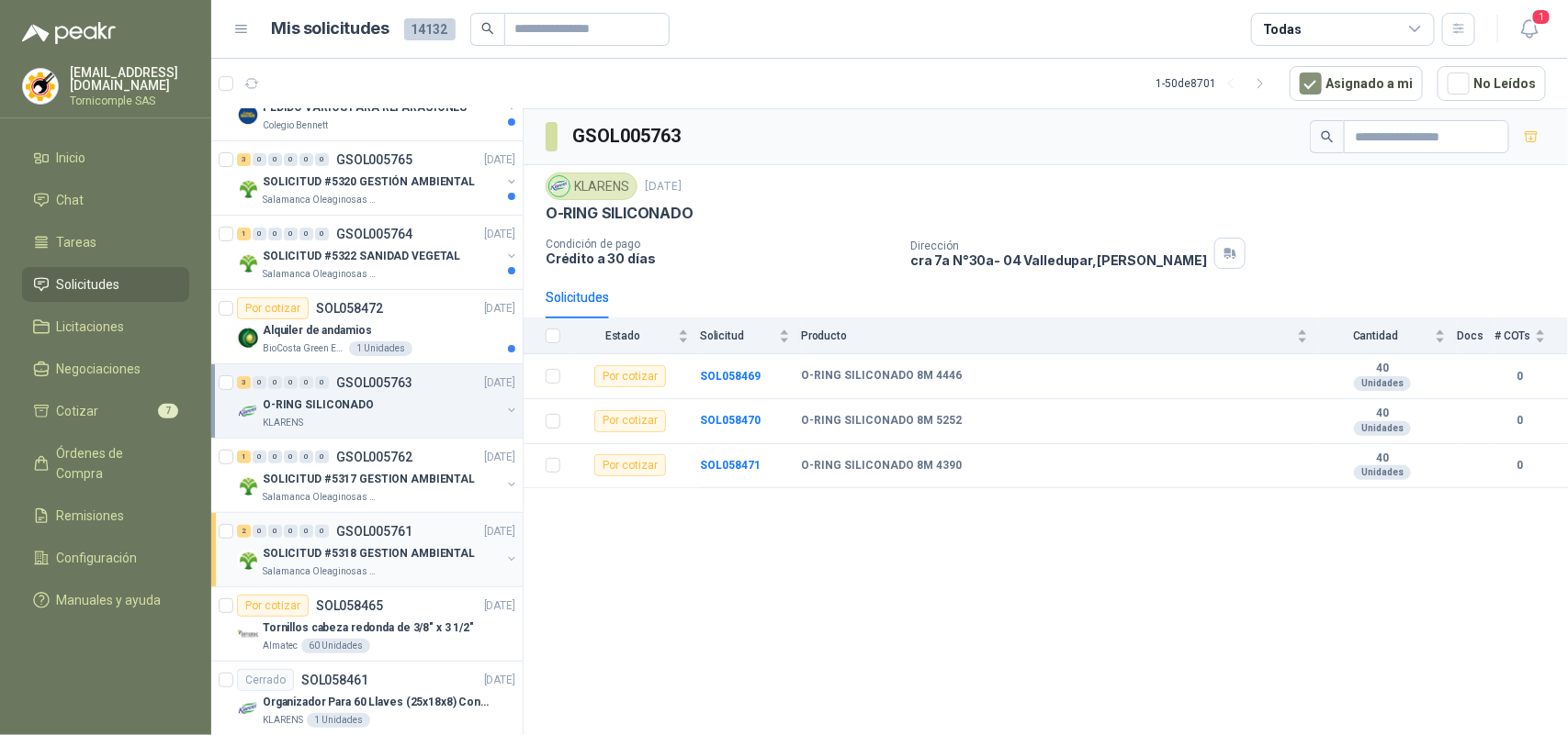
scroll to position [115, 0]
click at [430, 374] on div "3 0 0 0 0 0 GSOL005763 [DATE]" at bounding box center [377, 384] width 282 height 22
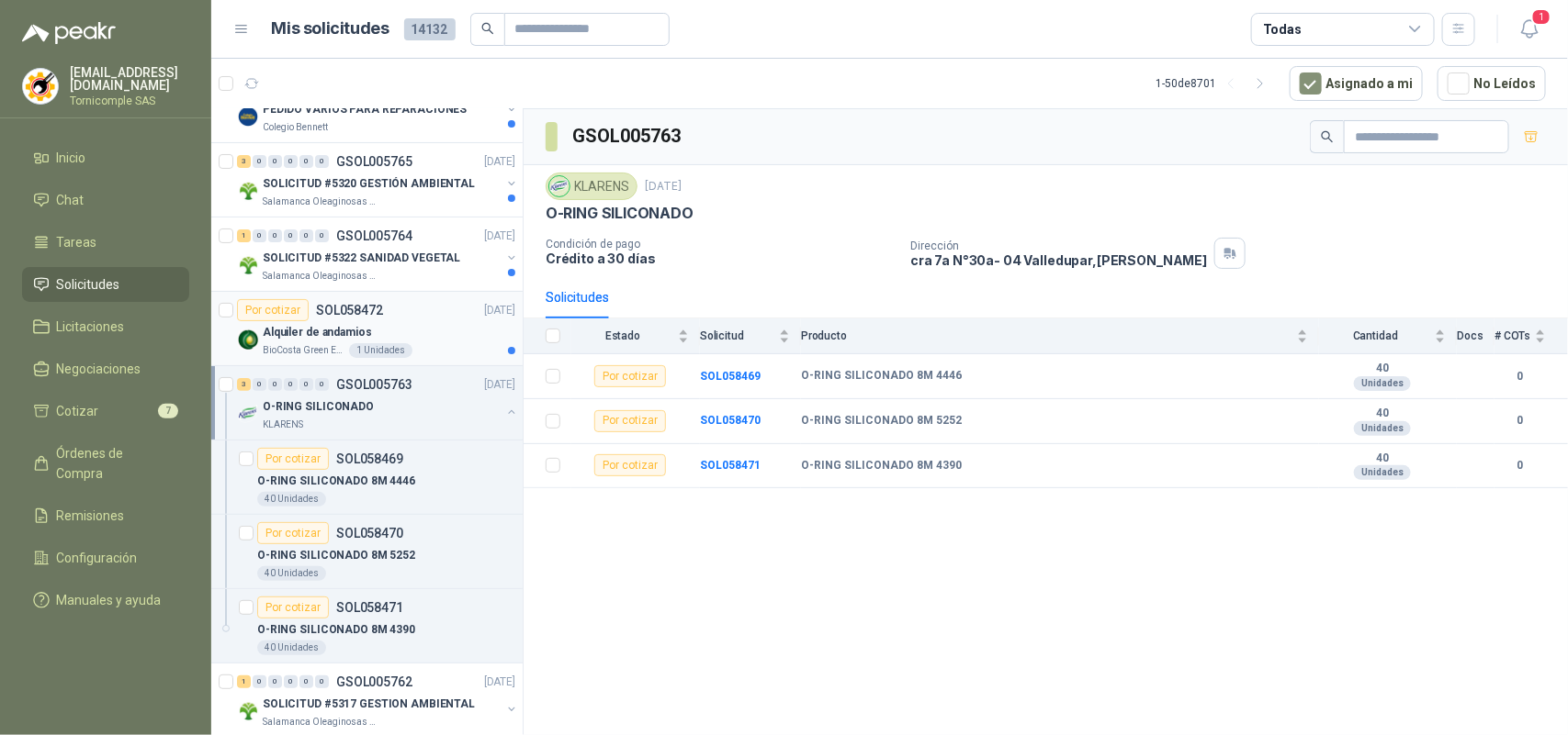
click at [418, 350] on div "BioCosta Green Energy S.A.S 1 Unidades" at bounding box center [389, 351] width 253 height 15
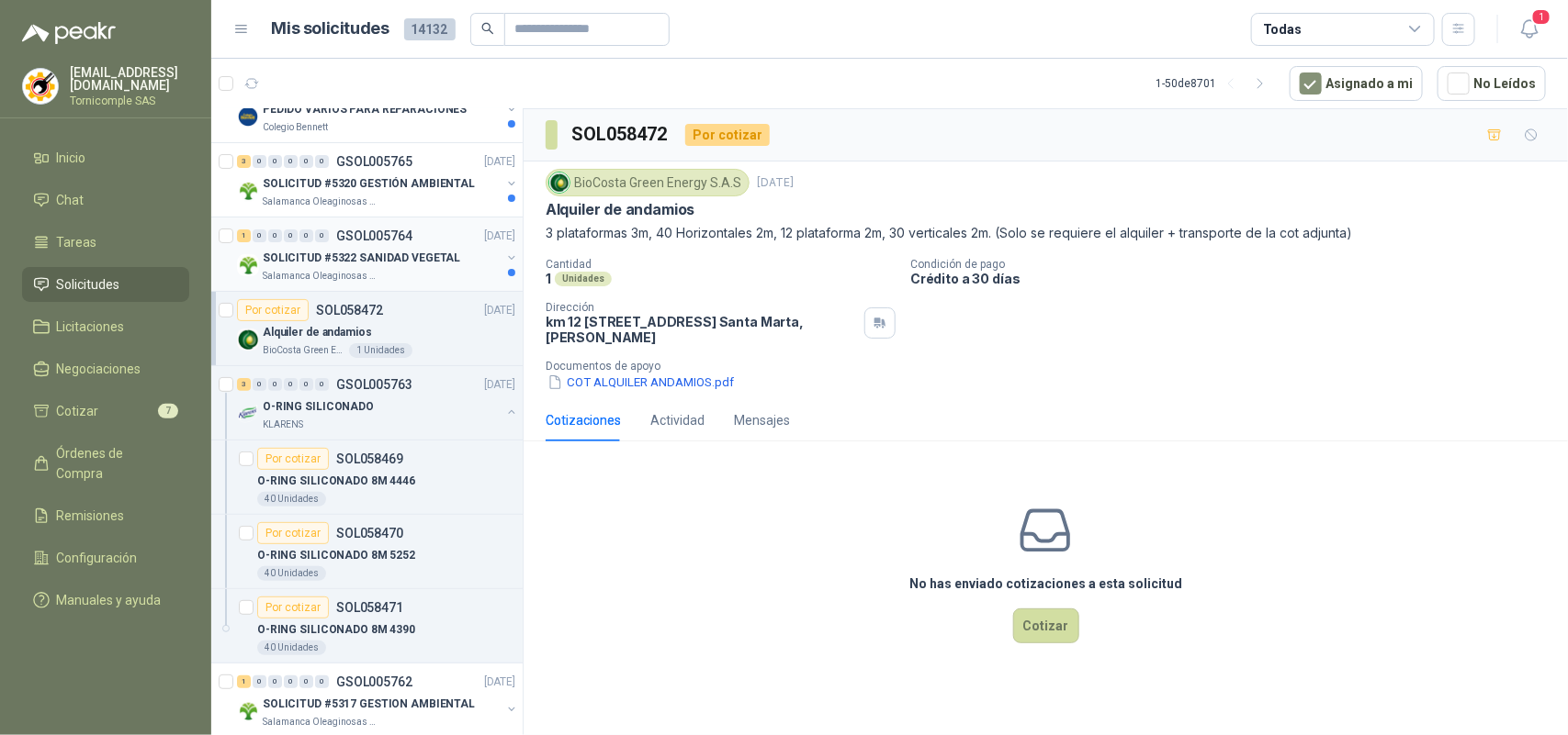
click at [429, 249] on div "SOLICITUD #5322 SANIDAD VEGETAL" at bounding box center [382, 257] width 238 height 22
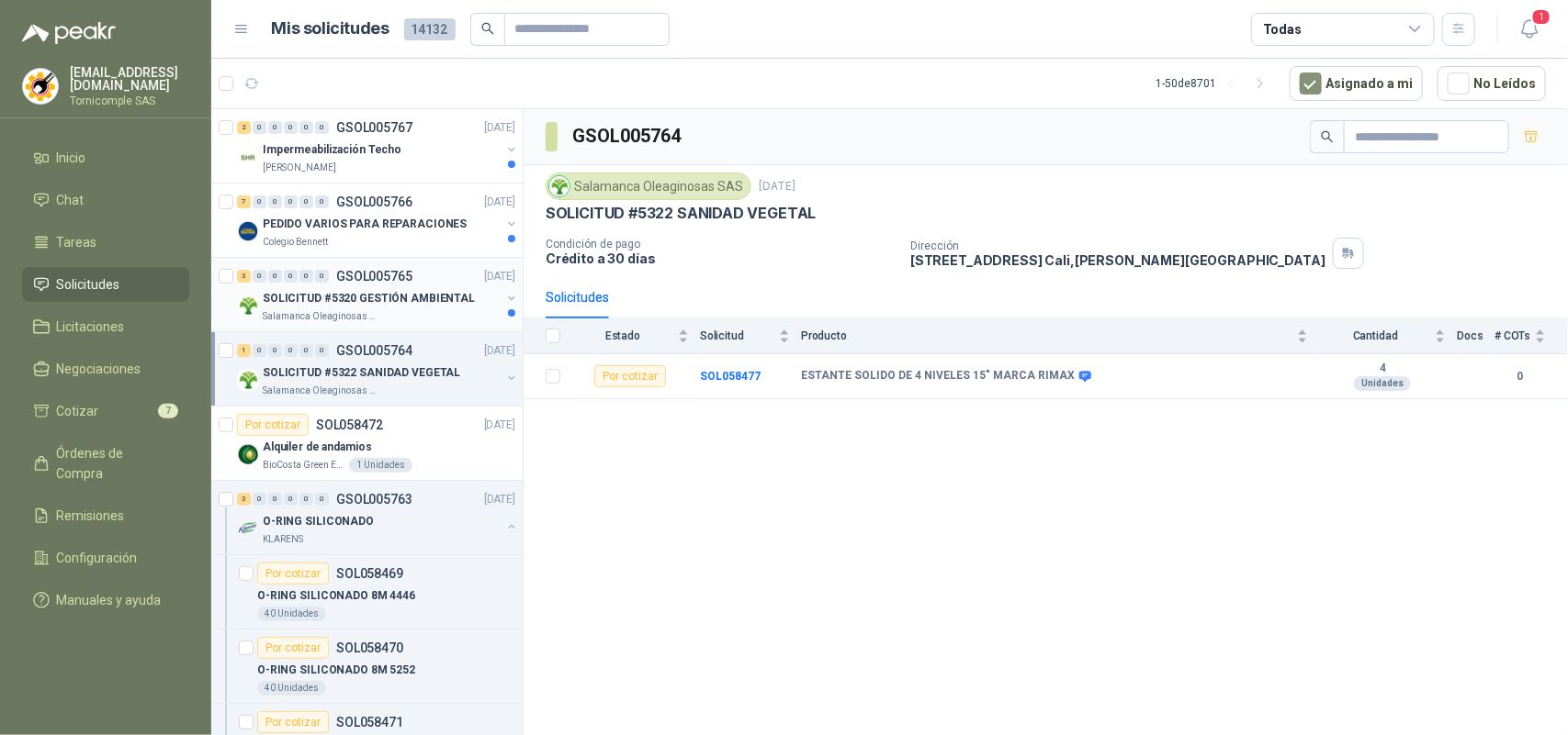
click at [455, 303] on p "SOLICITUD #5320 GESTIÓN AMBIENTAL" at bounding box center [369, 299] width 212 height 18
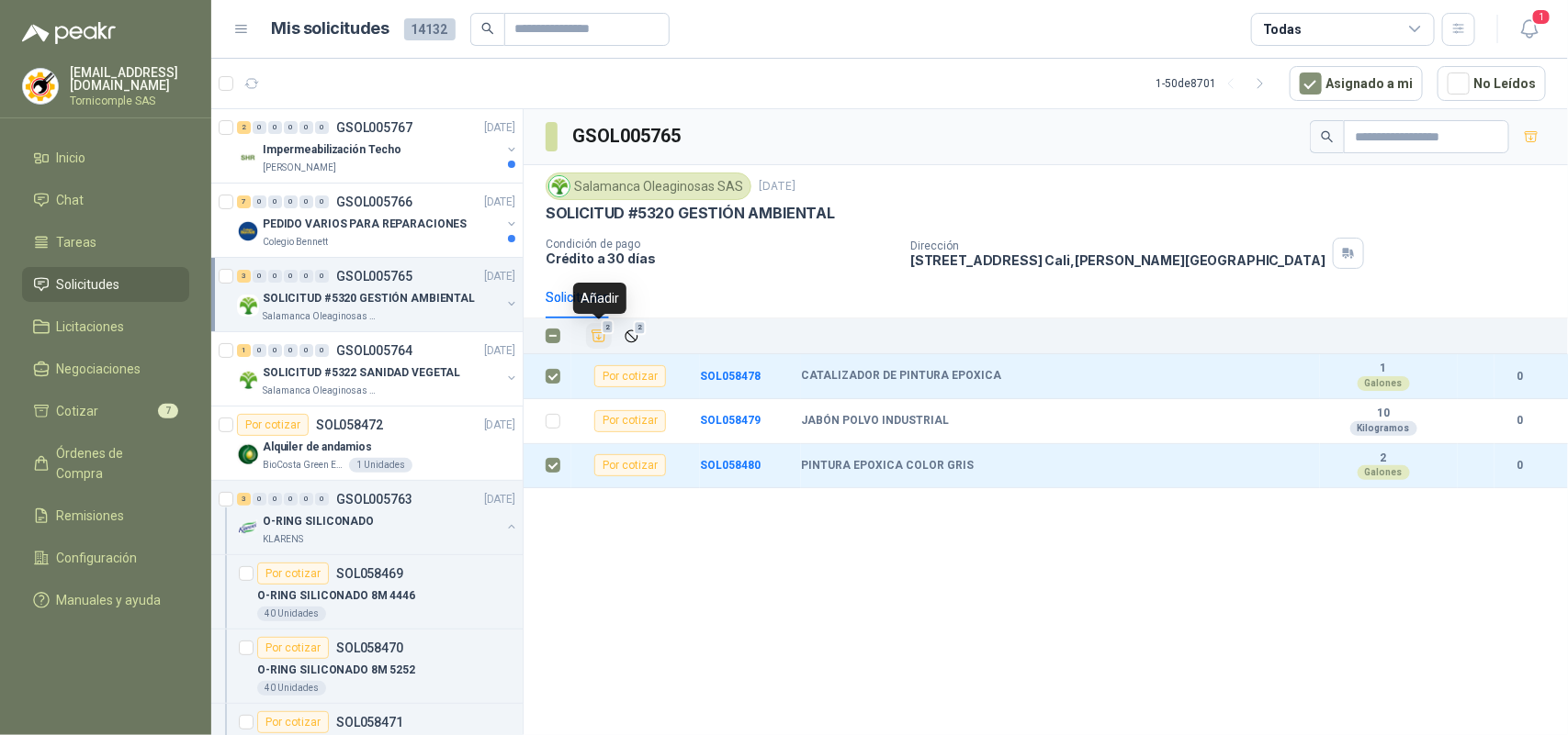
click at [595, 335] on icon "Añadir" at bounding box center [599, 336] width 14 height 12
click at [428, 231] on p "PEDIDO VARIOS PARA REPARACIONES" at bounding box center [365, 224] width 204 height 18
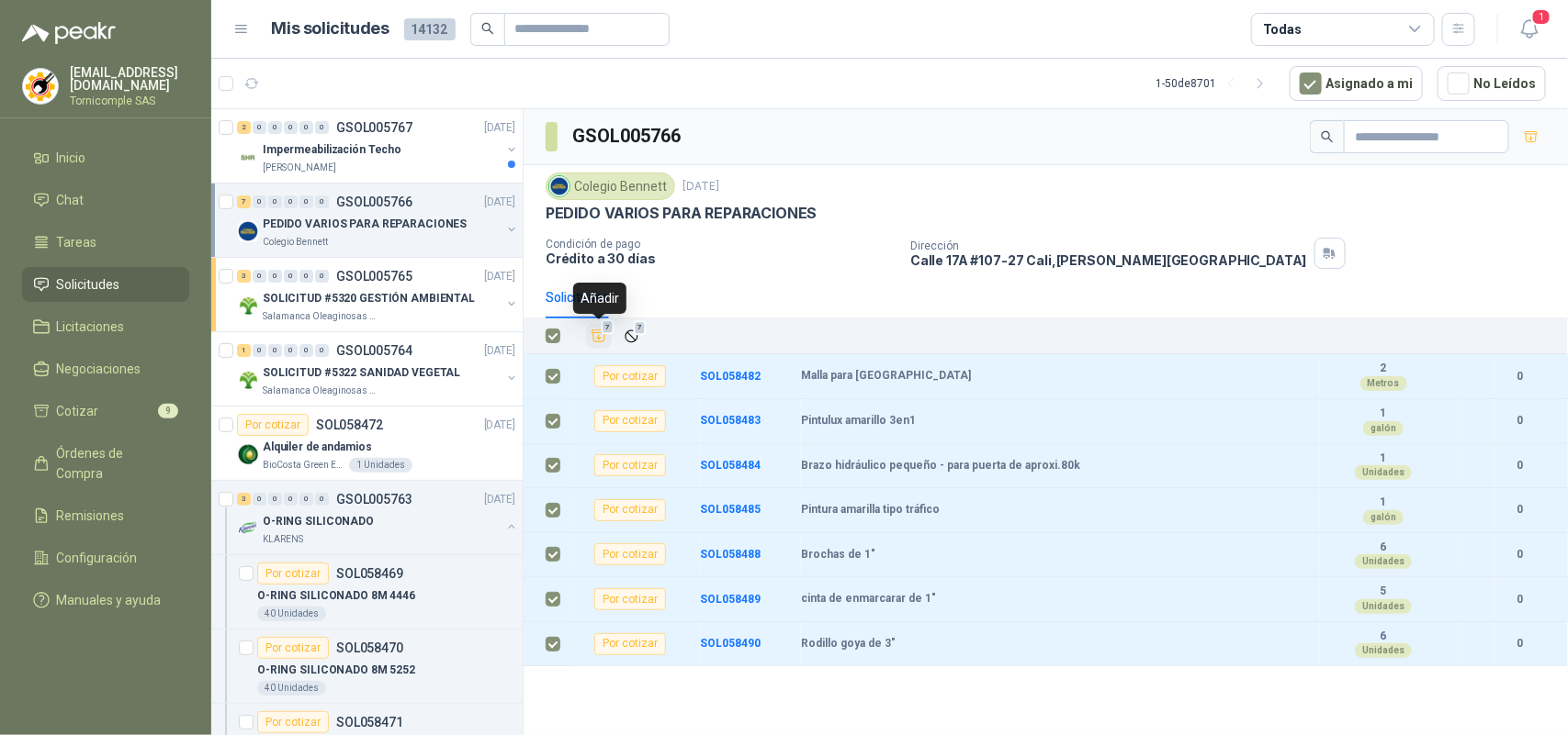
click at [602, 339] on icon "Añadir" at bounding box center [599, 336] width 17 height 17
click at [427, 166] on div "[PERSON_NAME]" at bounding box center [382, 168] width 238 height 15
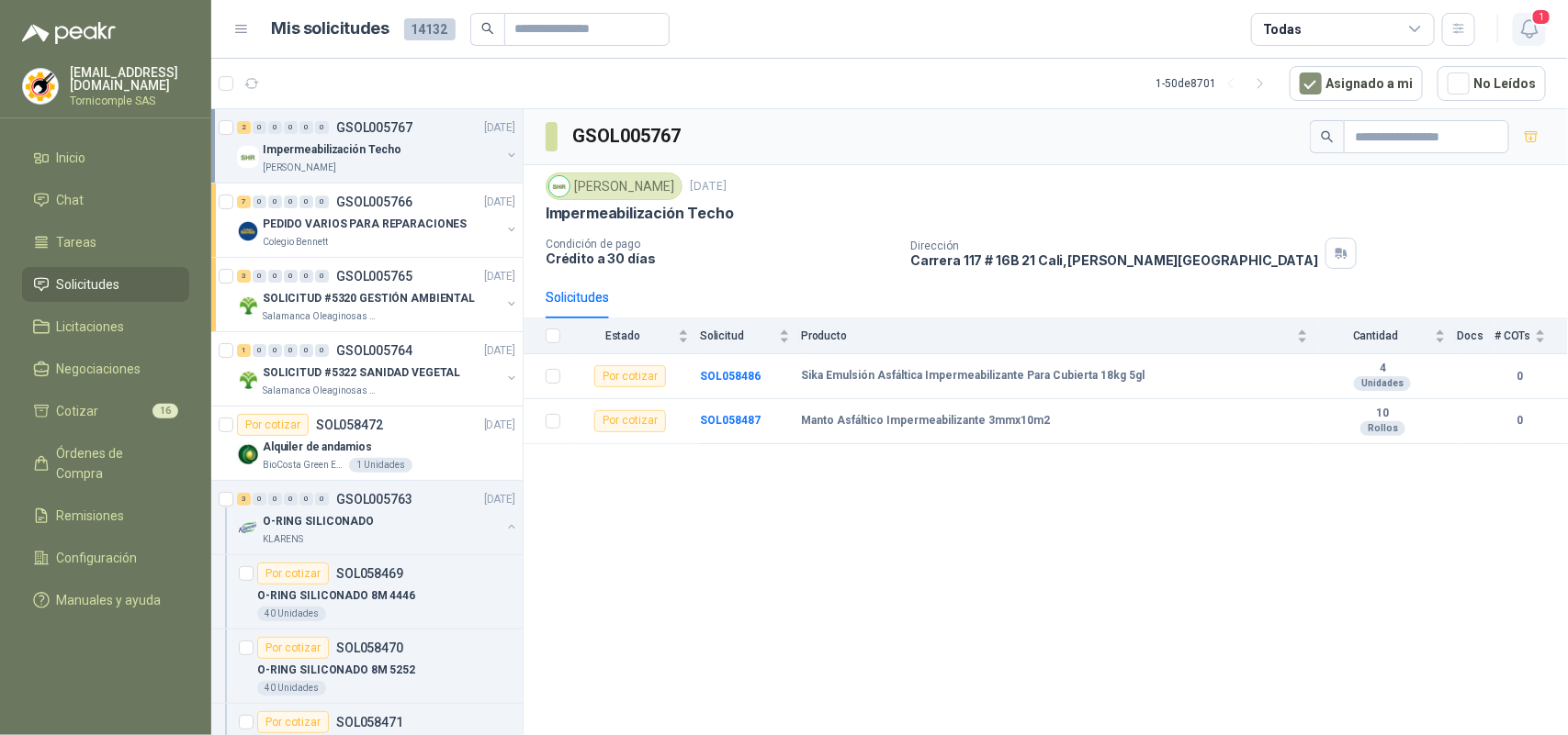
click at [1520, 43] on button "1" at bounding box center [1528, 29] width 33 height 33
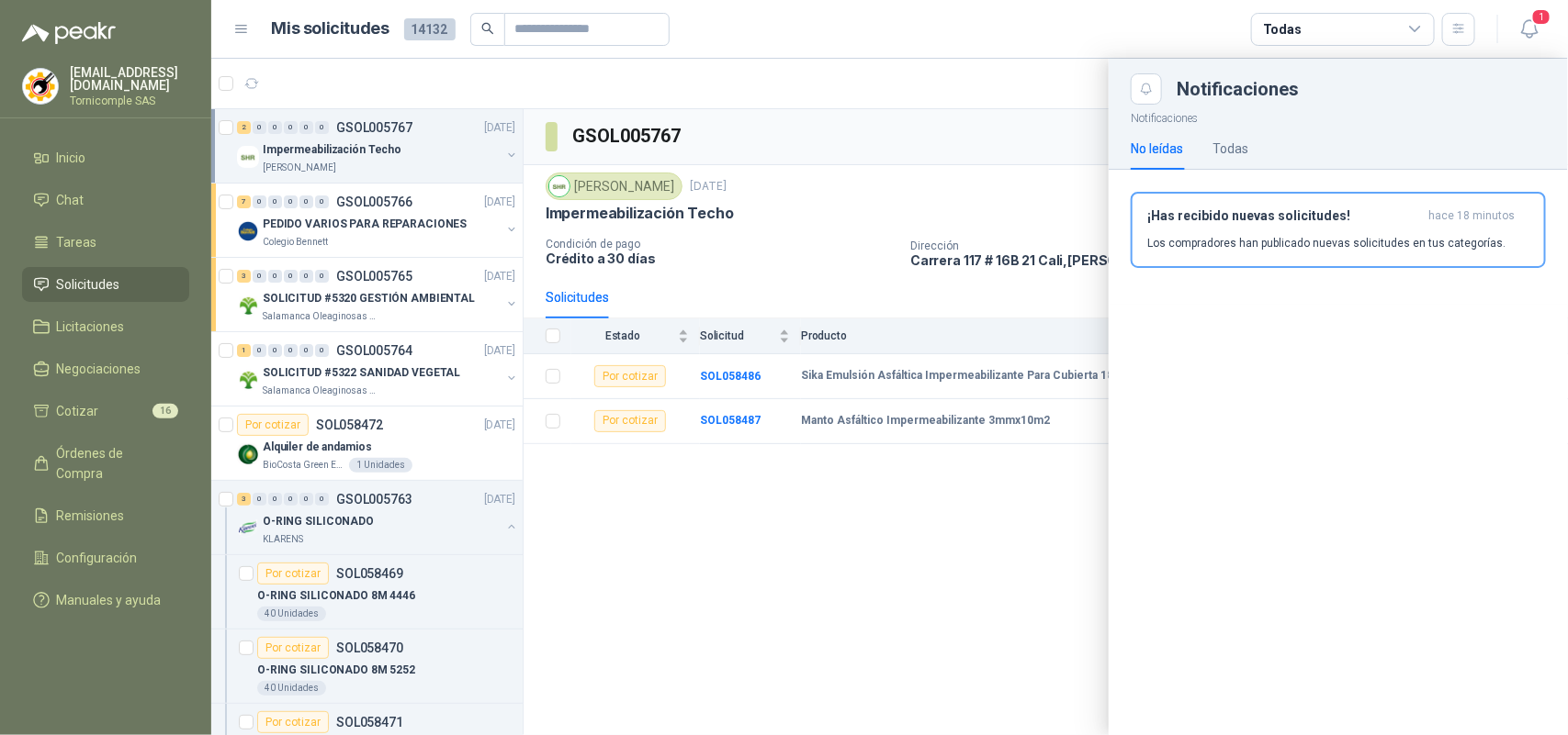
click at [1419, 232] on div "¡Has recibido nuevas solicitudes! hace 18 minutos Los compradores han publicado…" at bounding box center [1337, 230] width 382 height 43
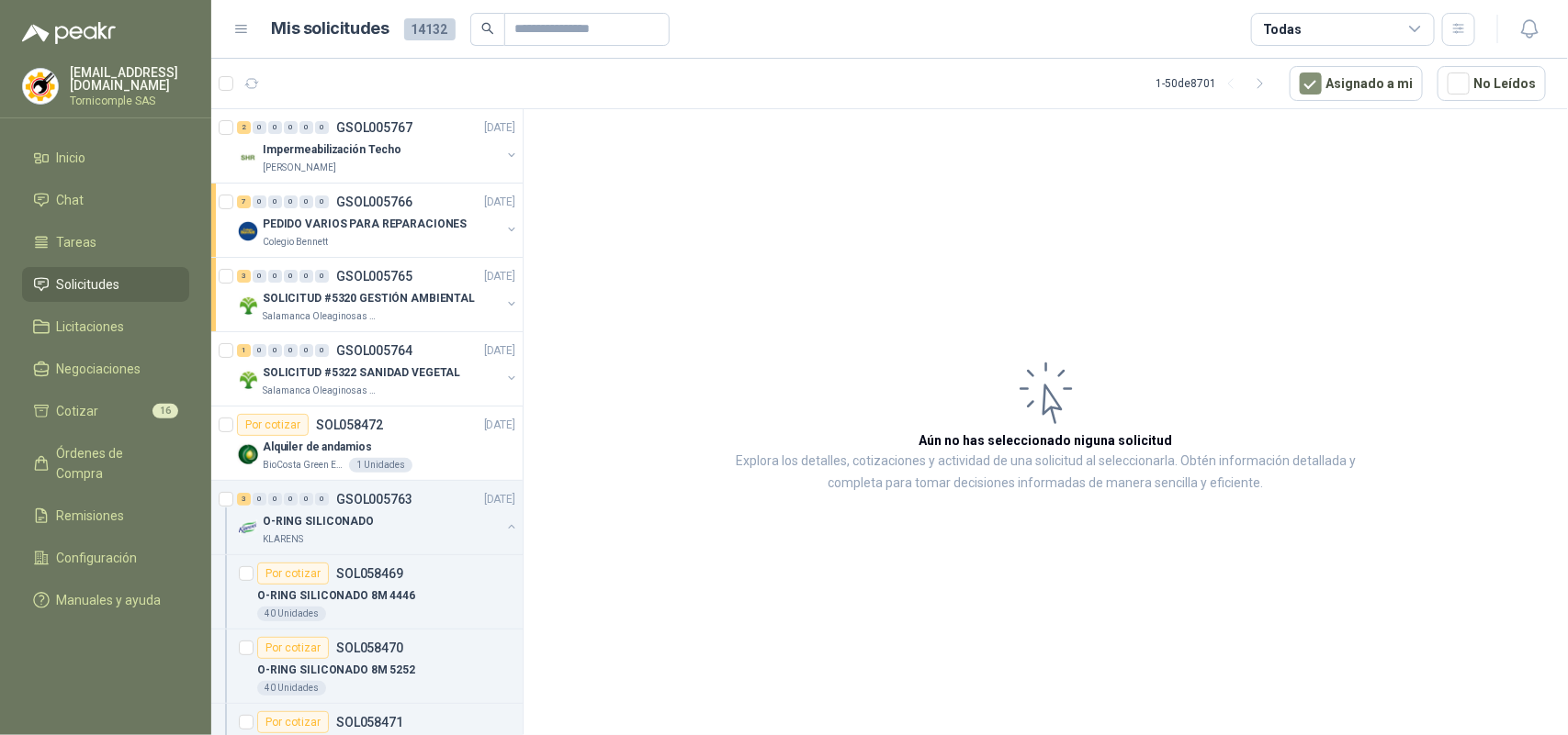
click at [123, 294] on link "Solicitudes" at bounding box center [105, 284] width 167 height 35
click at [84, 168] on link "Inicio" at bounding box center [105, 157] width 167 height 35
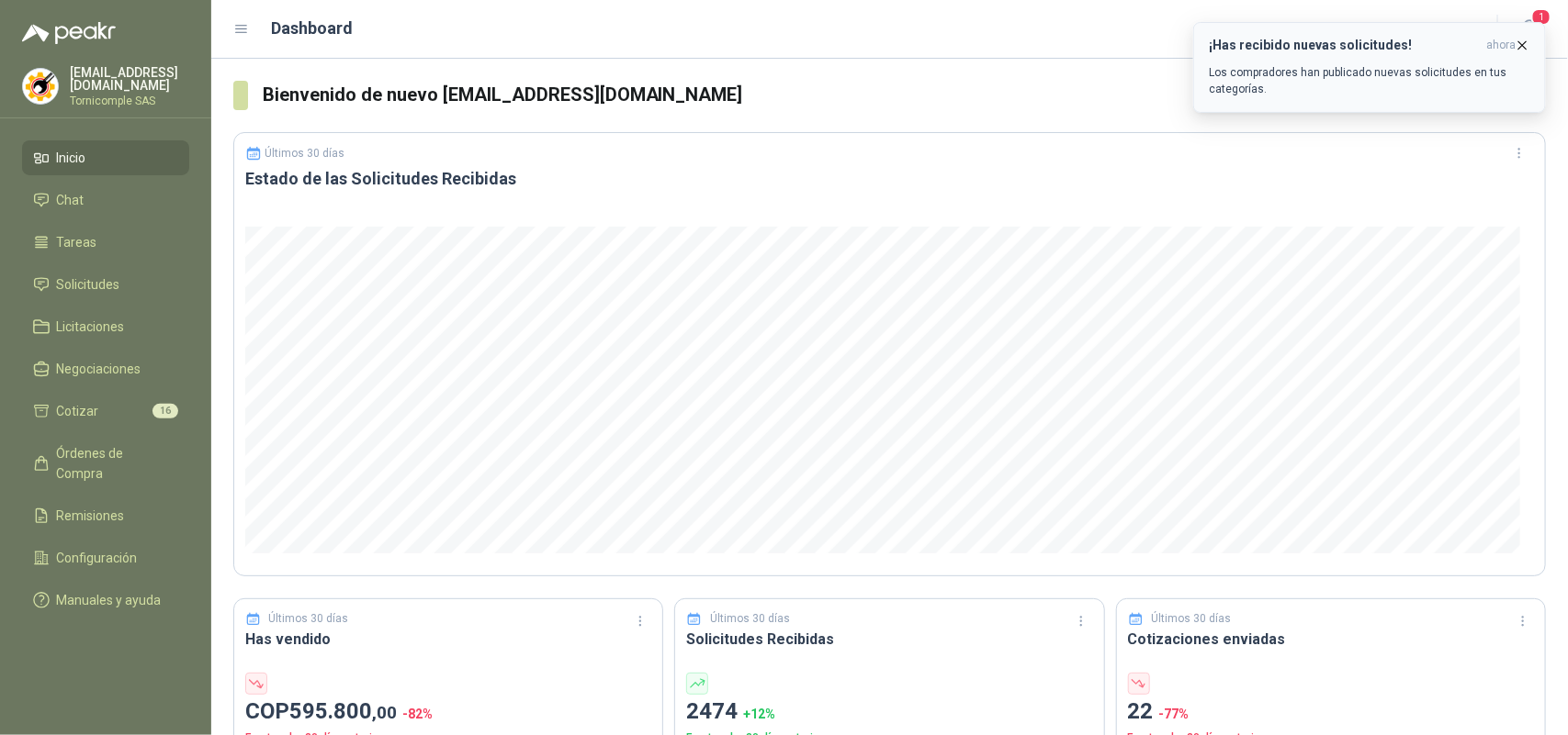
click at [1416, 40] on h3 "¡Has recibido nuevas solicitudes!" at bounding box center [1344, 45] width 270 height 16
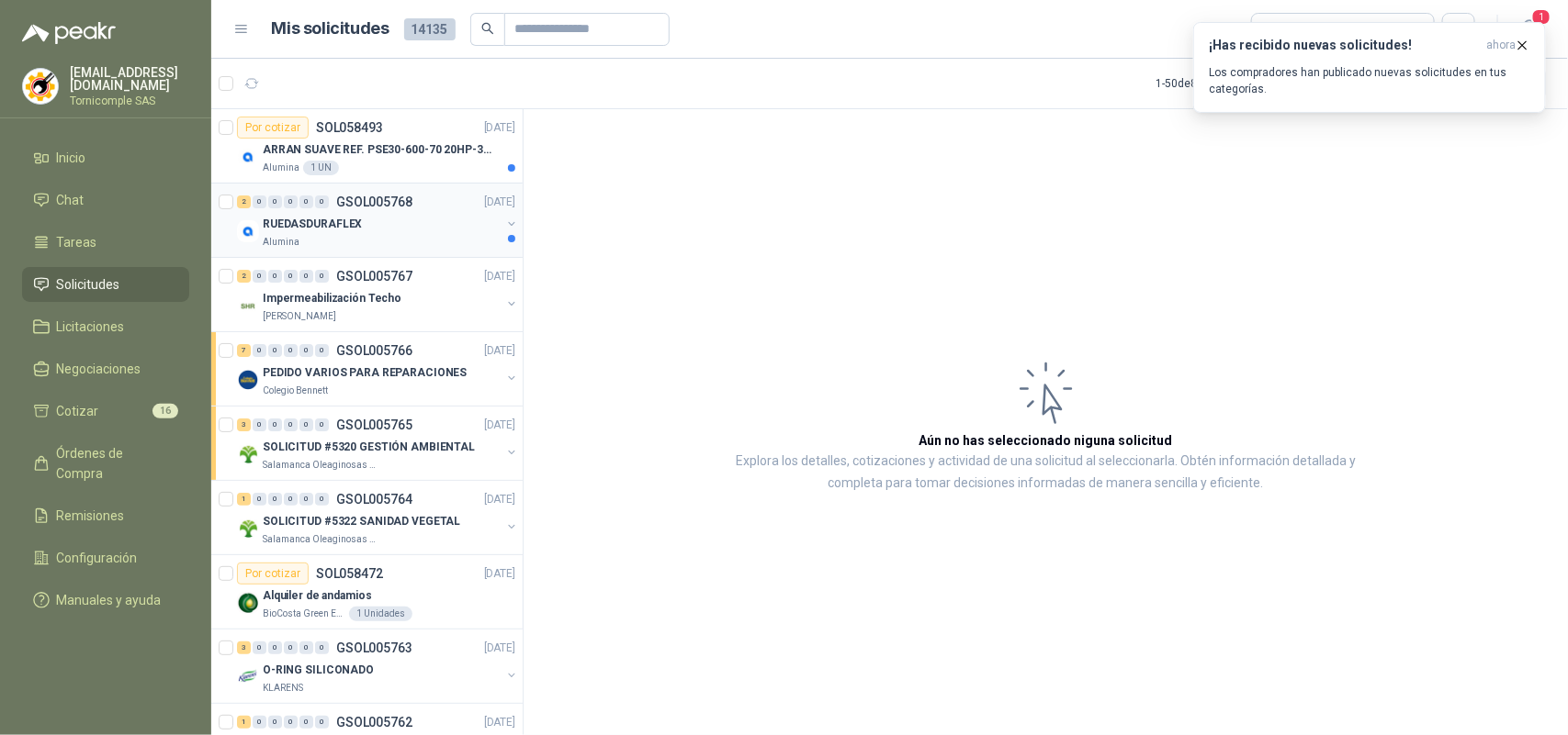
click at [294, 222] on p "RUEDASDURAFLEX" at bounding box center [312, 224] width 99 height 18
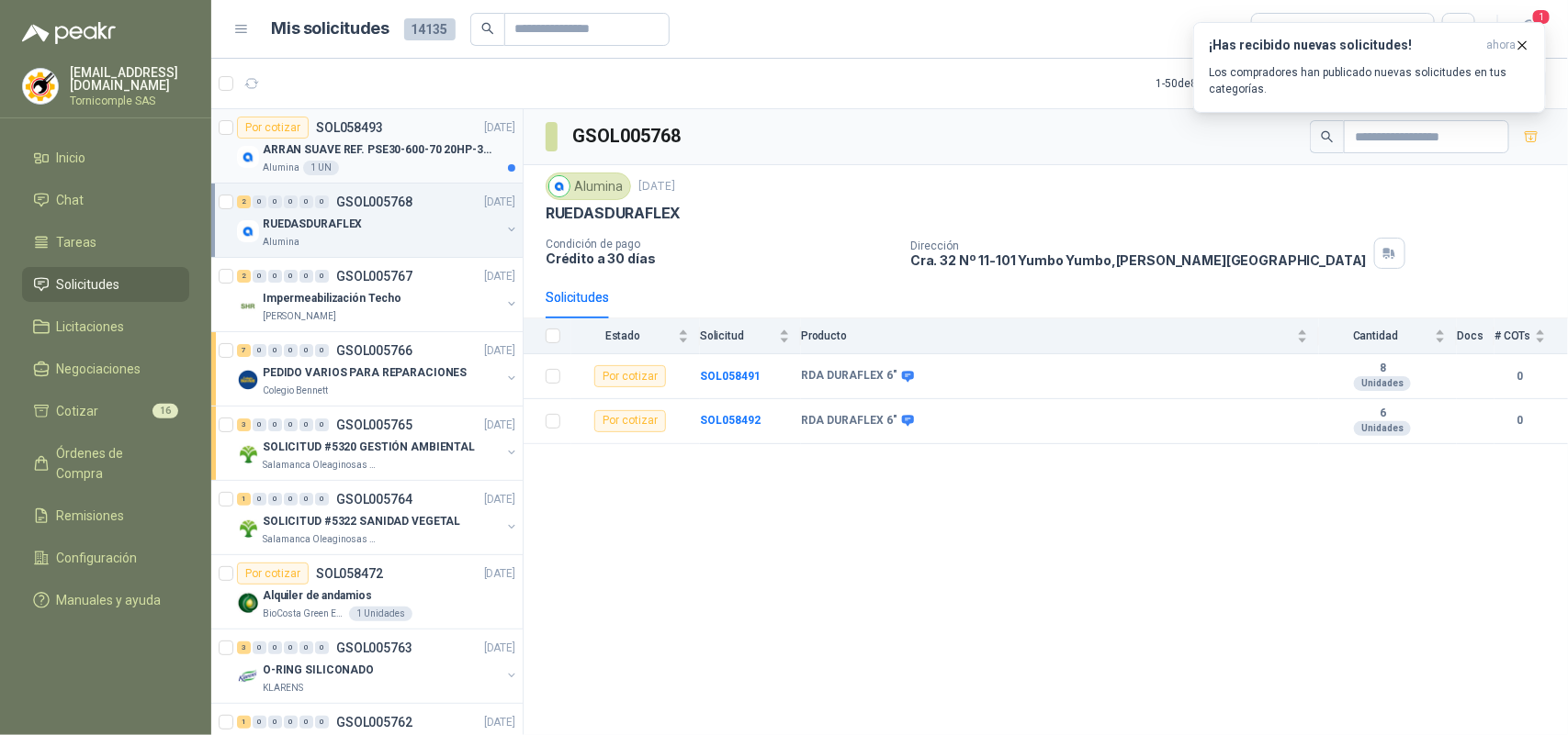
click at [354, 156] on p "ARRAN SUAVE REF. PSE30-600-70 20HP-30A" at bounding box center [377, 150] width 229 height 18
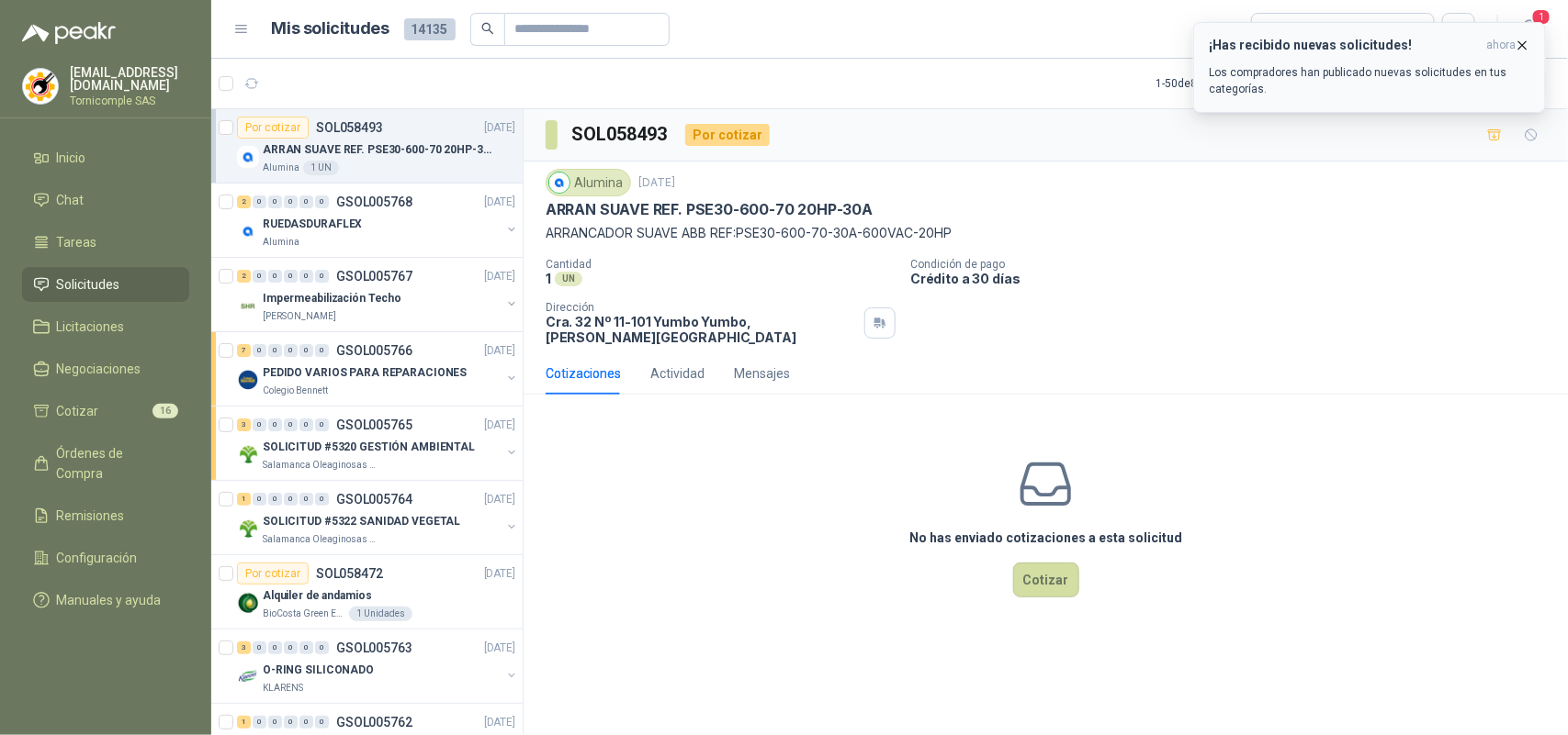
click at [1538, 43] on button "¡Has recibido nuevas solicitudes! ahora Los compradores han publicado nuevas so…" at bounding box center [1369, 67] width 353 height 90
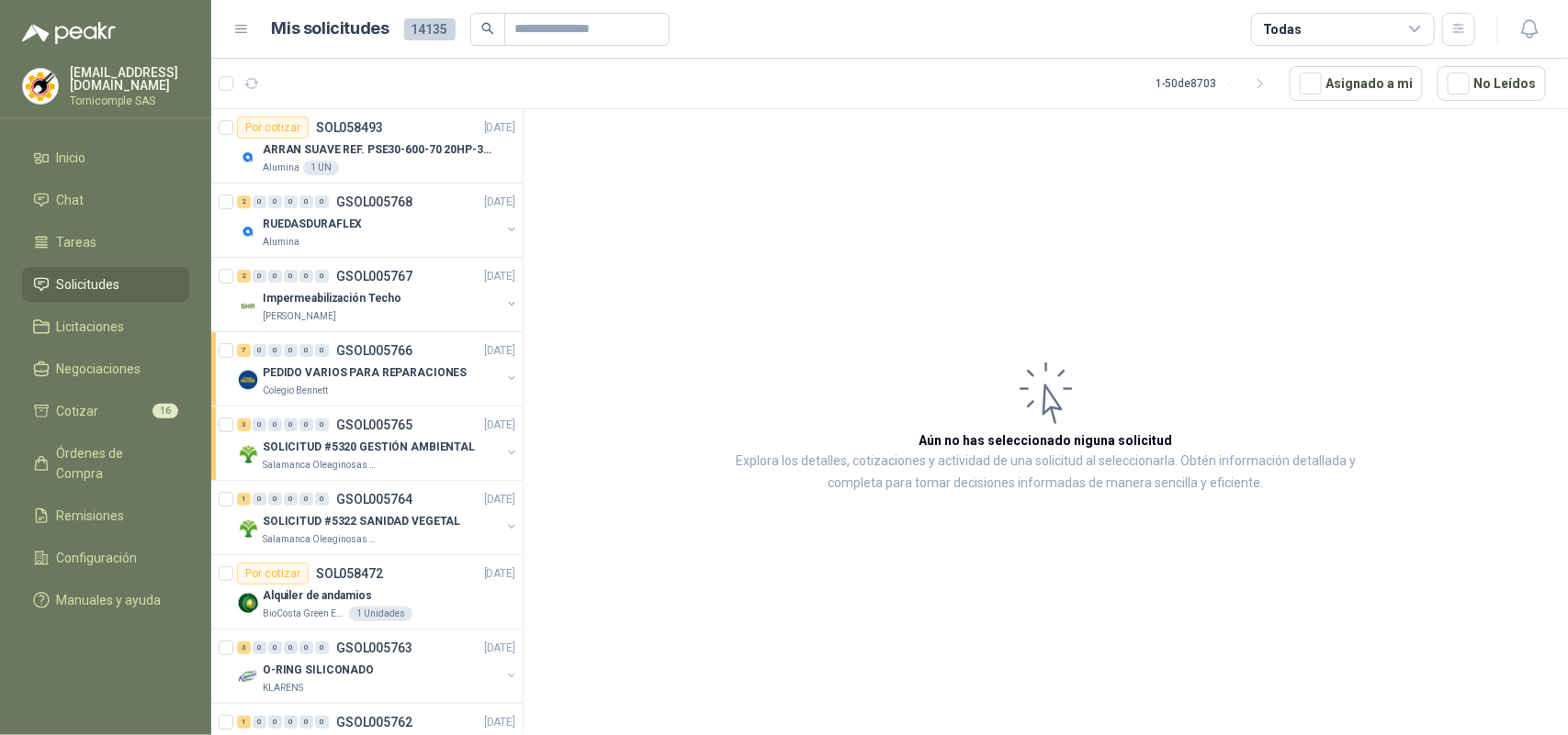
click at [1535, 37] on icon "button" at bounding box center [1529, 29] width 23 height 23
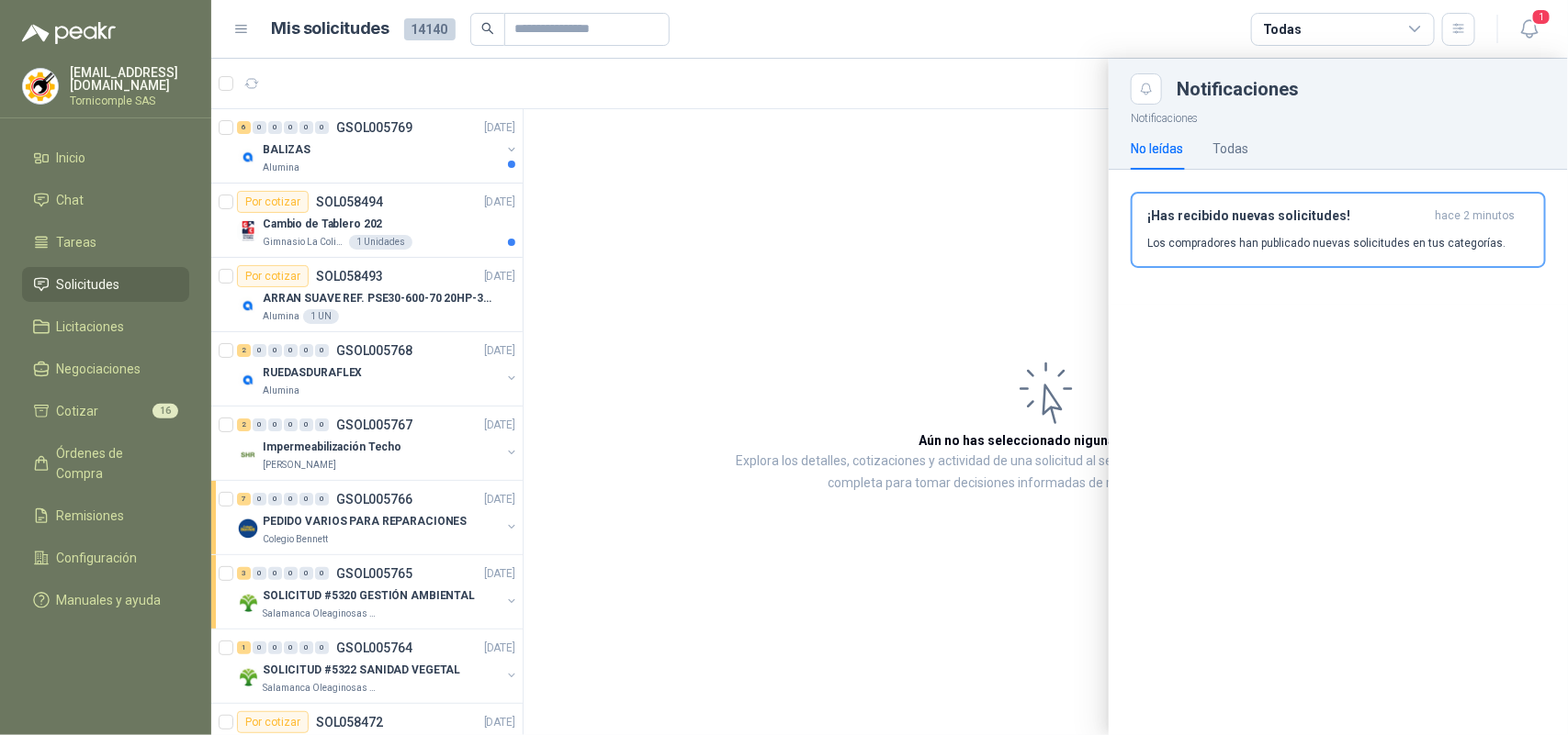
click at [295, 244] on div at bounding box center [889, 397] width 1357 height 677
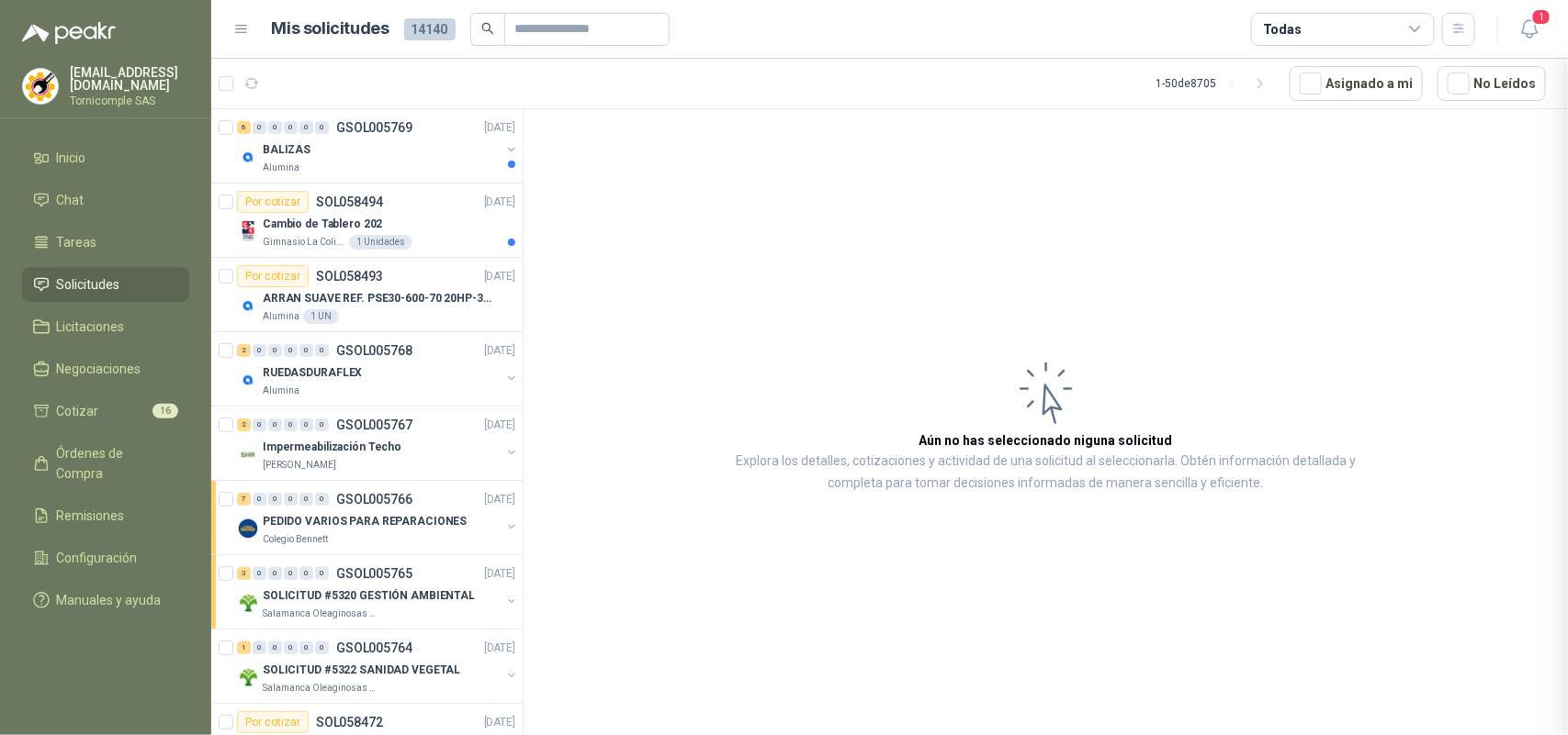
click at [295, 244] on div at bounding box center [889, 397] width 1357 height 677
click at [291, 237] on p "Gimnasio La Colina" at bounding box center [305, 242] width 83 height 15
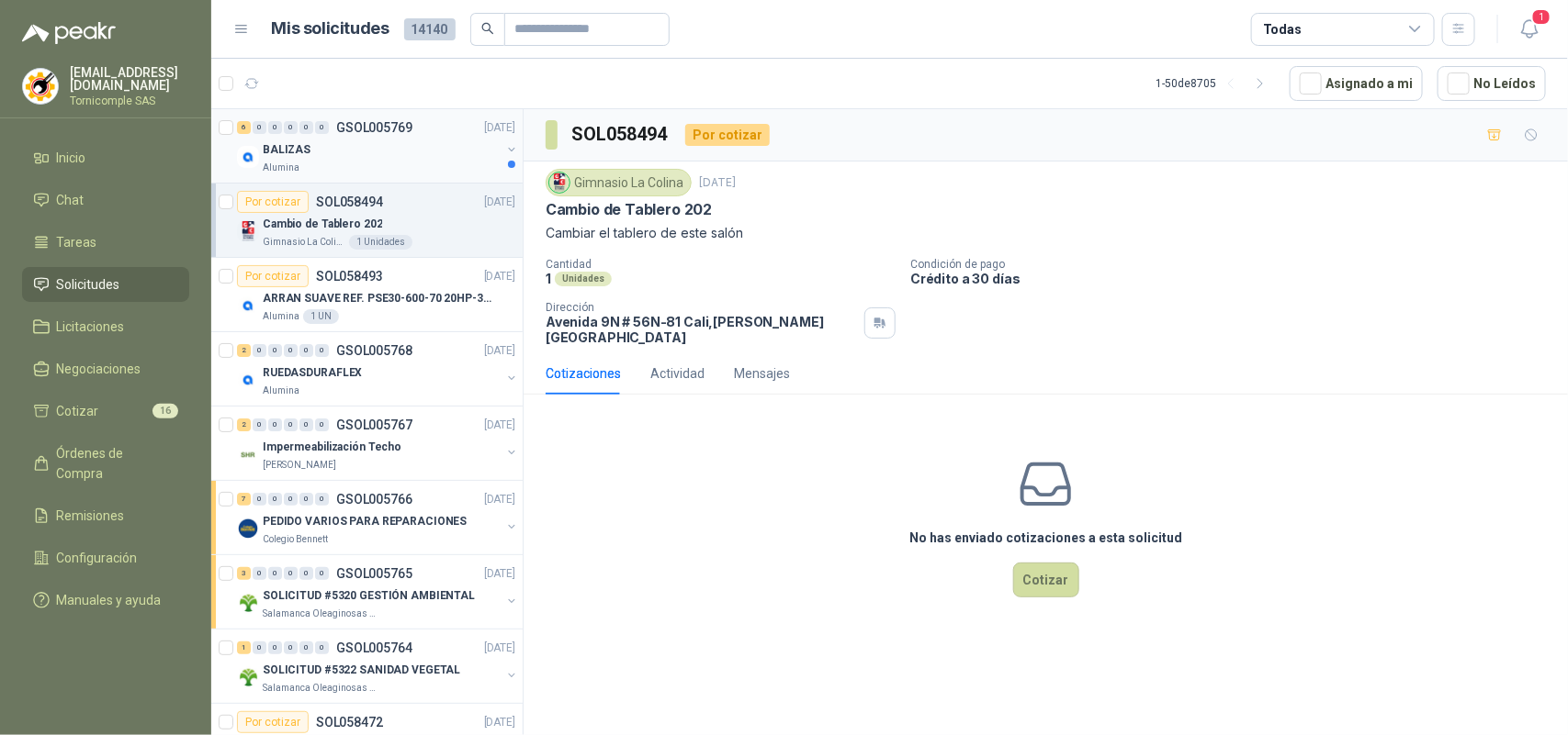
click at [336, 165] on div "Alumina" at bounding box center [382, 168] width 238 height 15
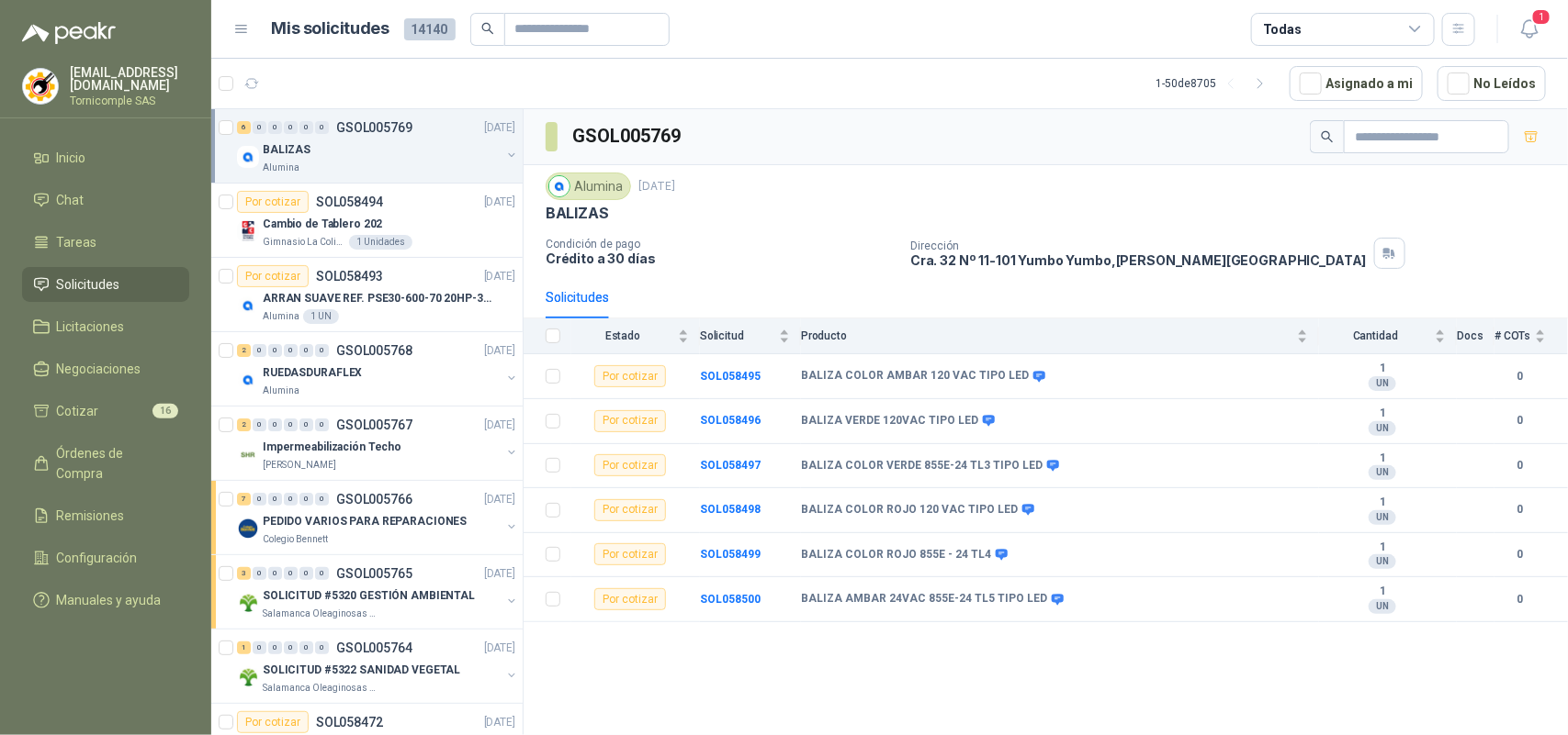
click at [1506, 38] on div "1" at bounding box center [1510, 29] width 71 height 28
click at [1518, 29] on icon "button" at bounding box center [1529, 29] width 23 height 23
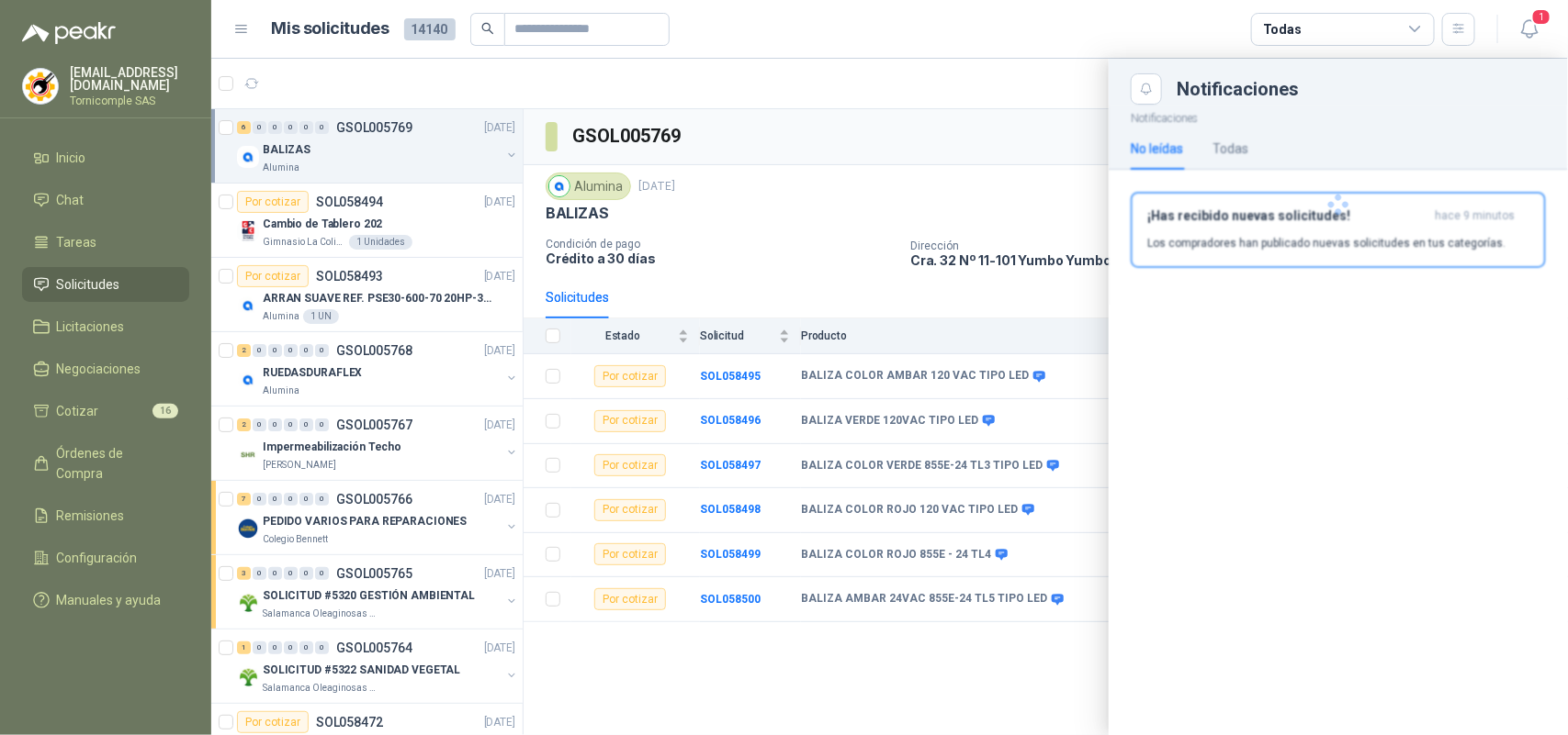
click at [1447, 246] on div at bounding box center [1338, 204] width 459 height 200
click at [1447, 250] on p "Los compradores han publicado nuevas solicitudes en tus categorías." at bounding box center [1326, 243] width 358 height 17
